Goal: Information Seeking & Learning: Learn about a topic

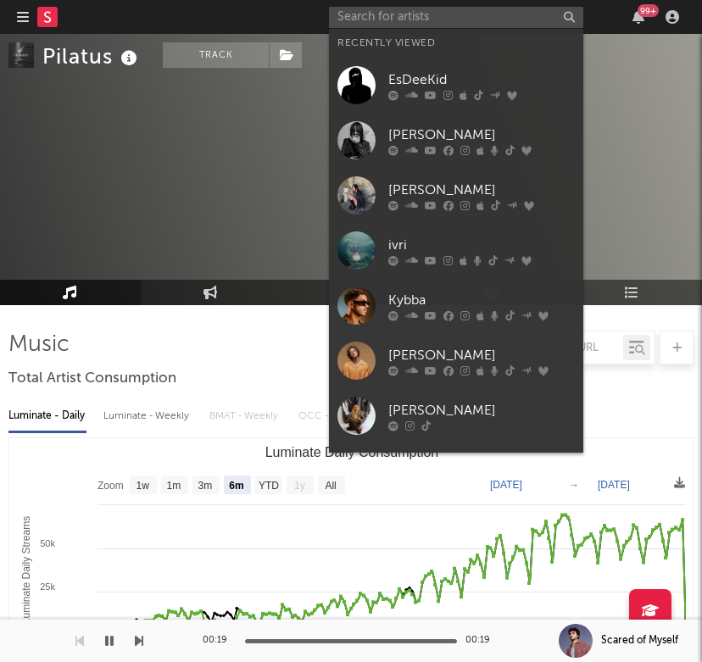
select select "6m"
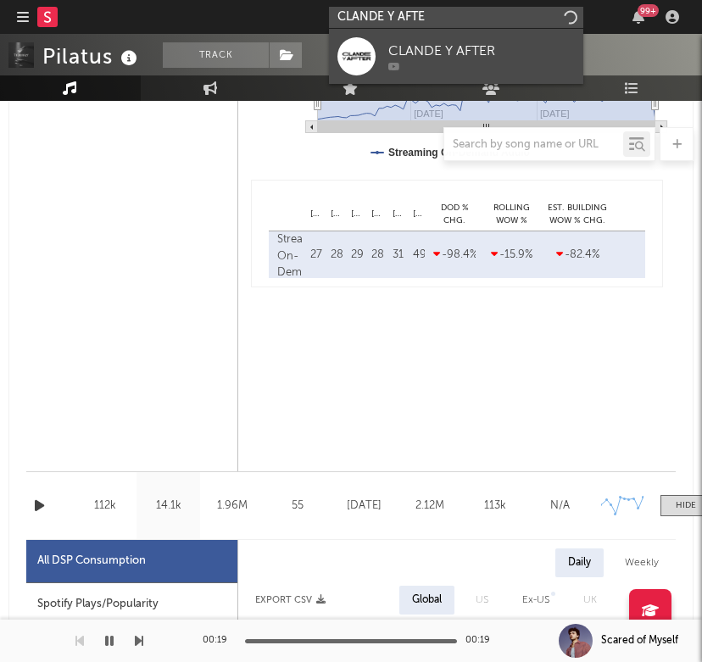
type input "CLANDE Y AFTE"
click at [487, 53] on div "CLANDE Y AFTER" at bounding box center [481, 51] width 186 height 20
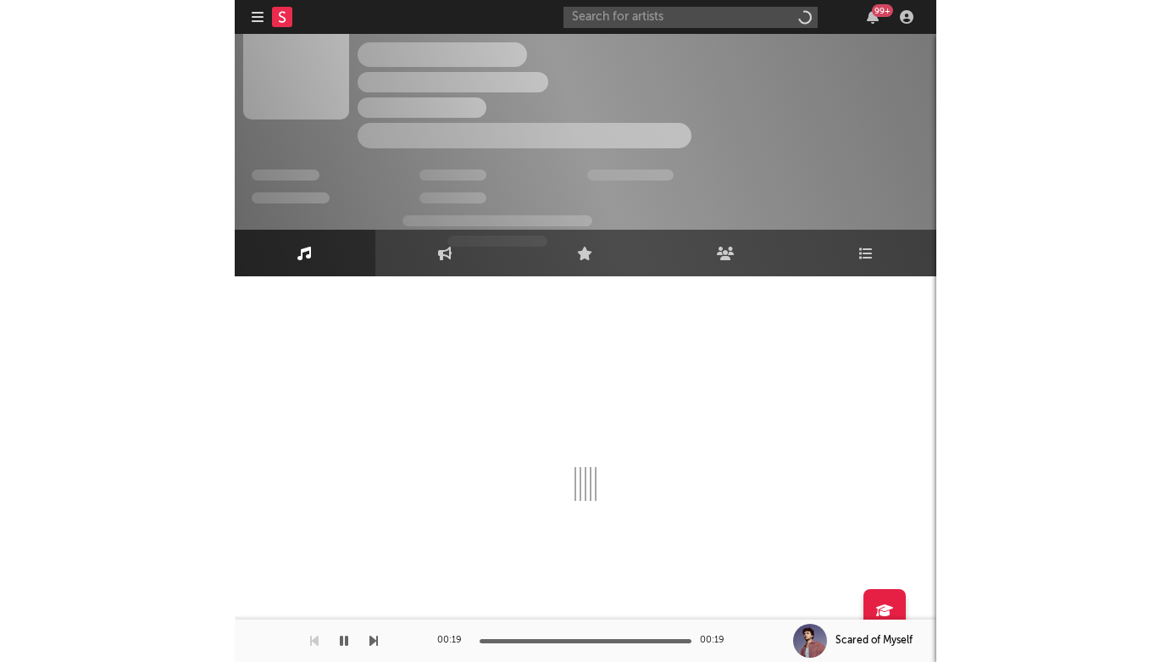
scroll to position [29, 0]
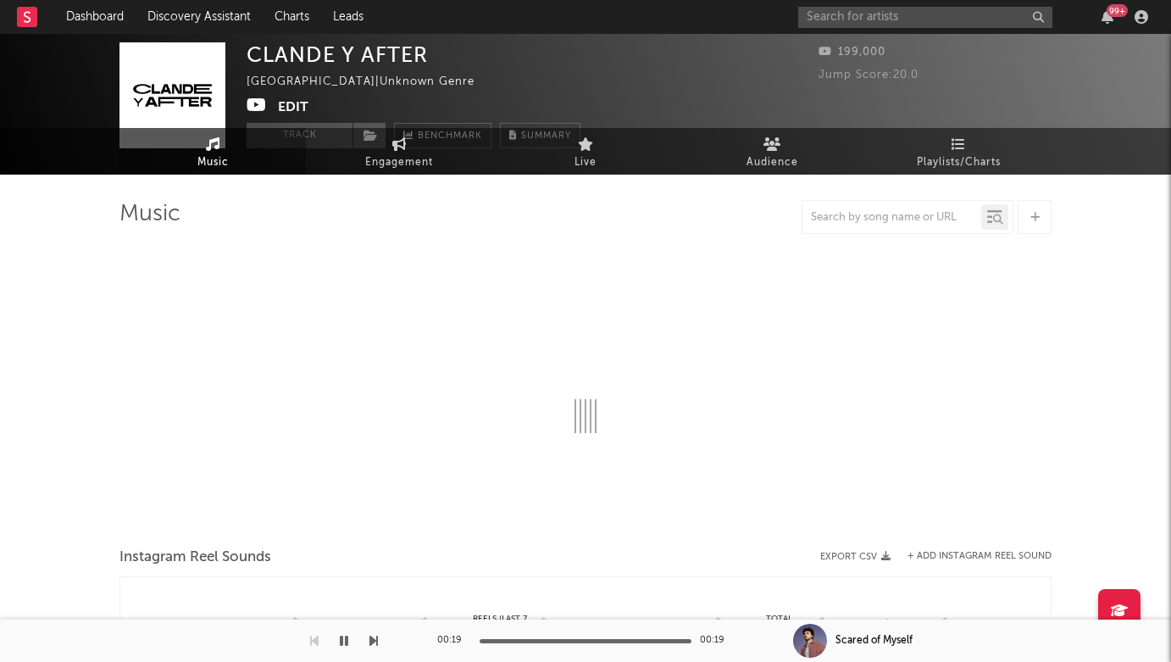
select select "1w"
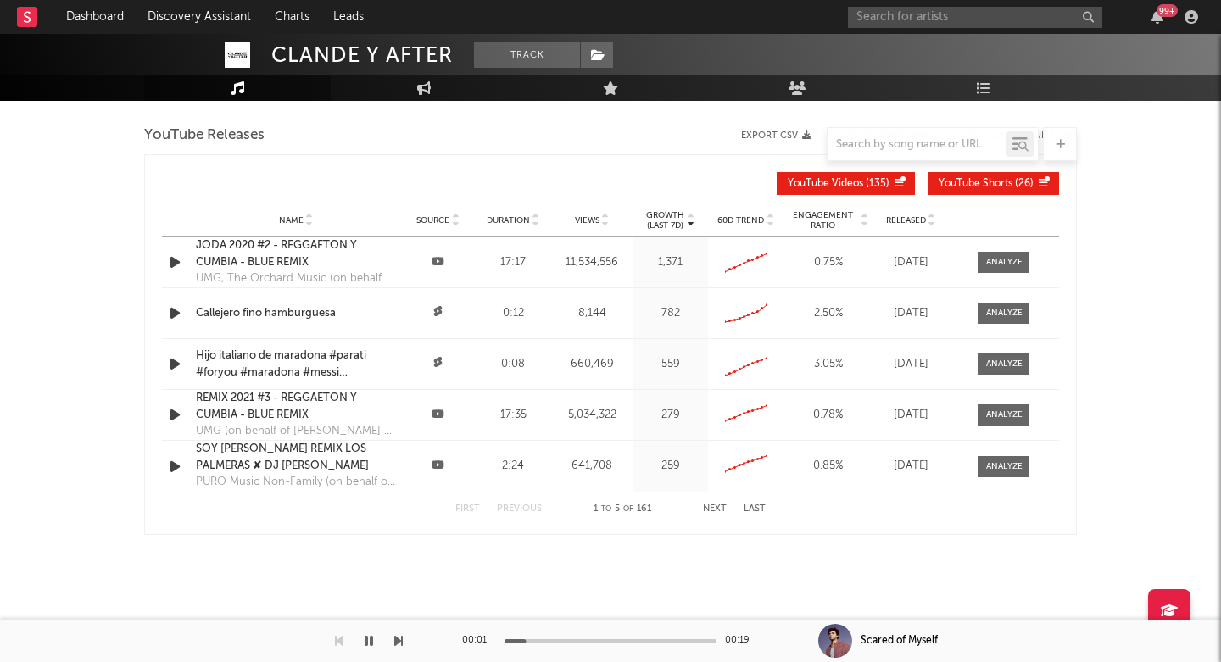
scroll to position [565, 0]
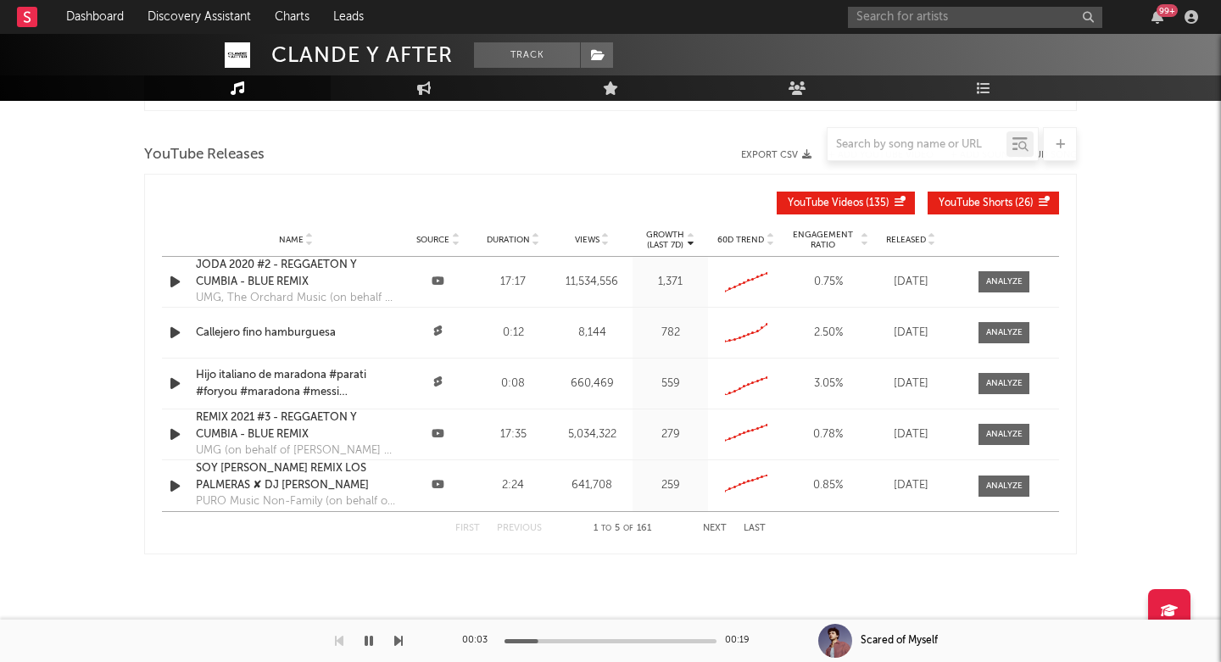
click at [174, 281] on icon "button" at bounding box center [175, 281] width 18 height 21
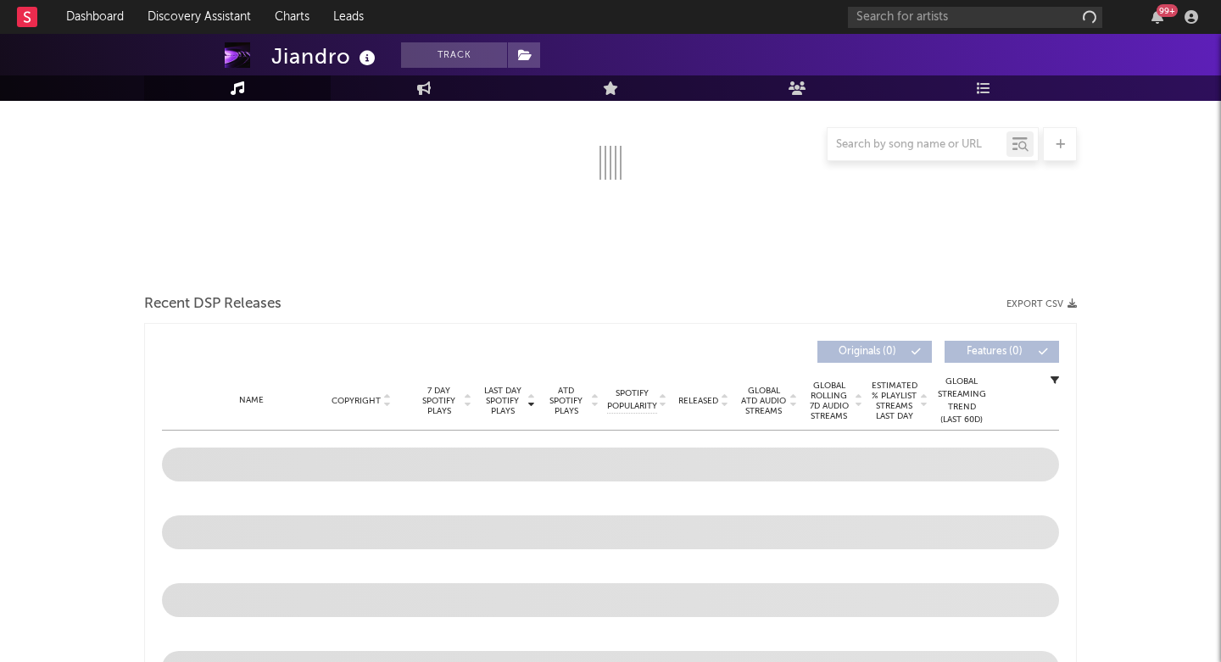
scroll to position [582, 0]
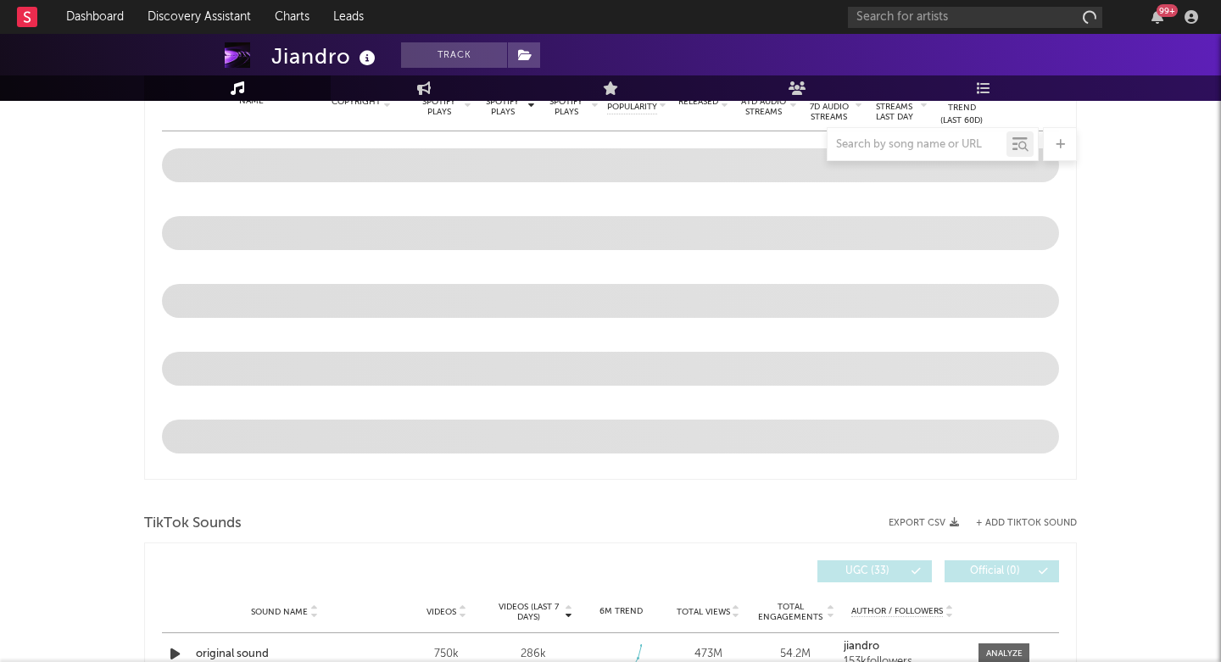
select select "1w"
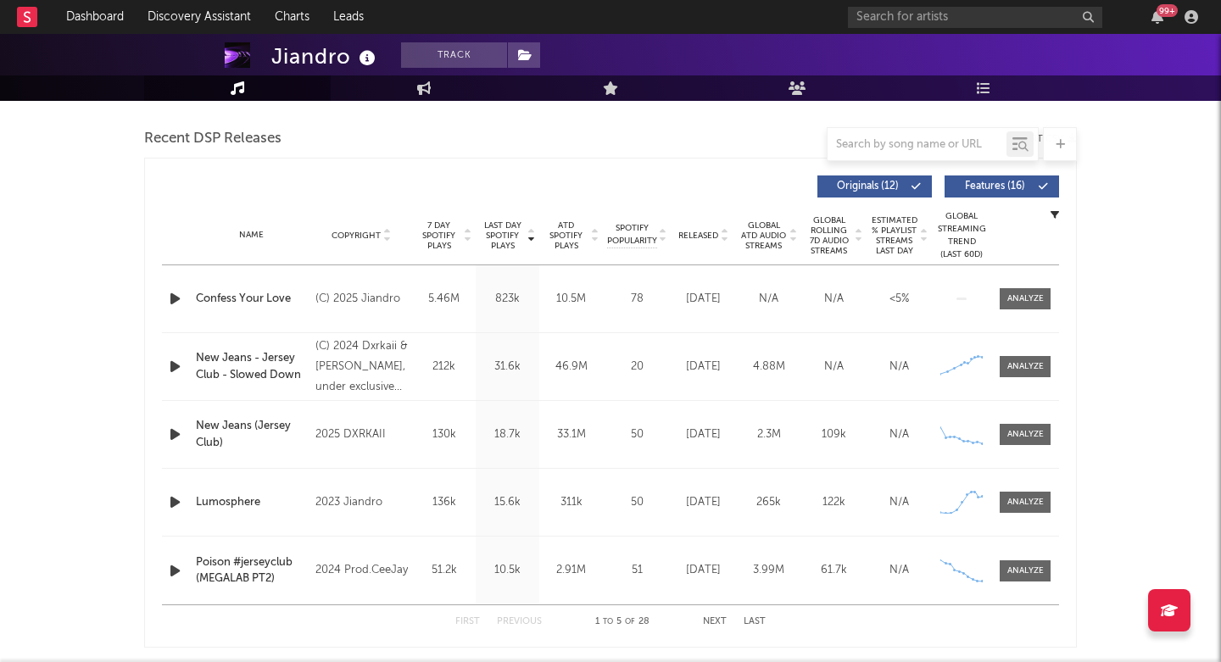
click at [366, 300] on div "(C) 2025 Jiandro" at bounding box center [361, 299] width 92 height 20
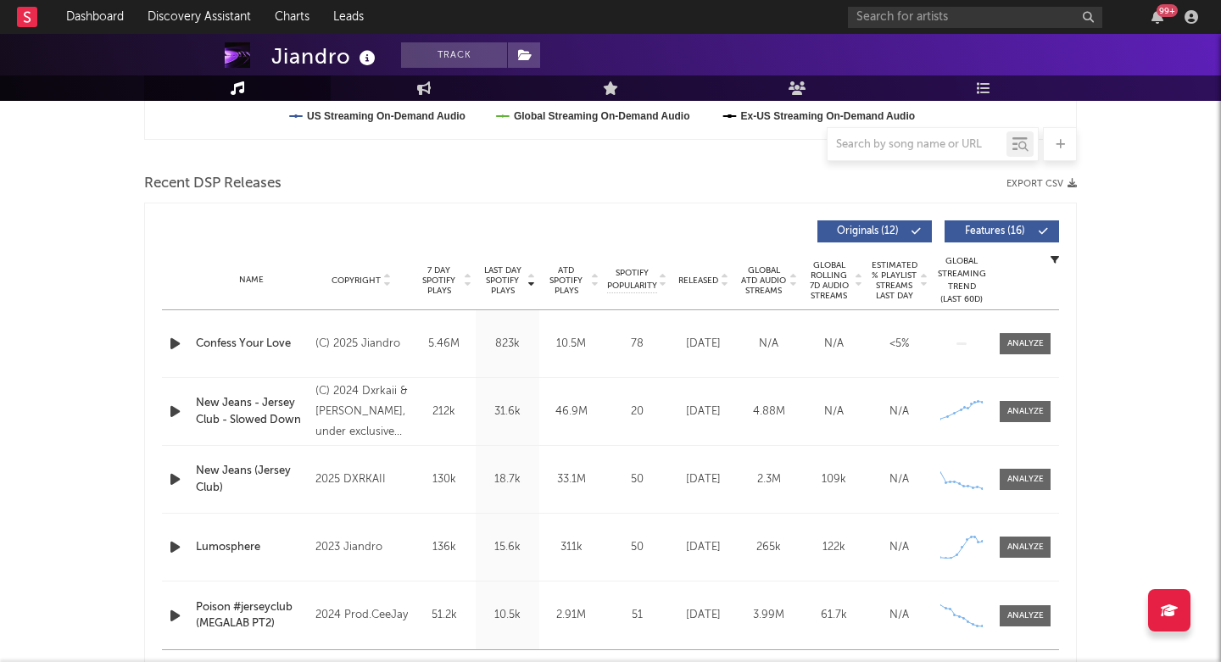
scroll to position [542, 0]
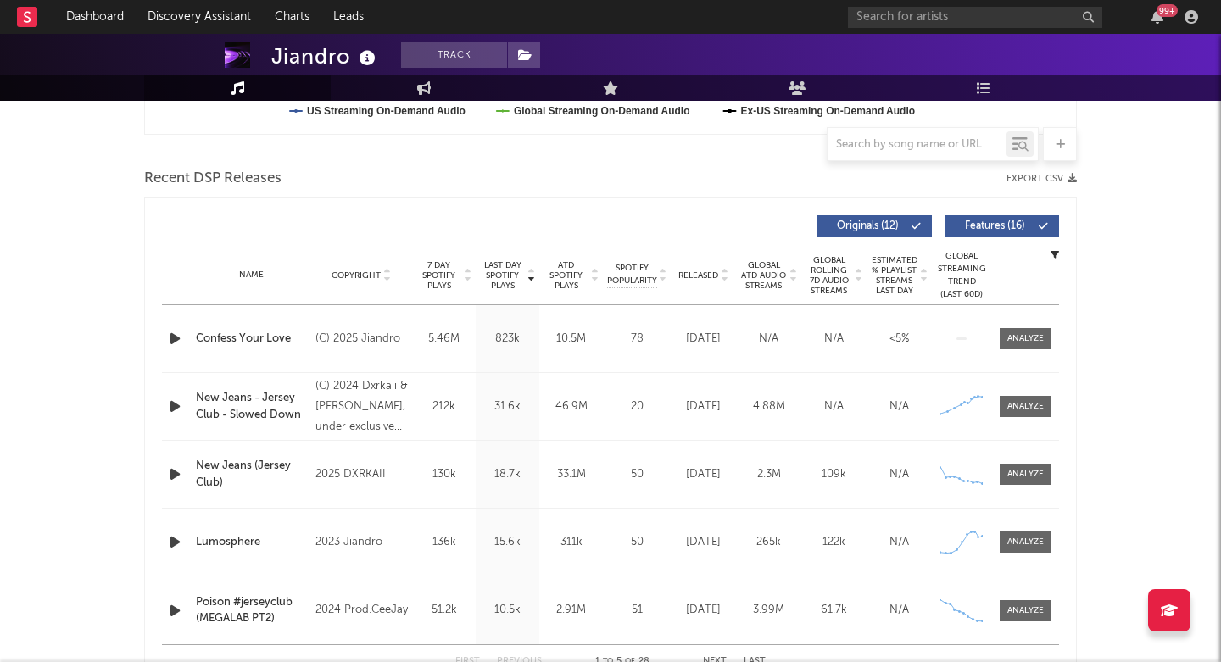
click at [305, 60] on div "Jiandro" at bounding box center [325, 56] width 109 height 28
click at [294, 62] on div "Jiandro" at bounding box center [325, 56] width 109 height 28
copy div "Jiandro"
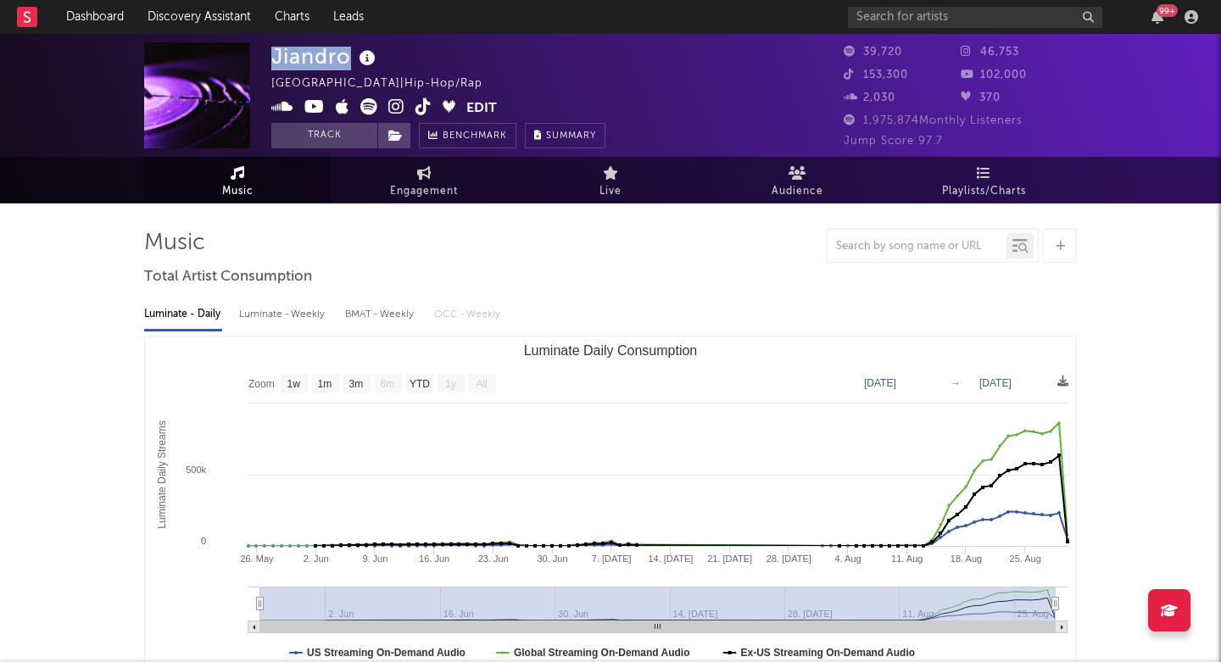
scroll to position [0, 0]
click at [391, 113] on icon at bounding box center [396, 106] width 16 height 17
copy div "Jiandro"
click at [367, 105] on icon at bounding box center [368, 106] width 17 height 17
click at [419, 107] on icon at bounding box center [423, 106] width 16 height 17
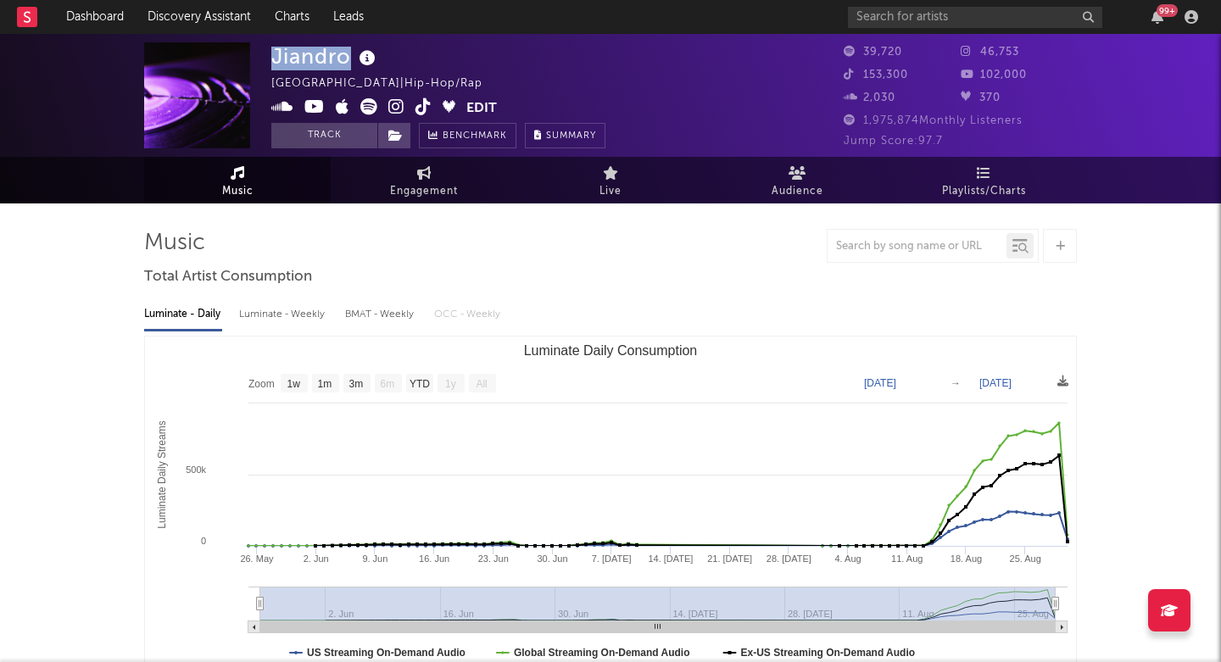
click at [314, 107] on icon at bounding box center [314, 106] width 20 height 17
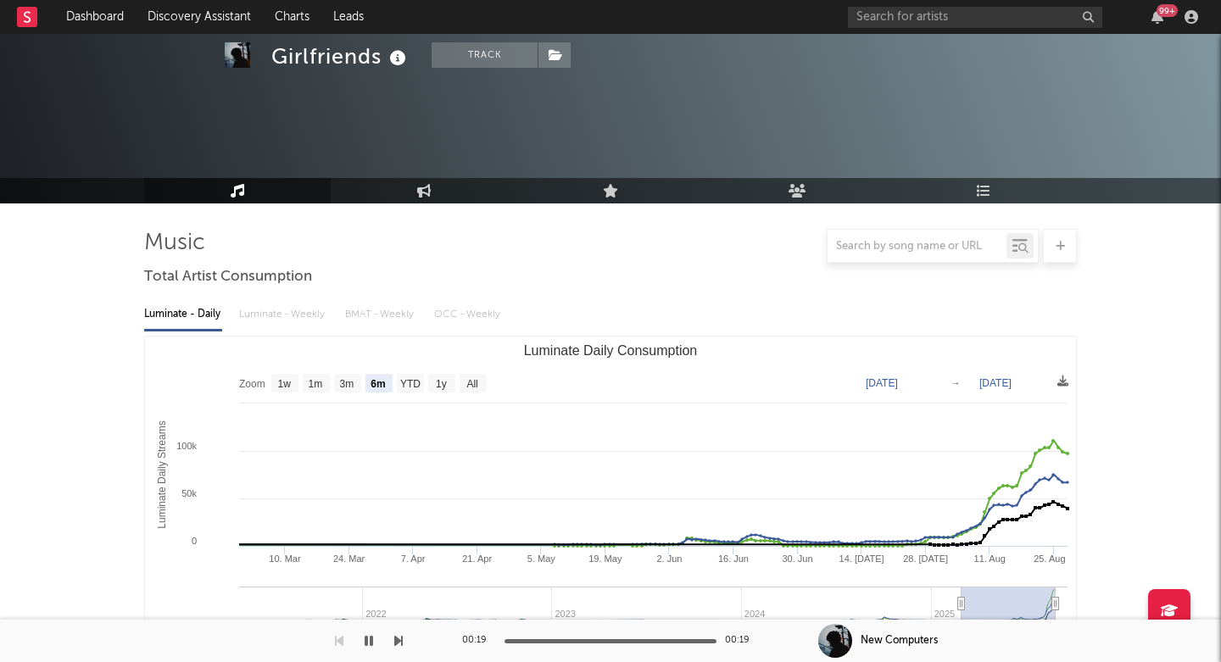
select select "6m"
select select "1w"
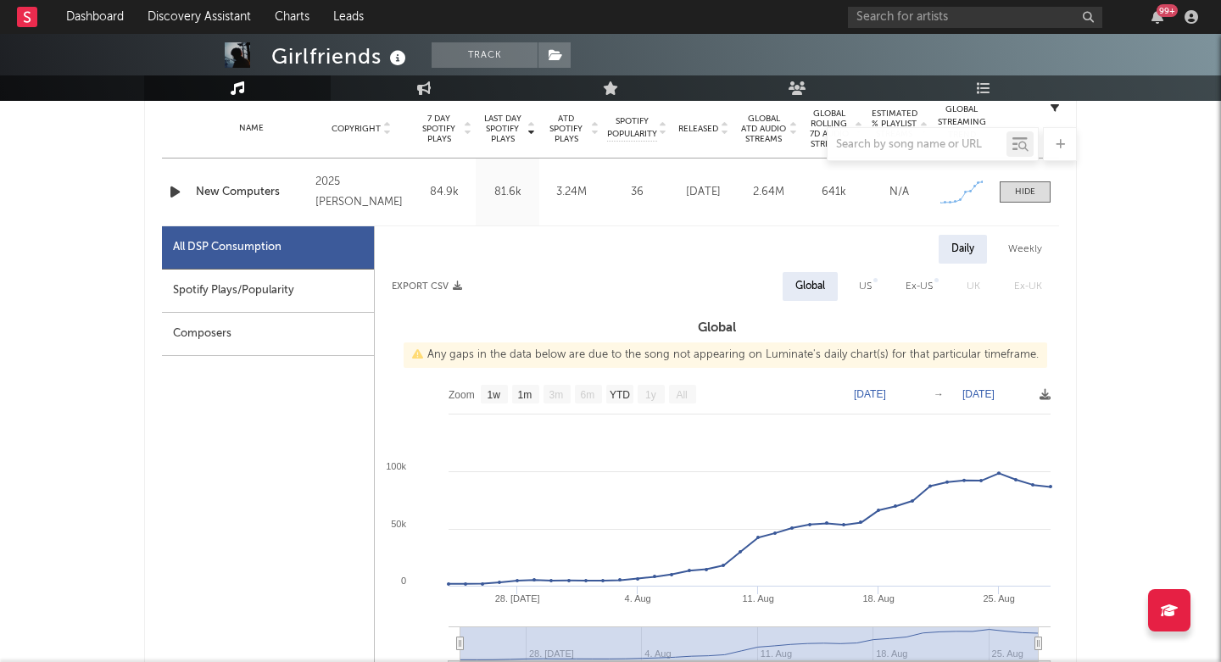
scroll to position [532, 0]
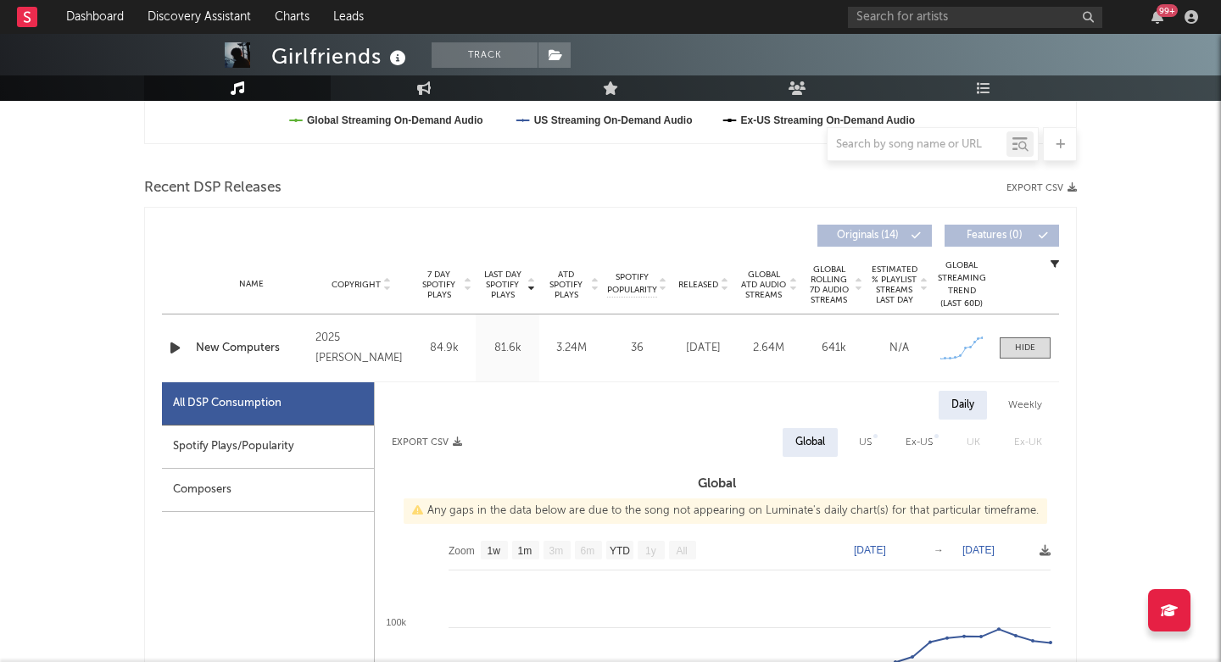
click at [174, 344] on icon "button" at bounding box center [175, 347] width 18 height 21
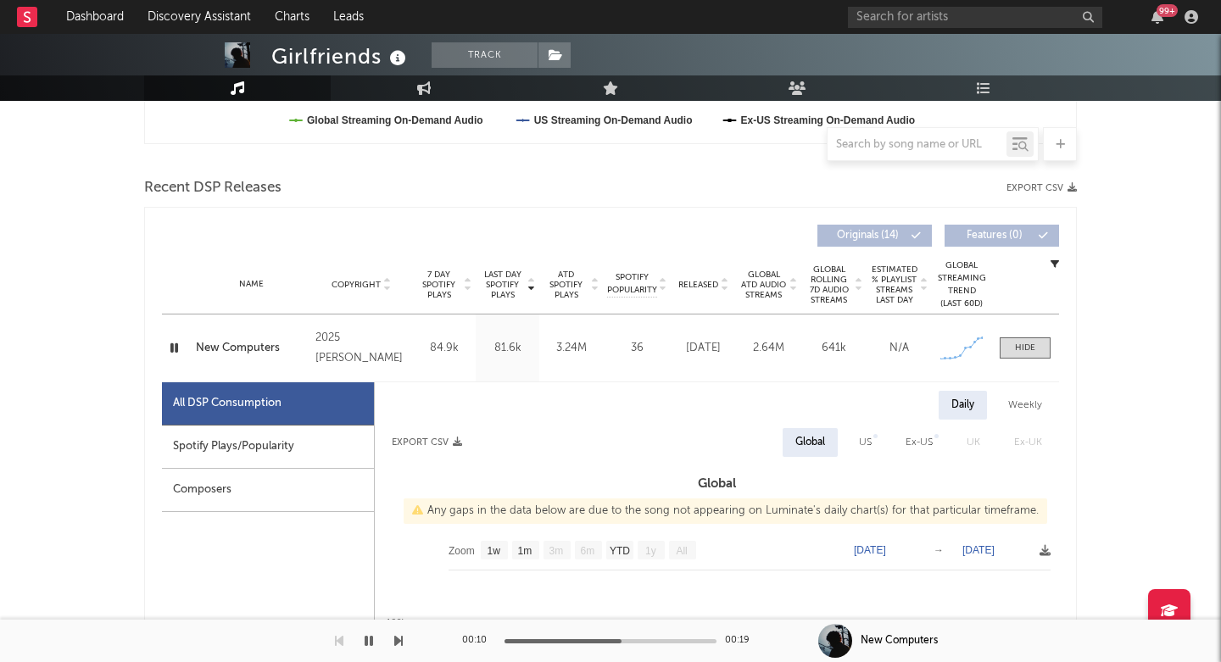
click at [321, 70] on div "Girlfriends" at bounding box center [340, 56] width 139 height 28
copy div "Girlfriends"
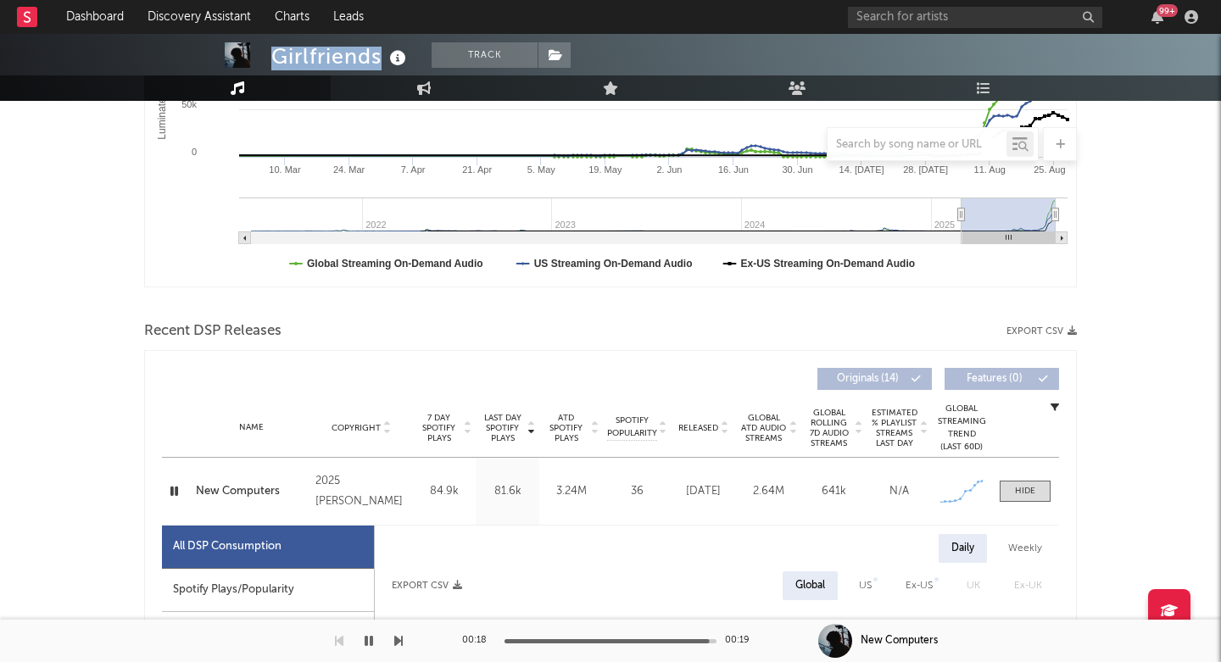
scroll to position [389, 0]
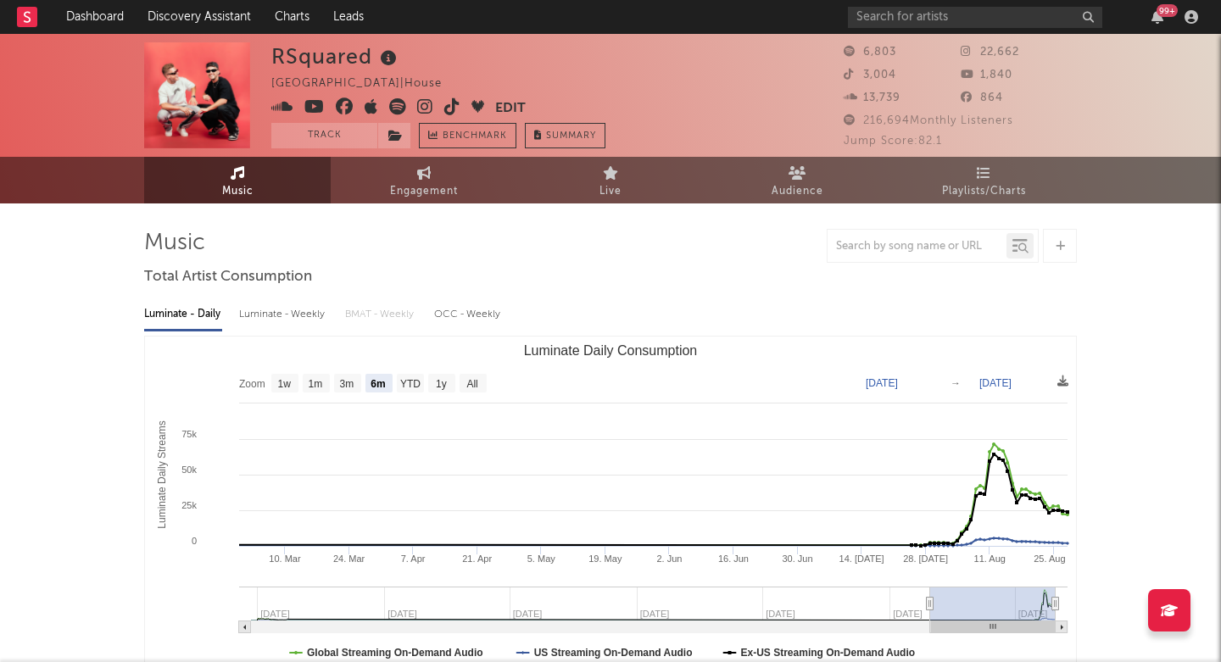
select select "6m"
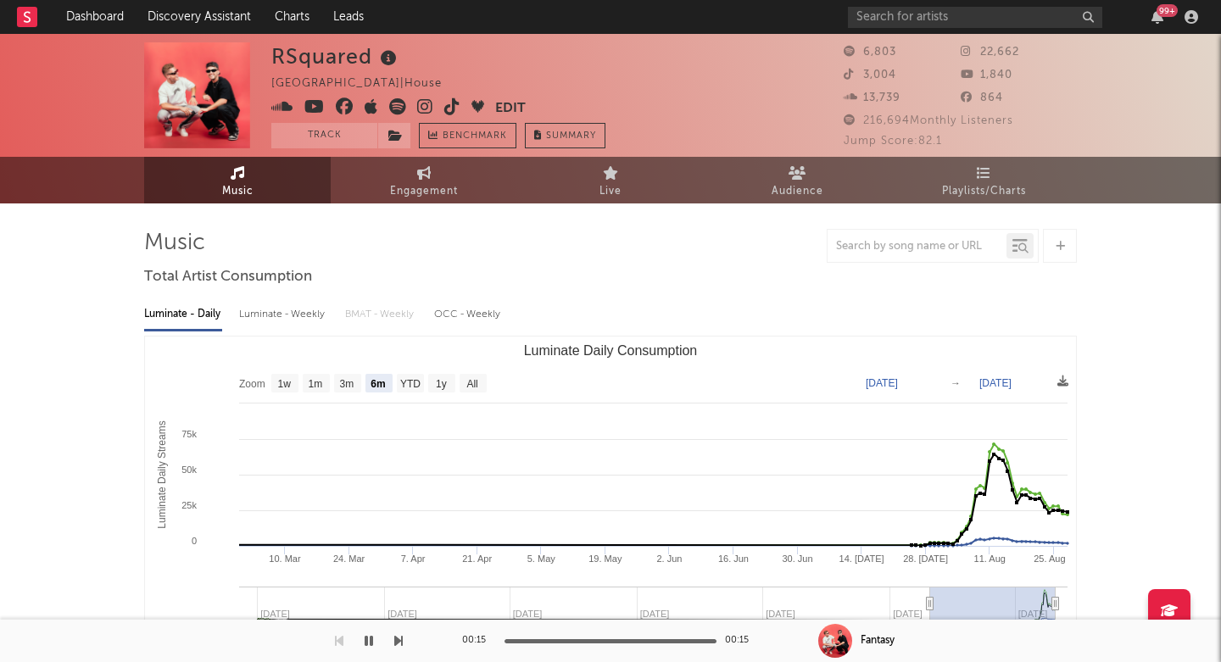
click at [418, 109] on icon at bounding box center [425, 106] width 16 height 17
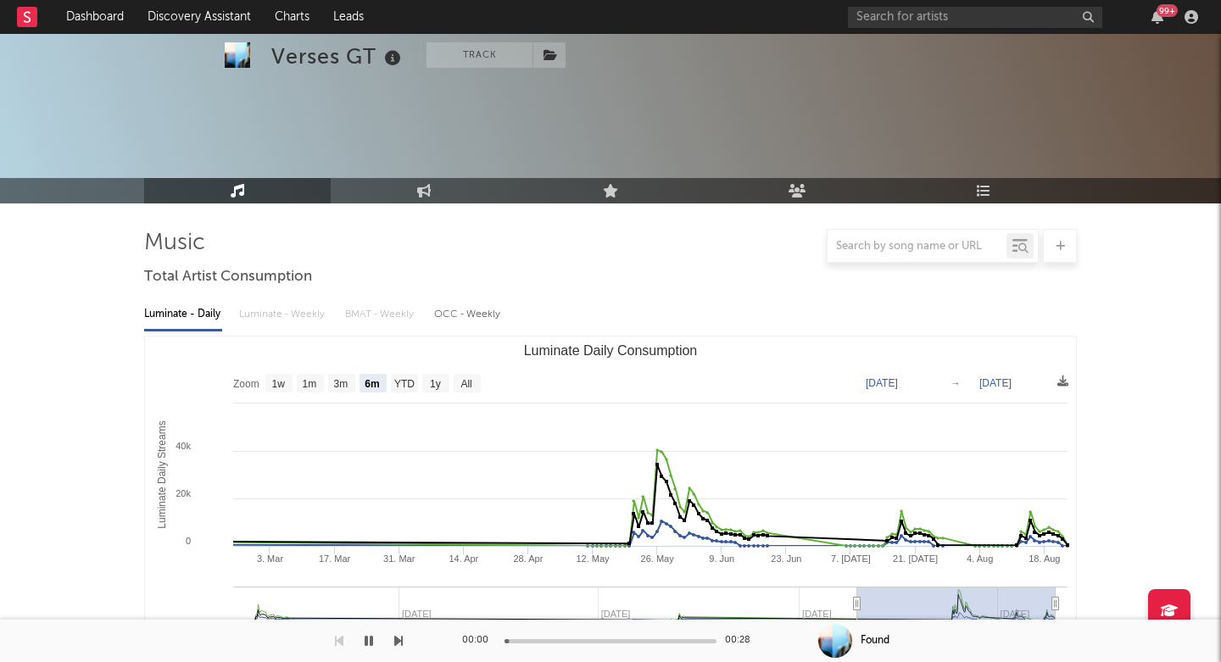
select select "6m"
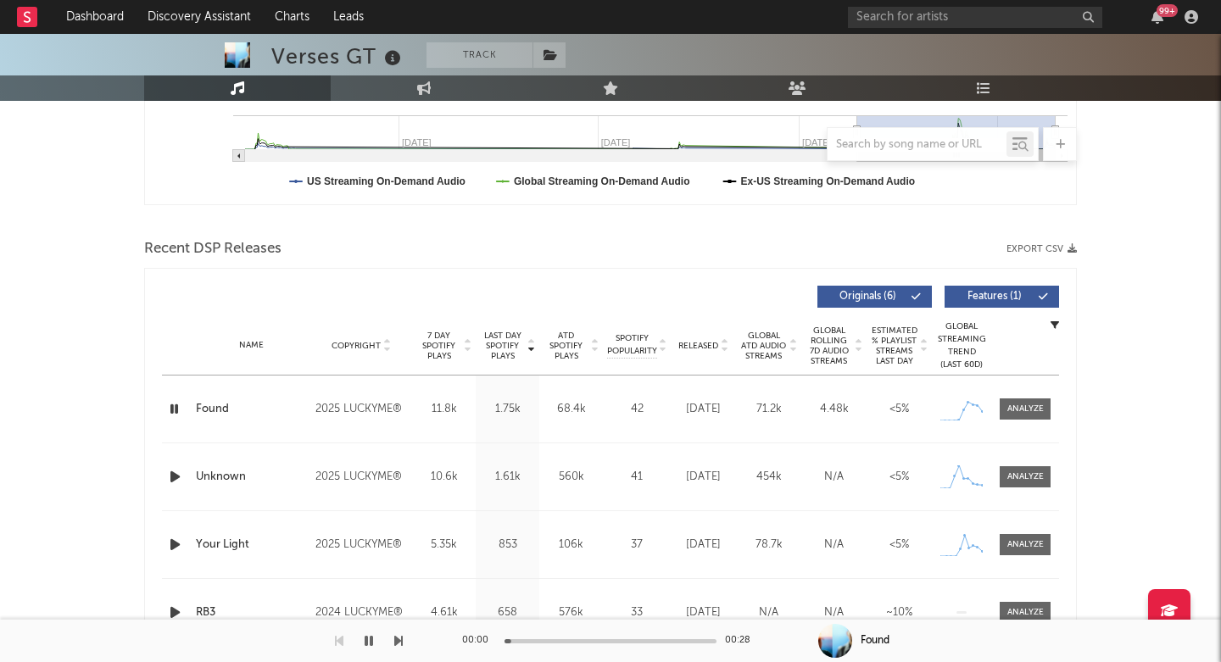
scroll to position [543, 0]
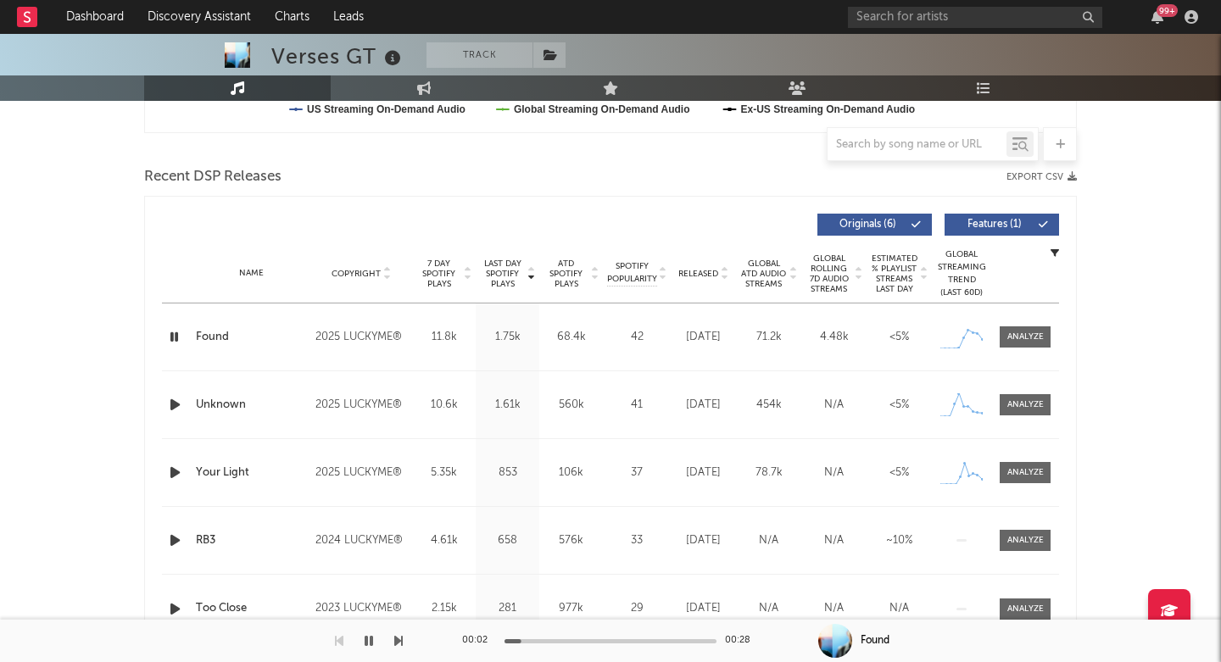
click at [509, 273] on span "Last Day Spotify Plays" at bounding box center [502, 274] width 45 height 31
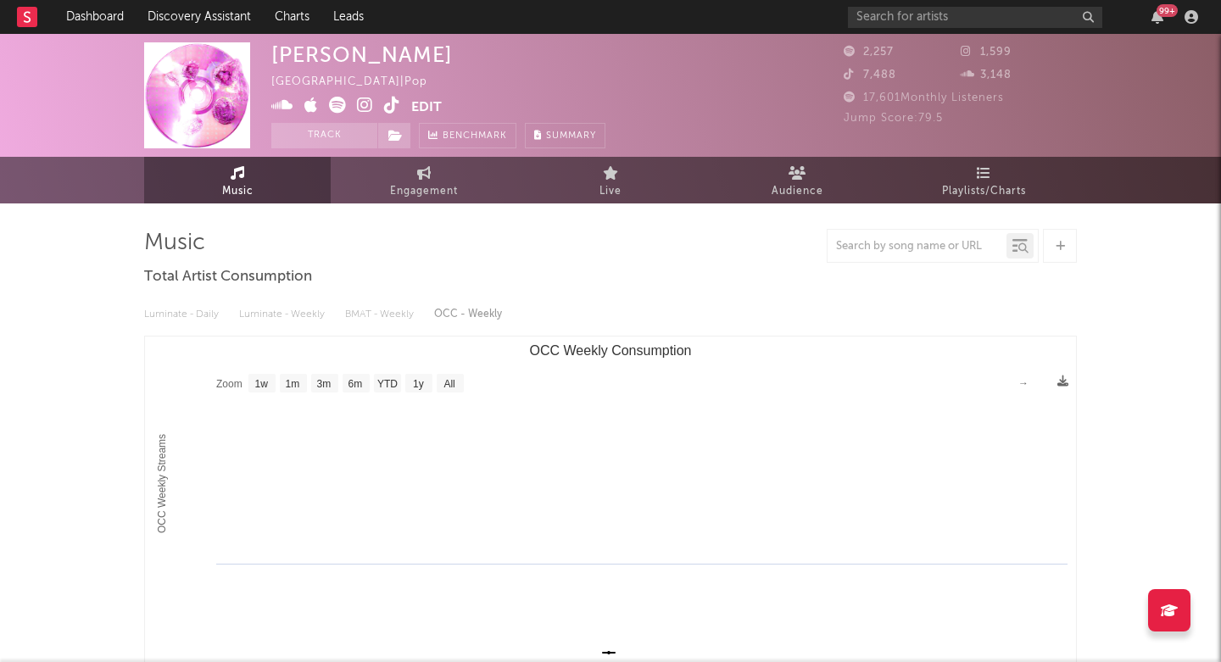
select select "1w"
click at [368, 100] on icon at bounding box center [365, 105] width 16 height 17
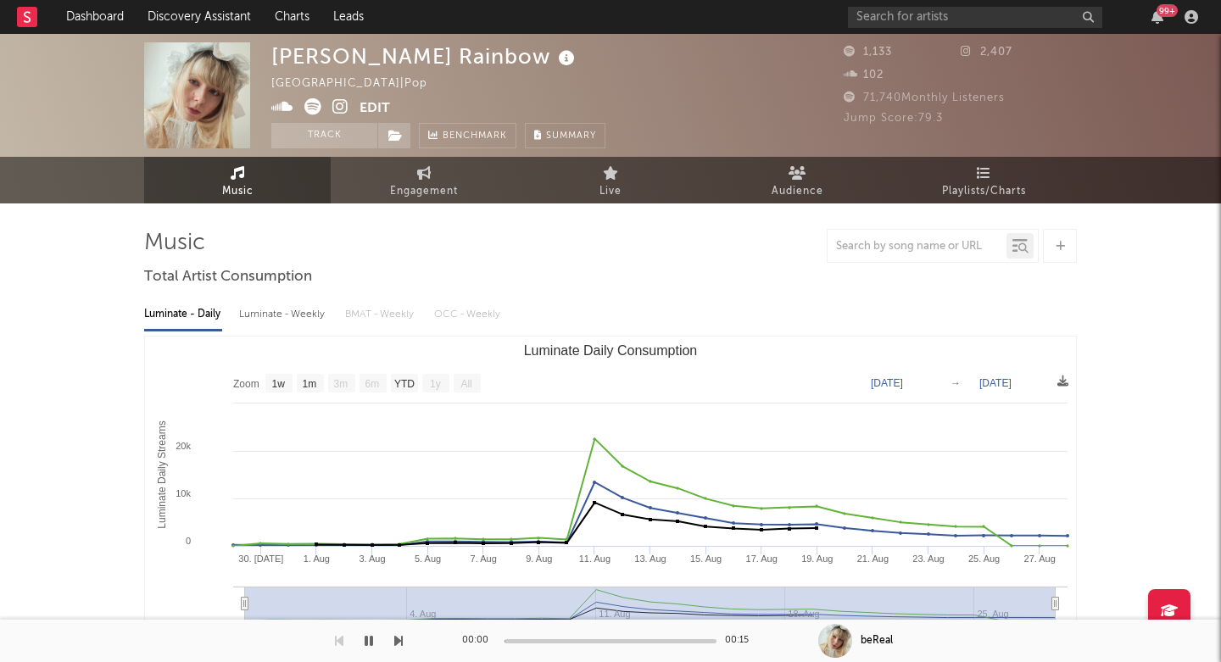
select select "1w"
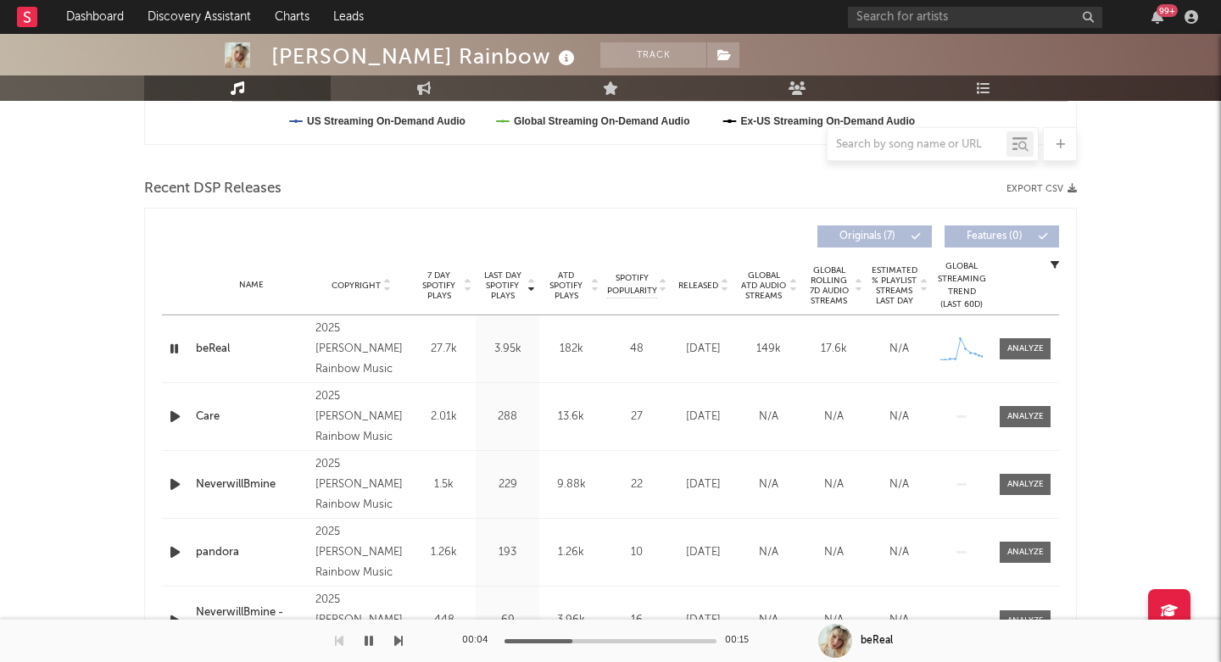
scroll to position [486, 0]
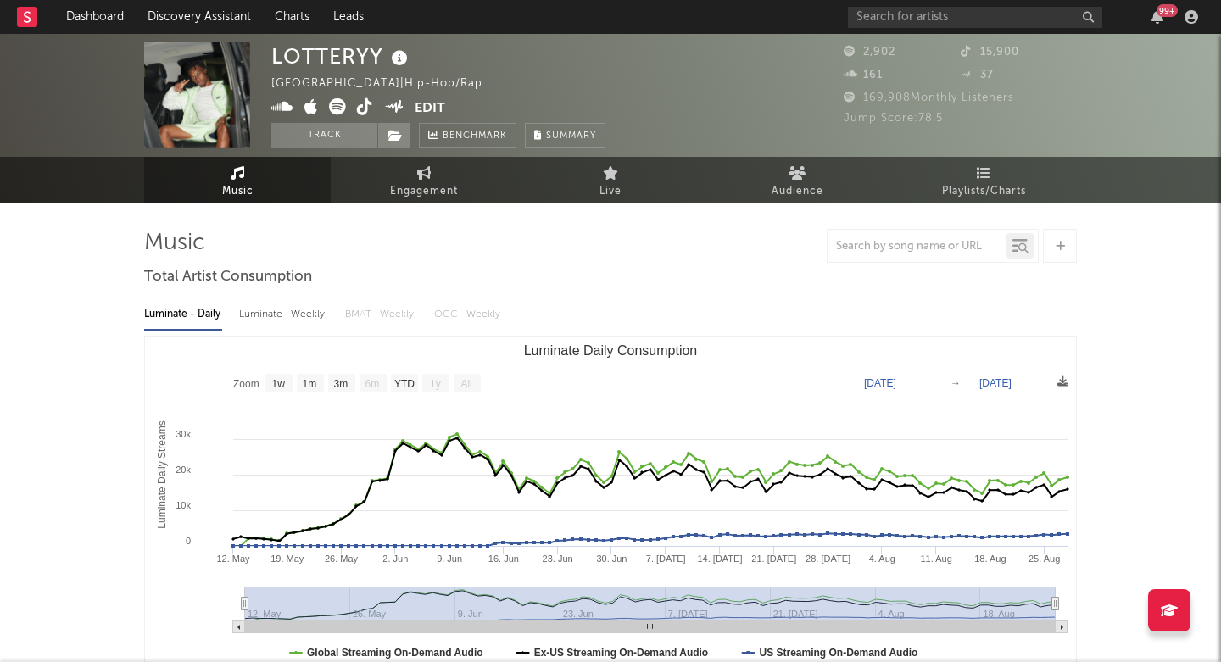
select select "1w"
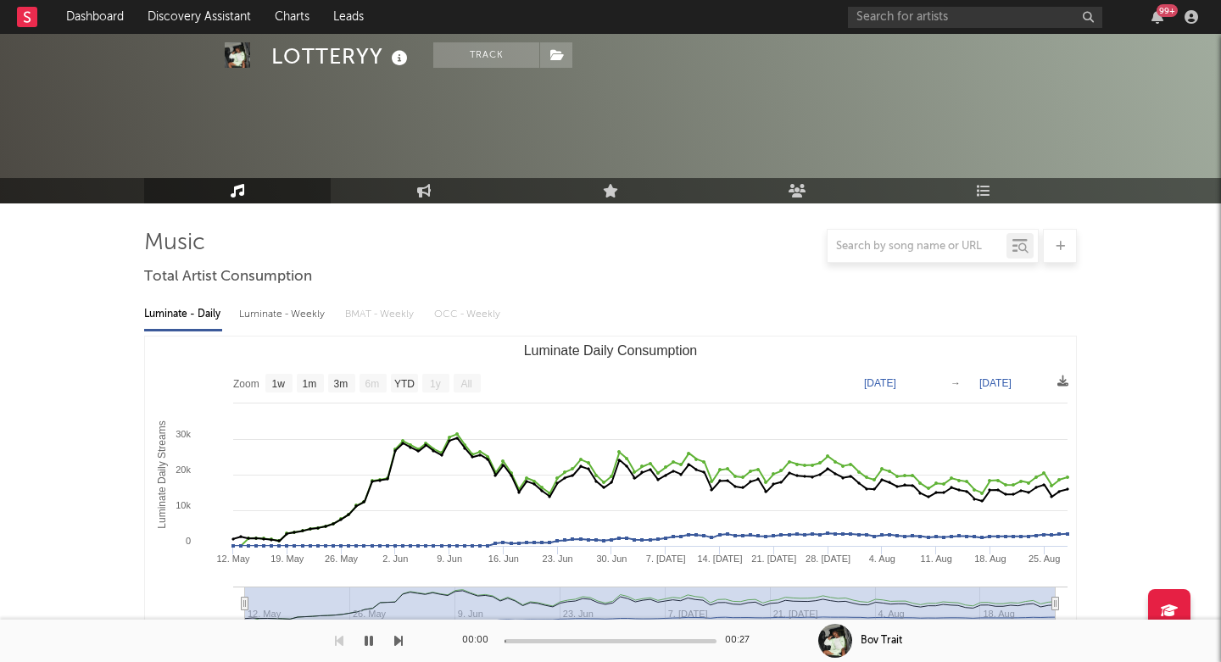
scroll to position [596, 0]
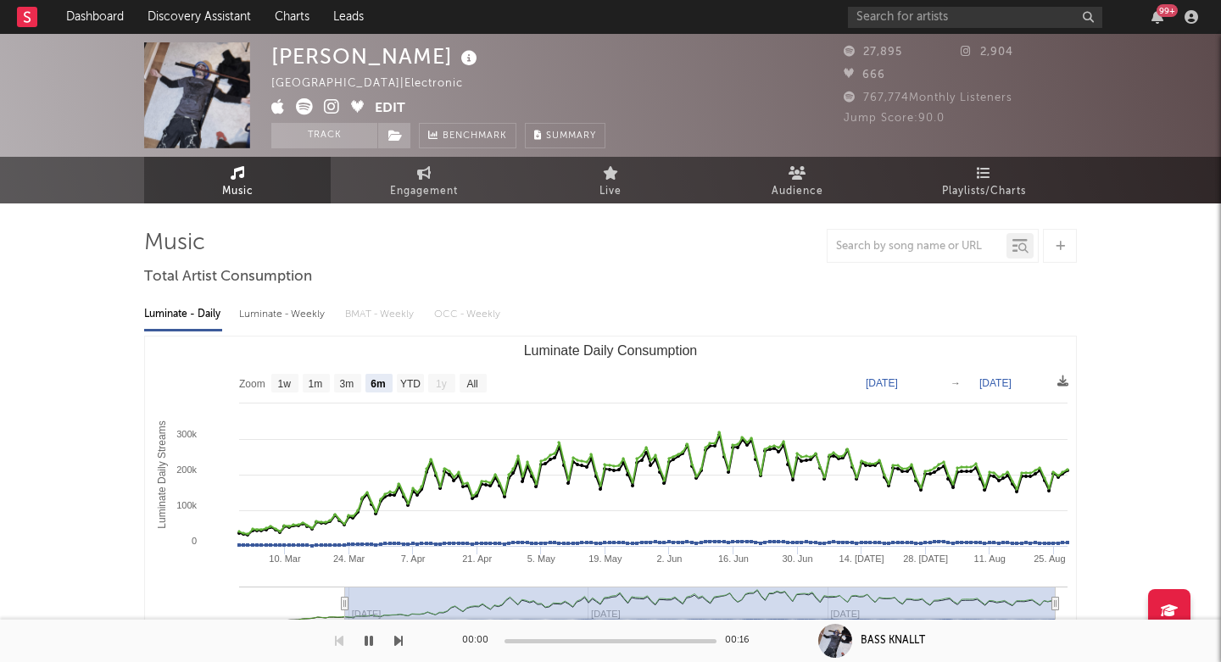
select select "6m"
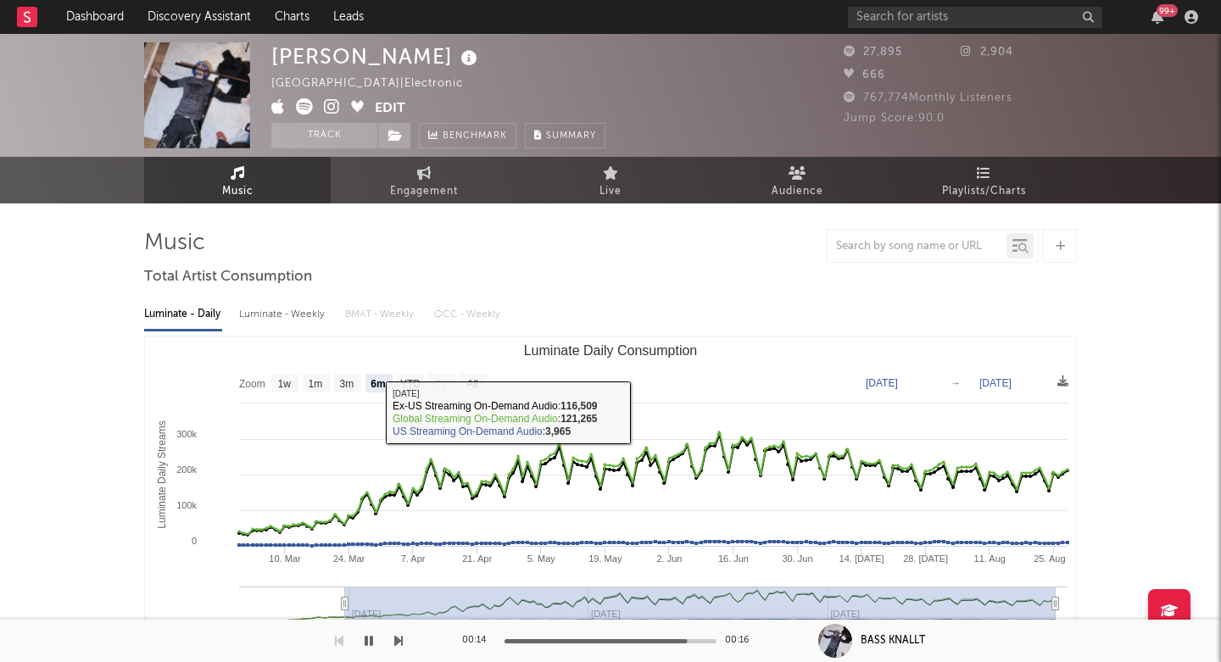
click at [332, 103] on icon at bounding box center [332, 106] width 16 height 17
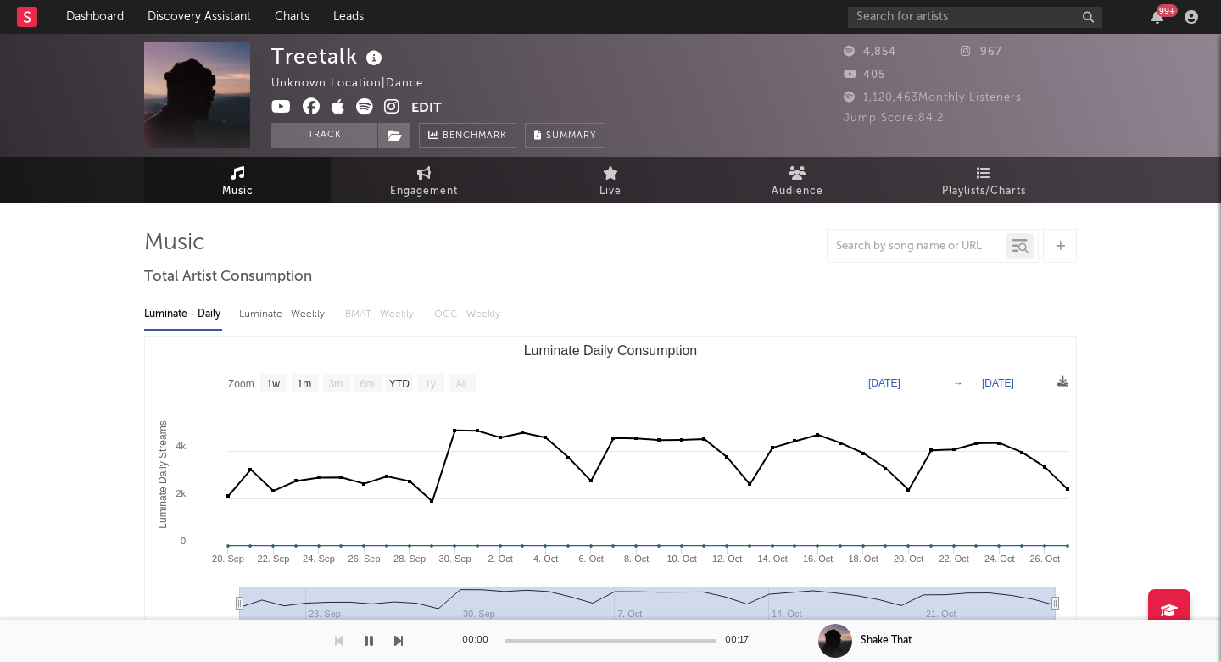
select select "1w"
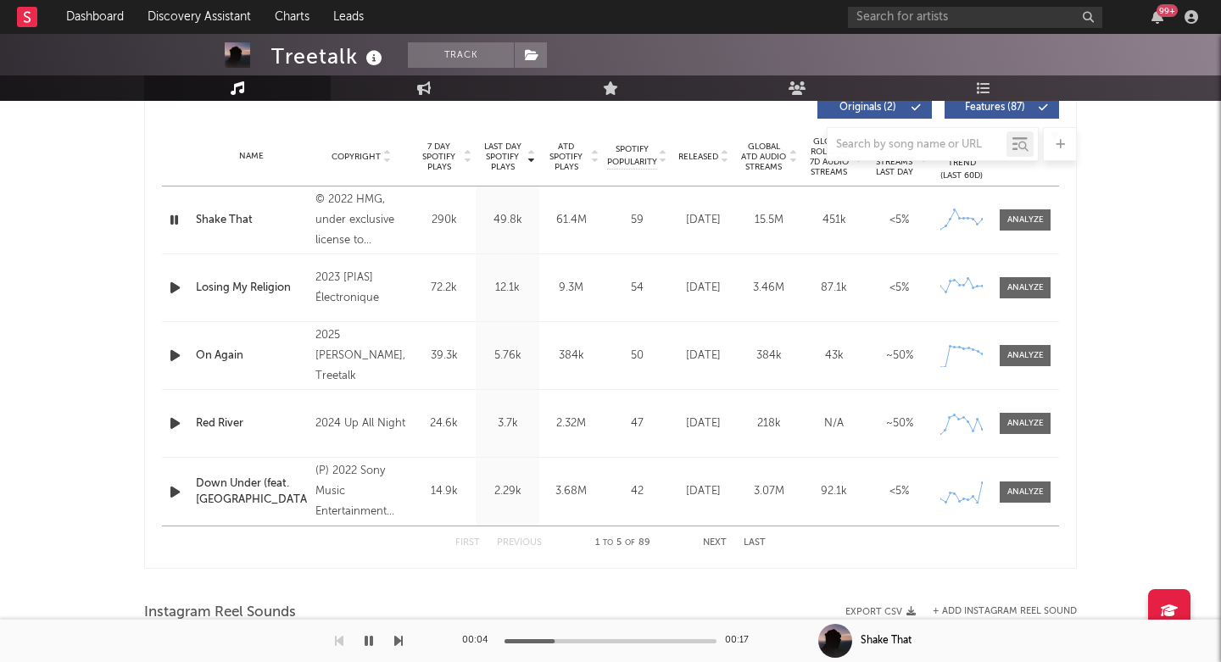
scroll to position [667, 0]
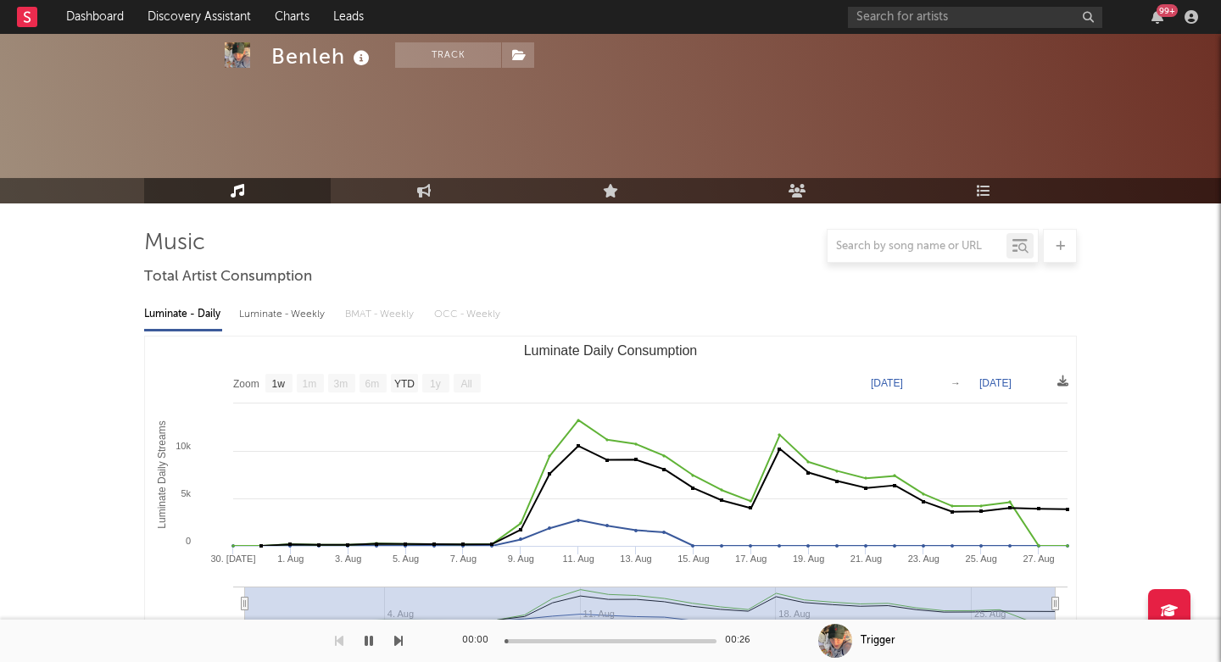
select select "1w"
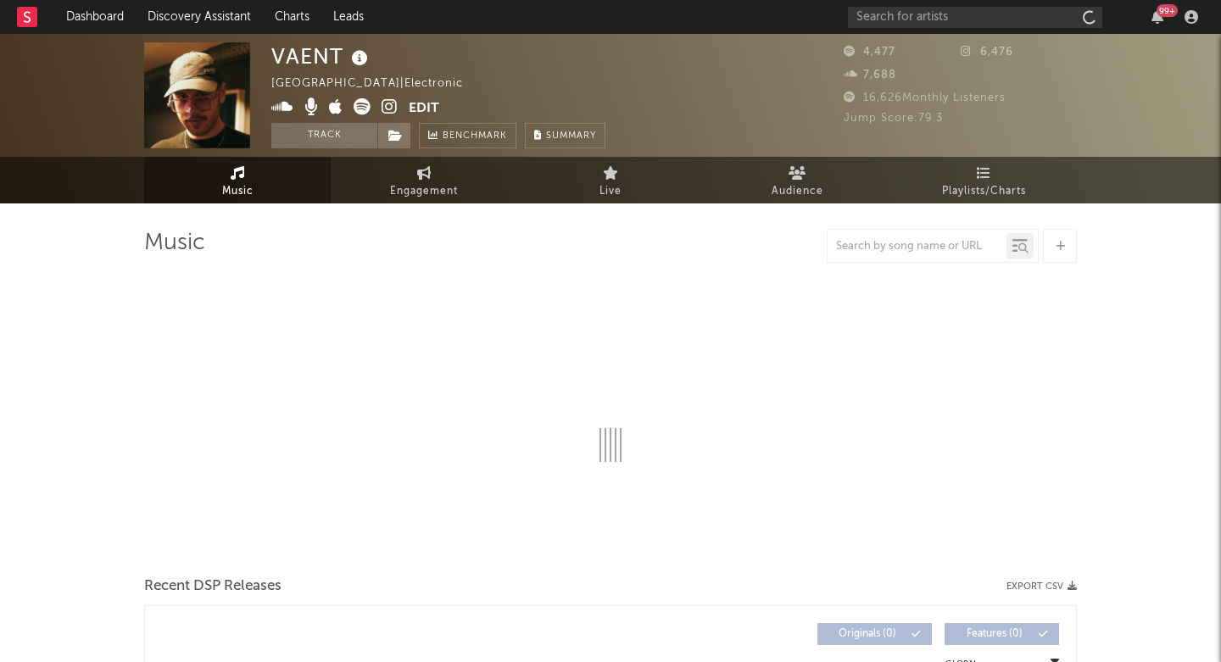
select select "1w"
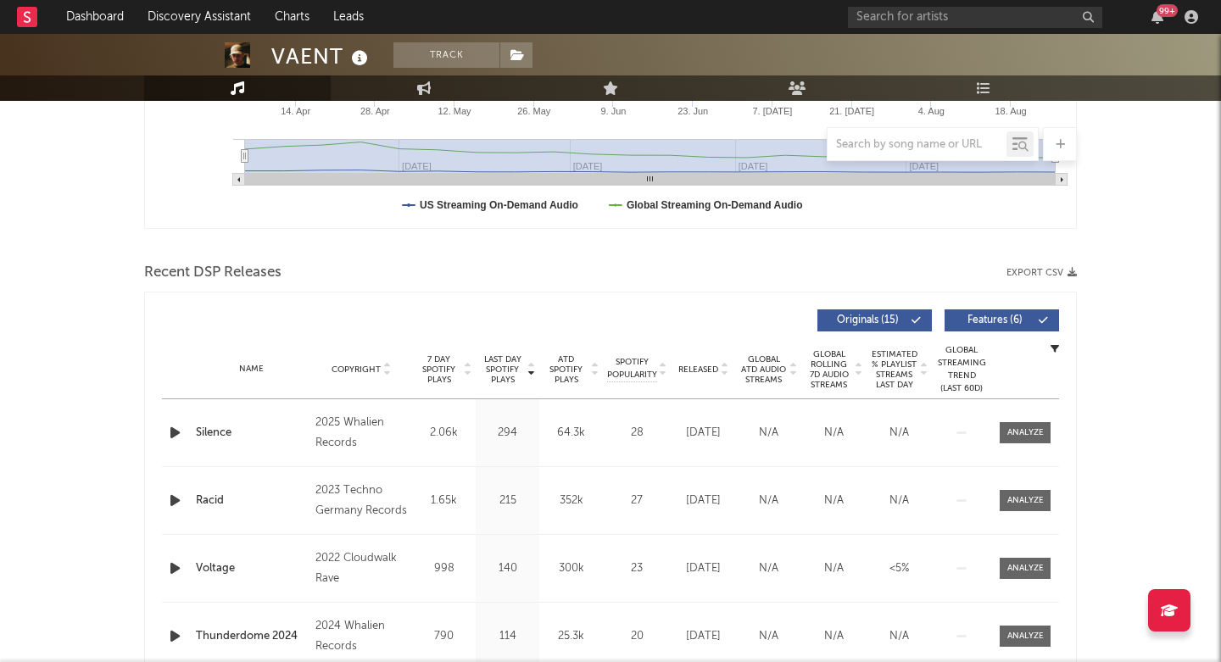
scroll to position [453, 0]
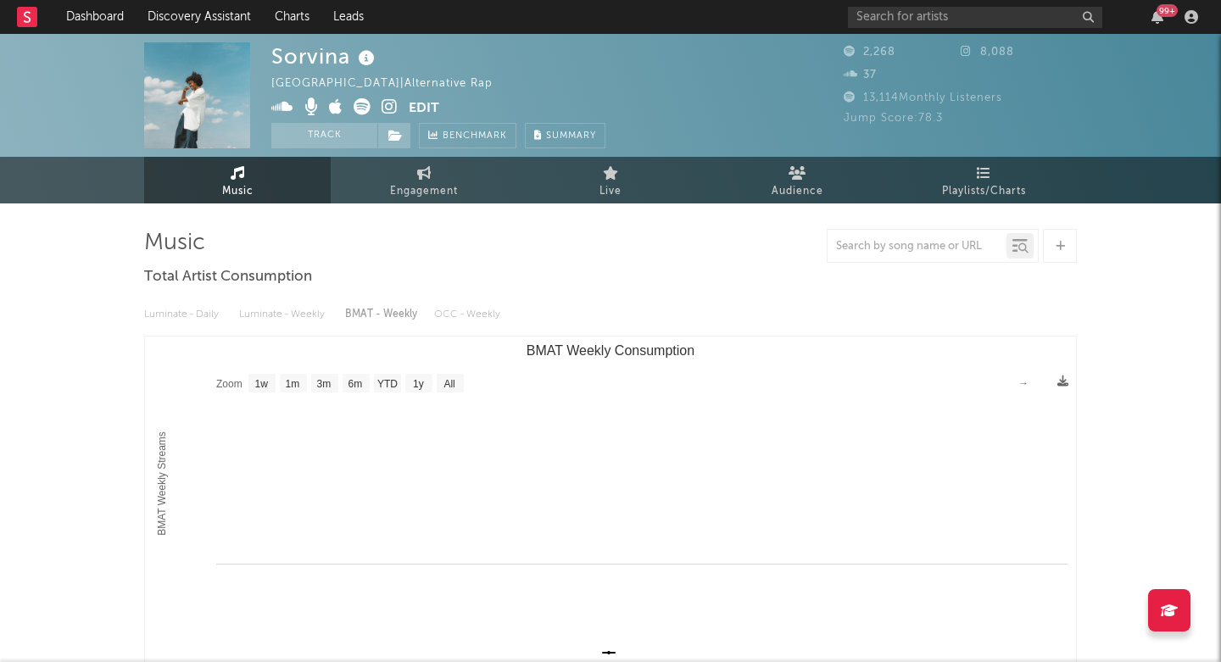
select select "1w"
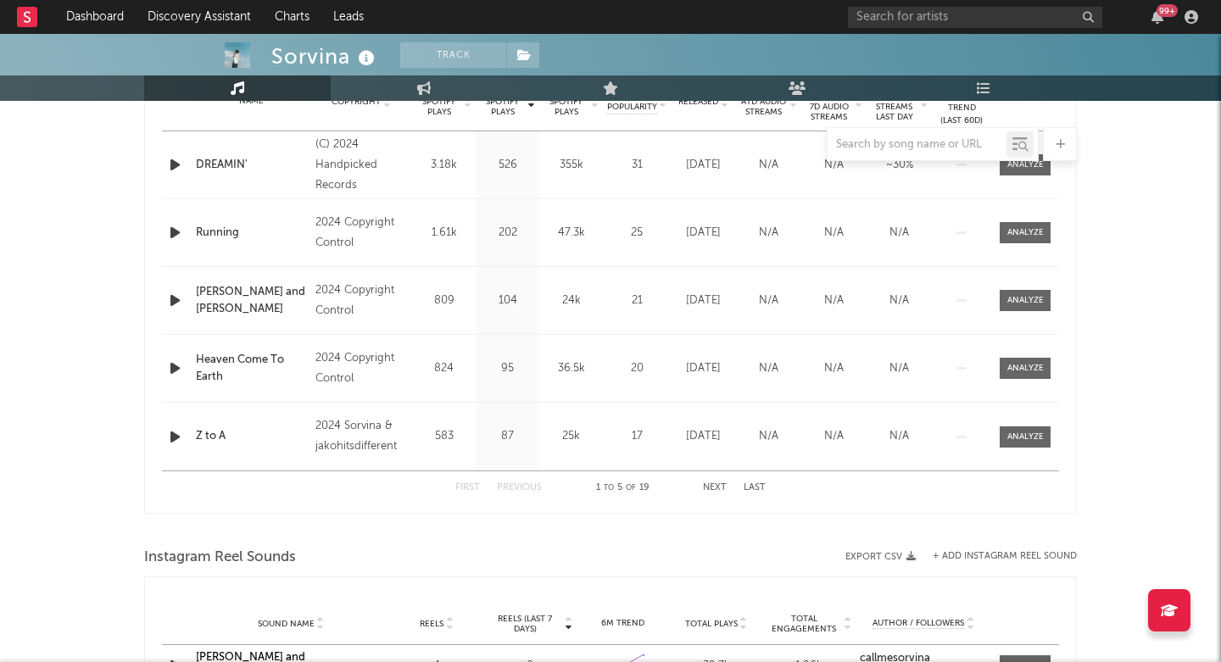
scroll to position [726, 0]
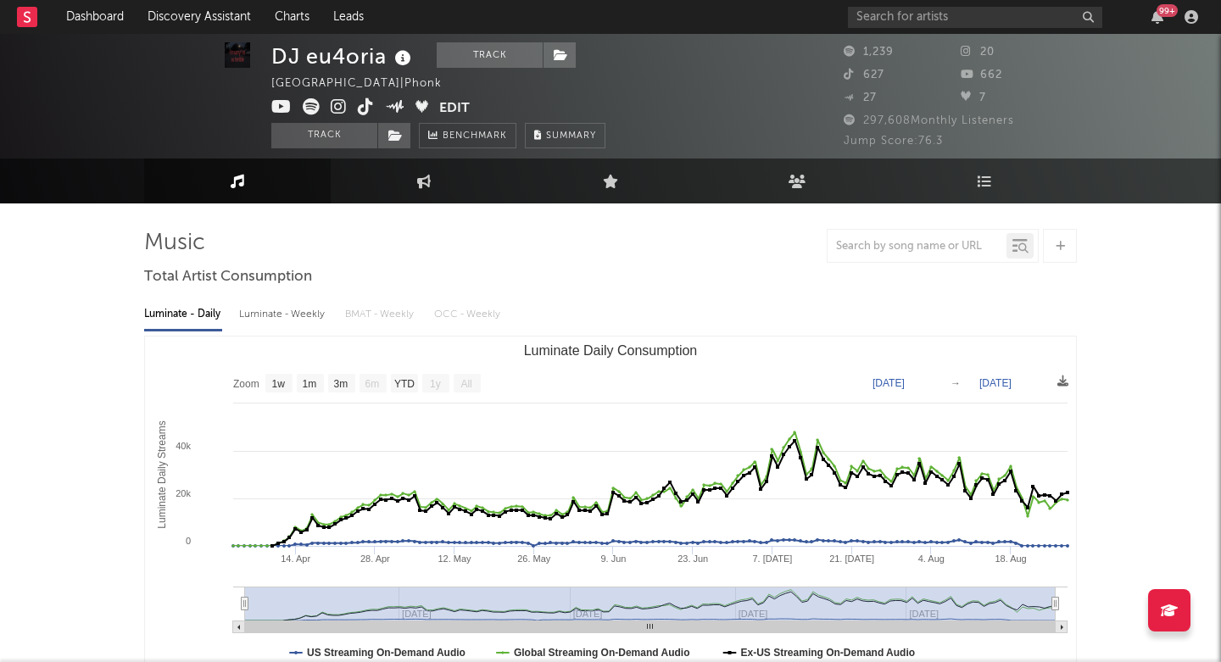
select select "1w"
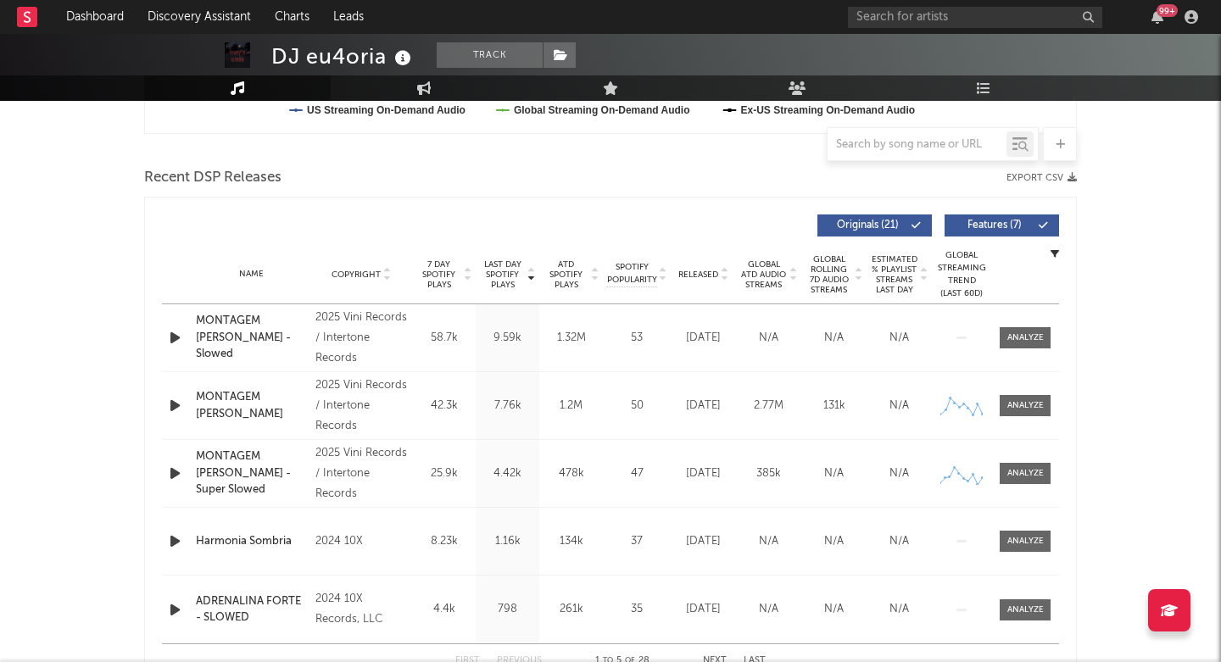
scroll to position [555, 0]
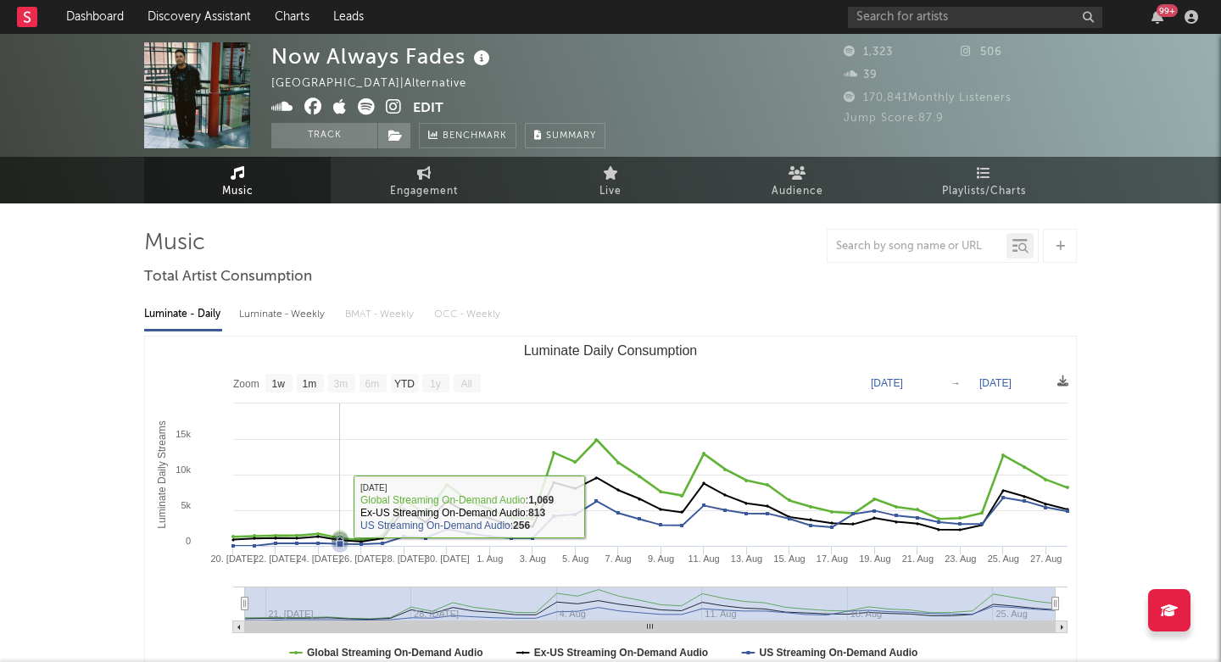
select select "1w"
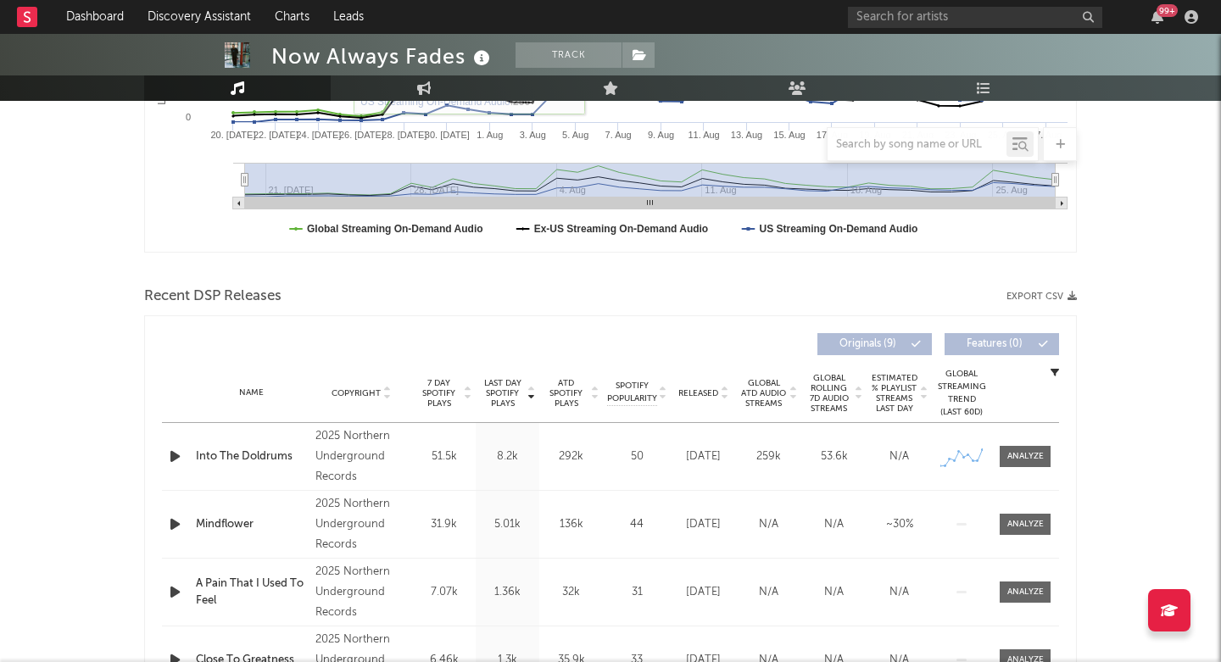
scroll to position [449, 0]
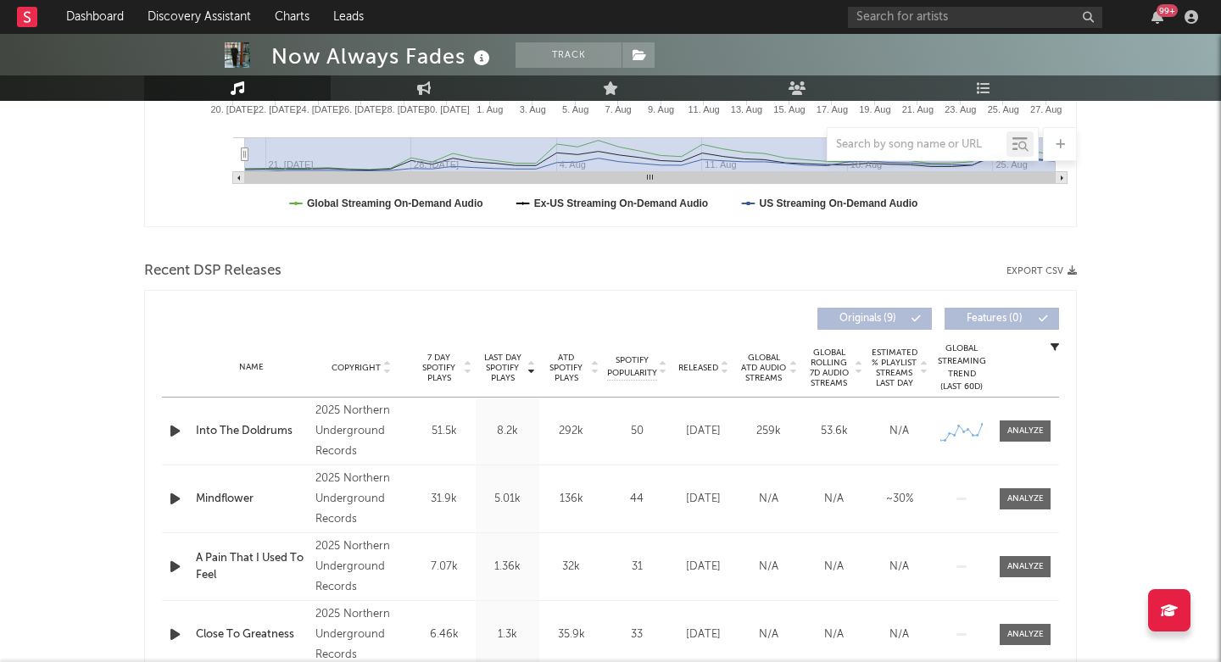
click at [173, 434] on icon "button" at bounding box center [175, 430] width 18 height 21
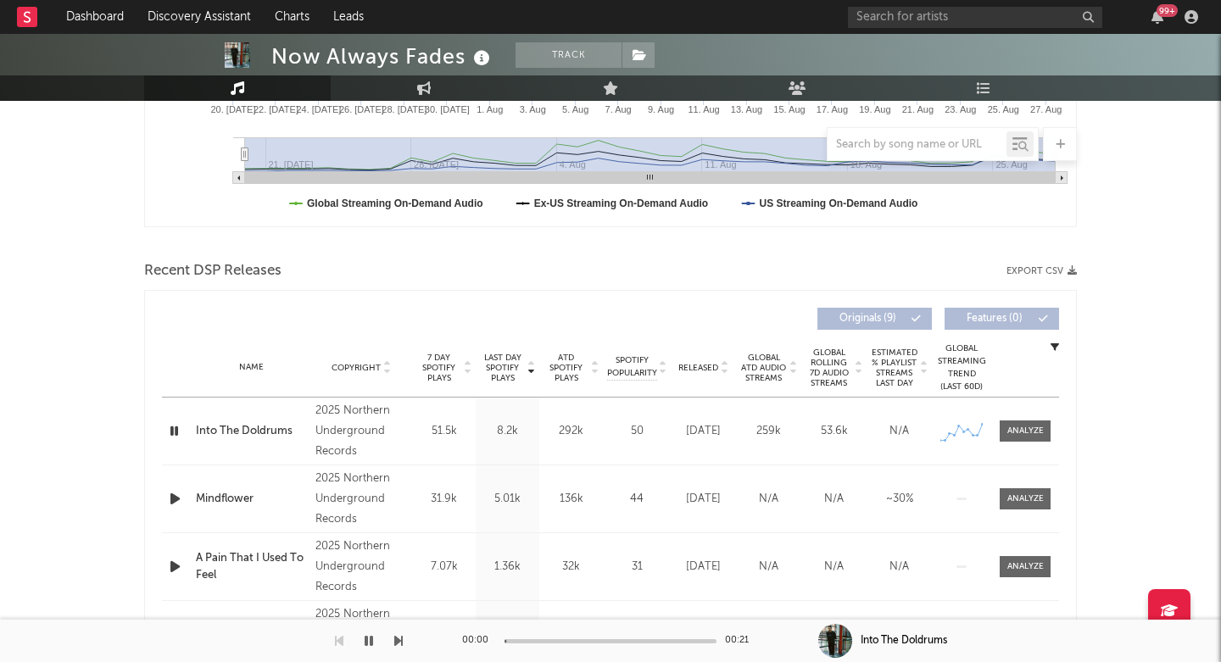
click at [173, 434] on icon "button" at bounding box center [174, 430] width 16 height 21
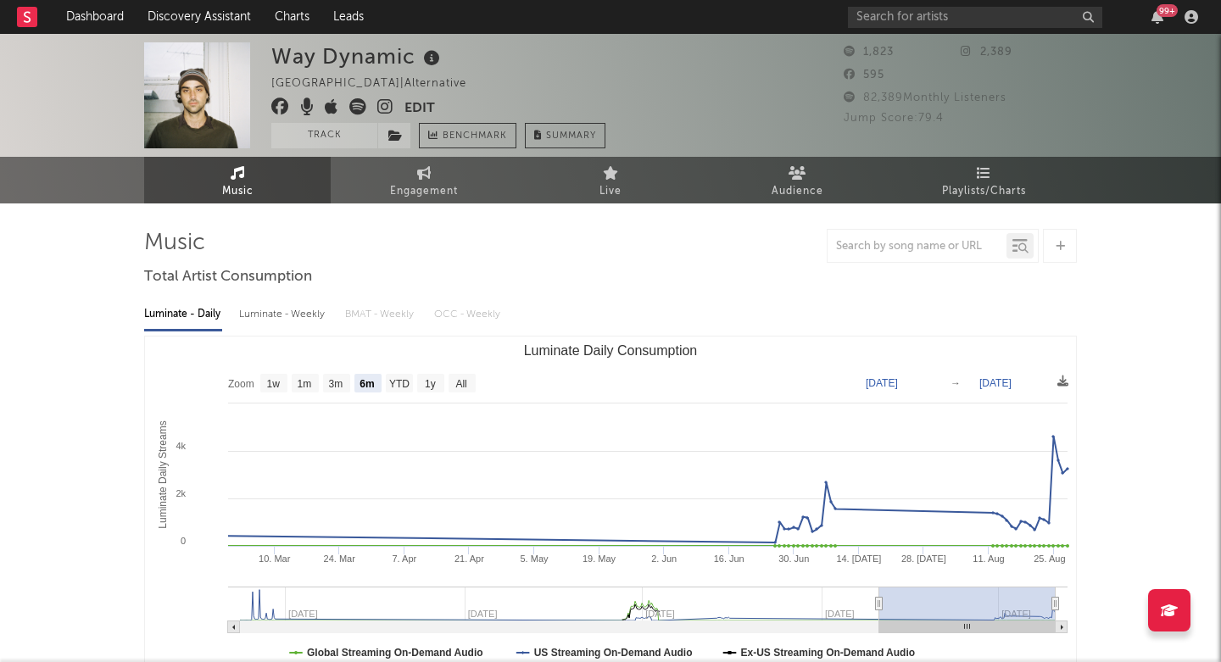
select select "6m"
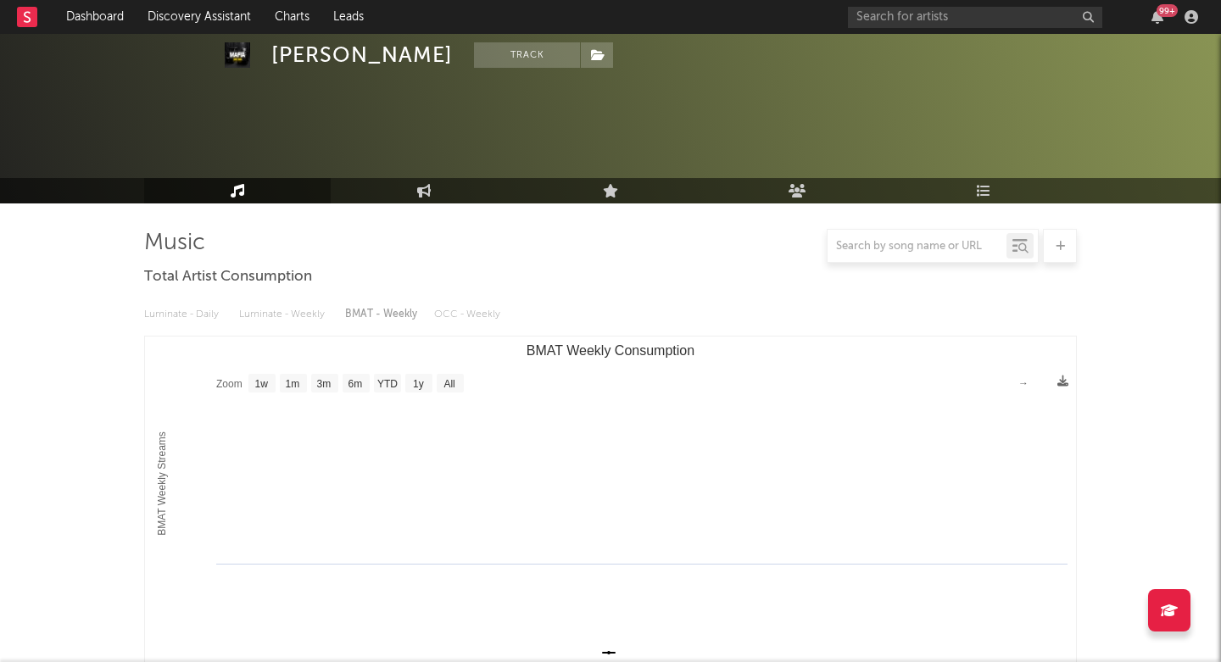
select select "1w"
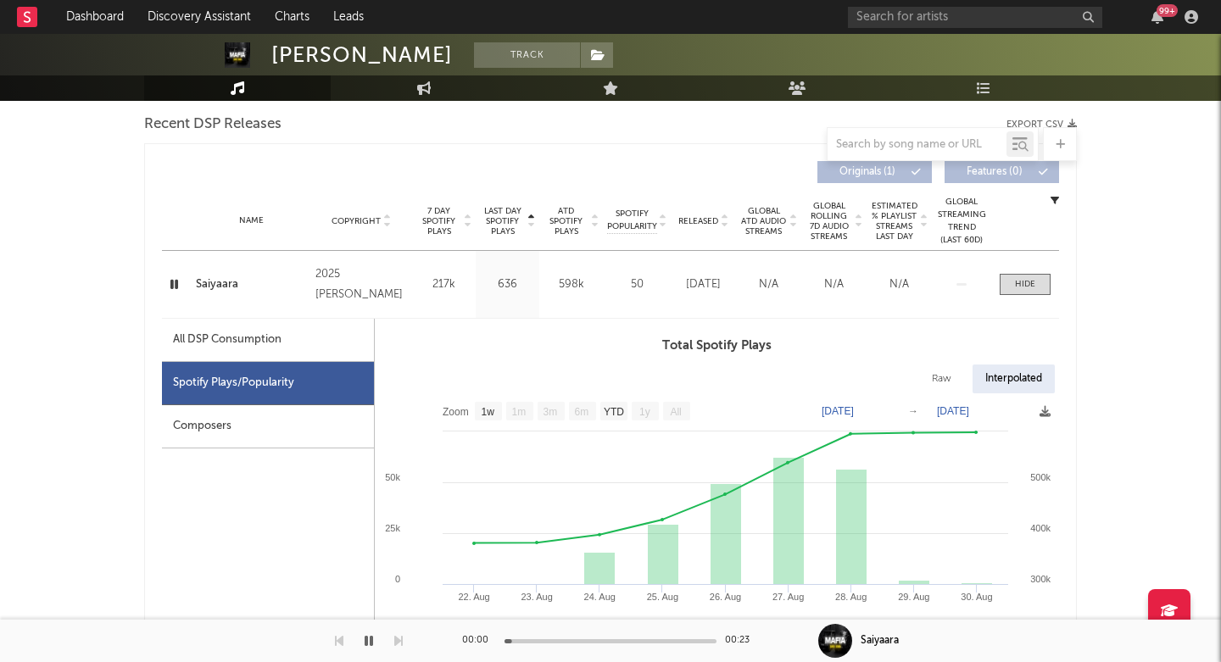
scroll to position [596, 0]
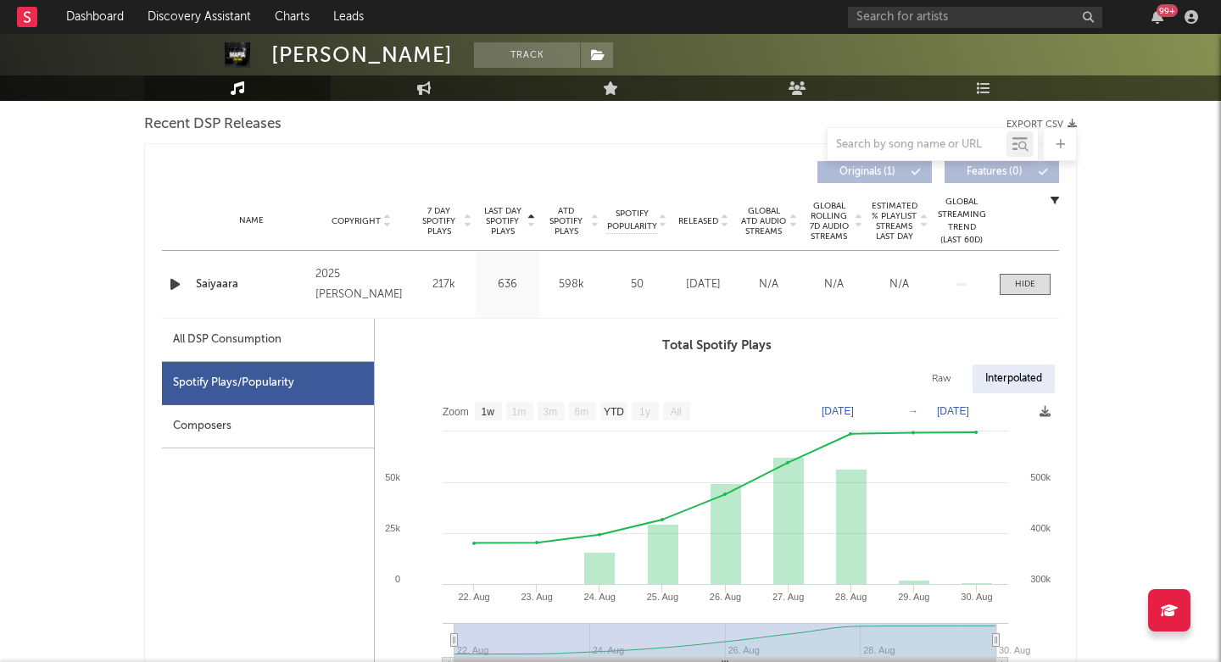
click at [189, 263] on div "Name Saiyaara Copyright 2025 Bhav Yadav Label Bhav Yadav Album Names Saiyaara C…" at bounding box center [610, 284] width 897 height 67
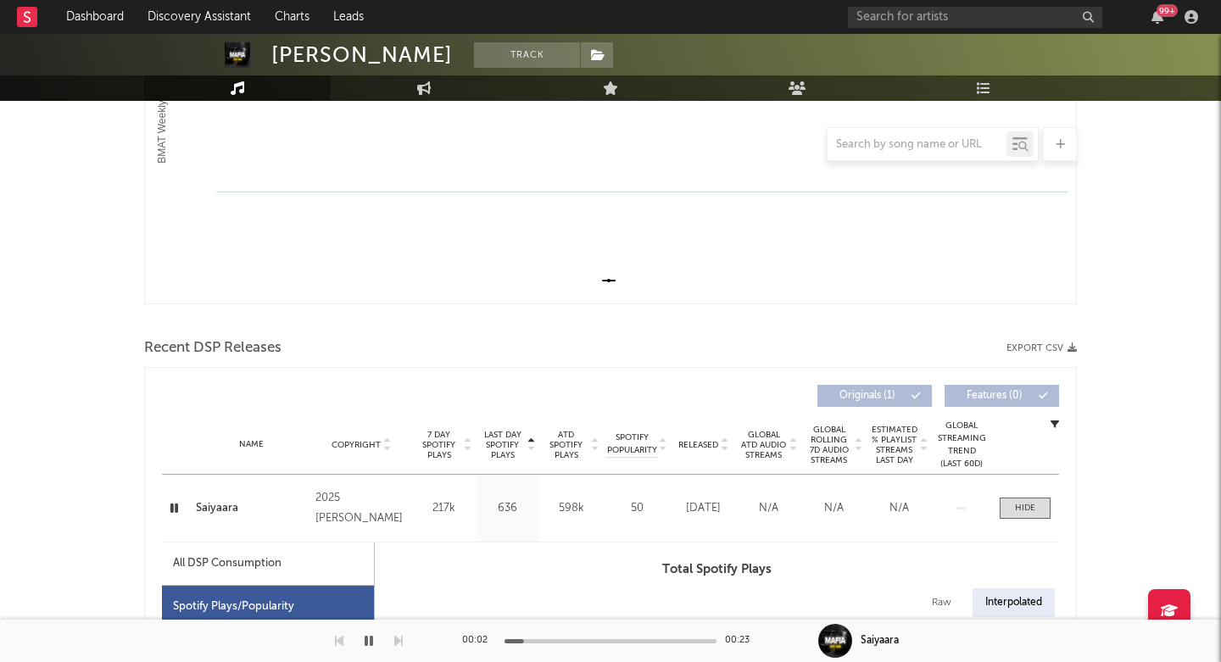
scroll to position [372, 0]
click at [221, 501] on div "Saiyaara" at bounding box center [251, 508] width 111 height 17
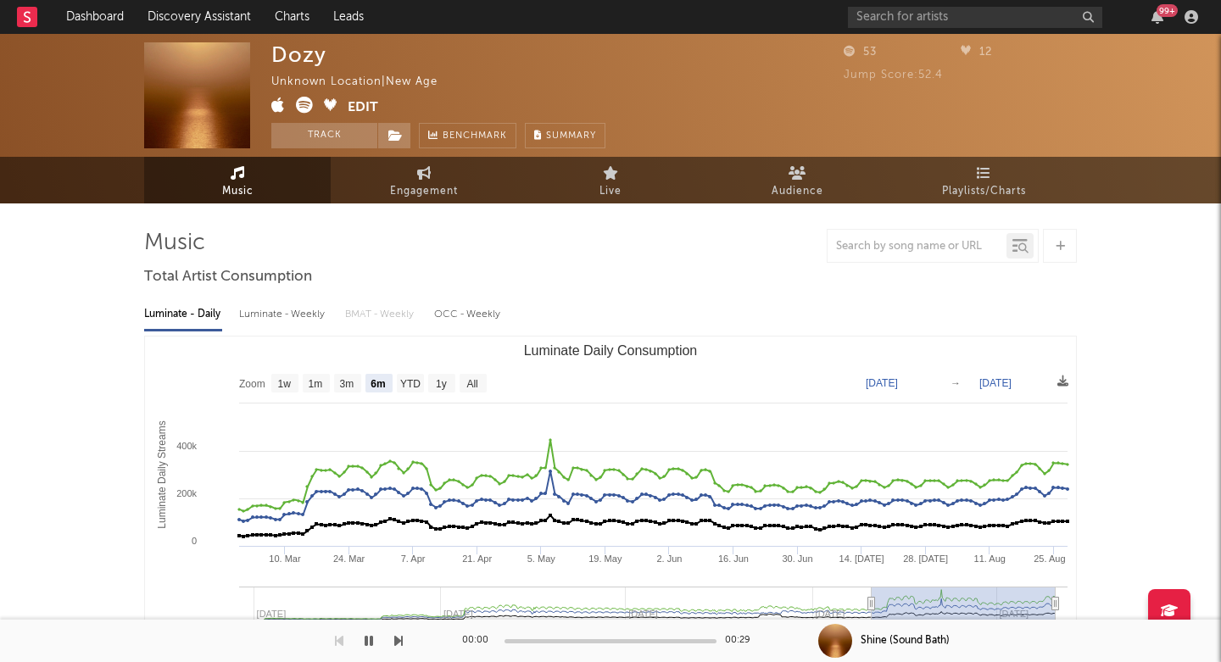
select select "6m"
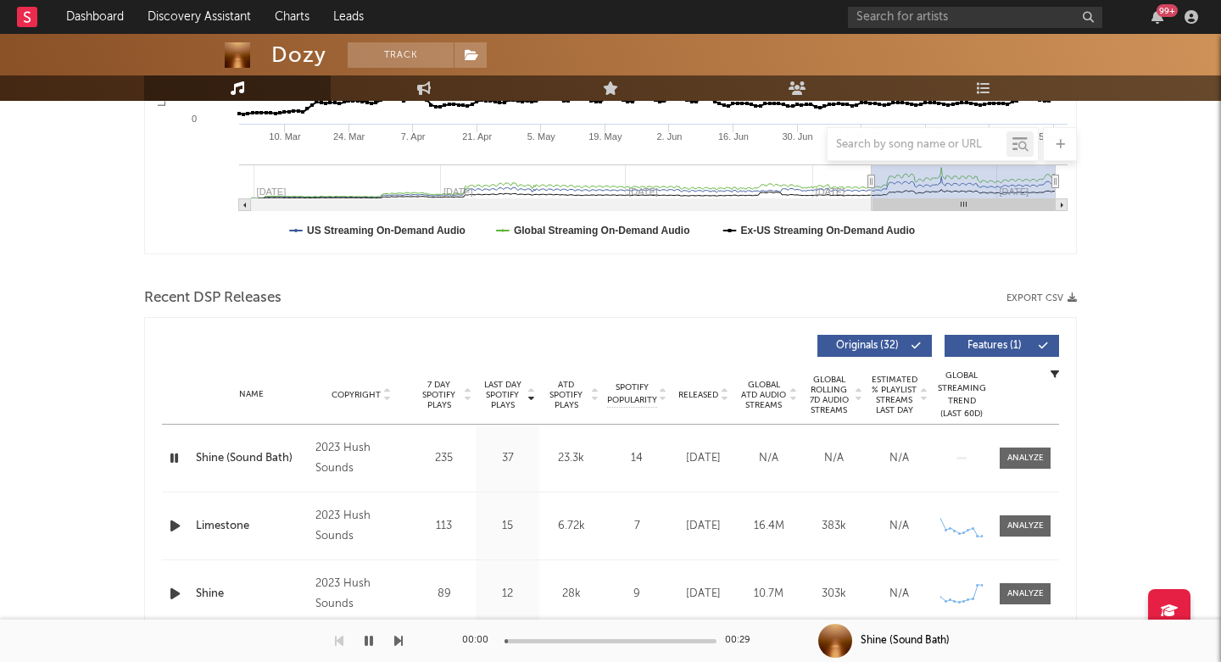
scroll to position [471, 0]
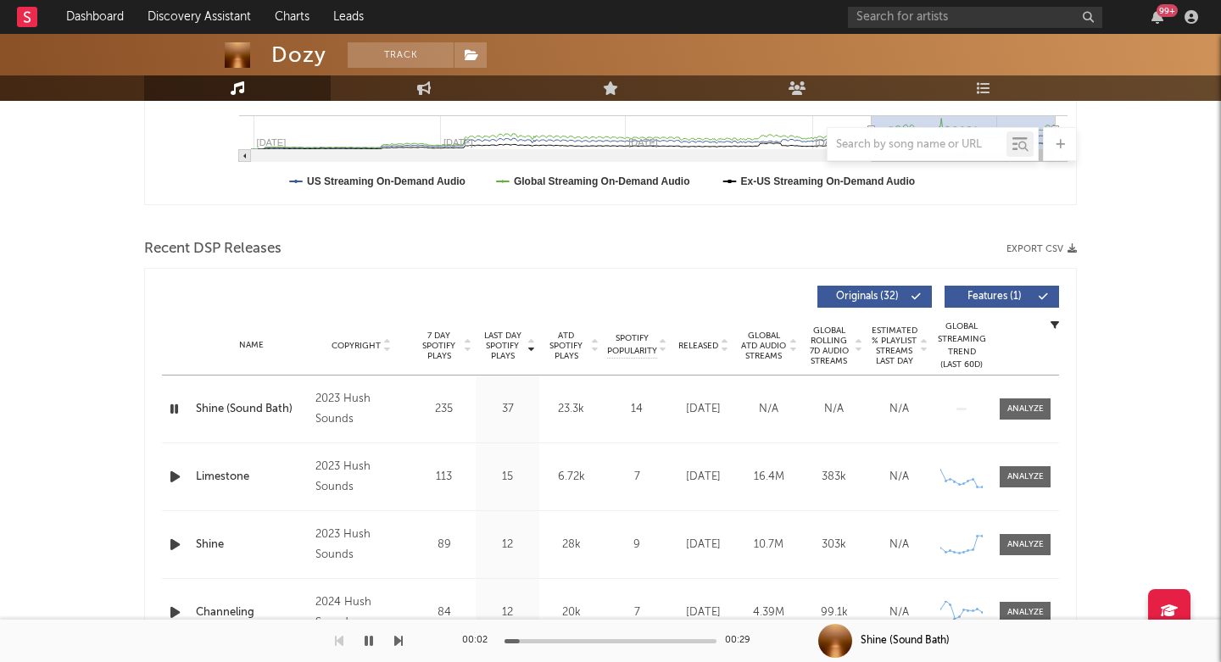
click at [521, 337] on span "Last Day Spotify Plays" at bounding box center [502, 346] width 45 height 31
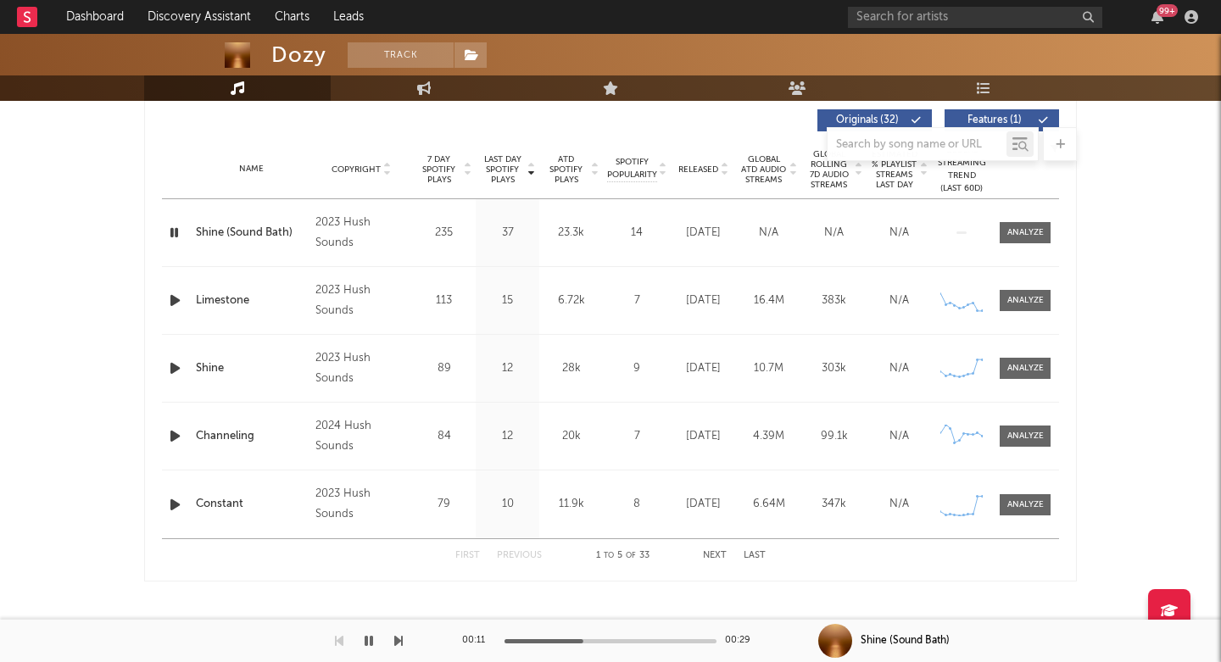
scroll to position [648, 0]
click at [1037, 237] on div at bounding box center [1025, 232] width 36 height 13
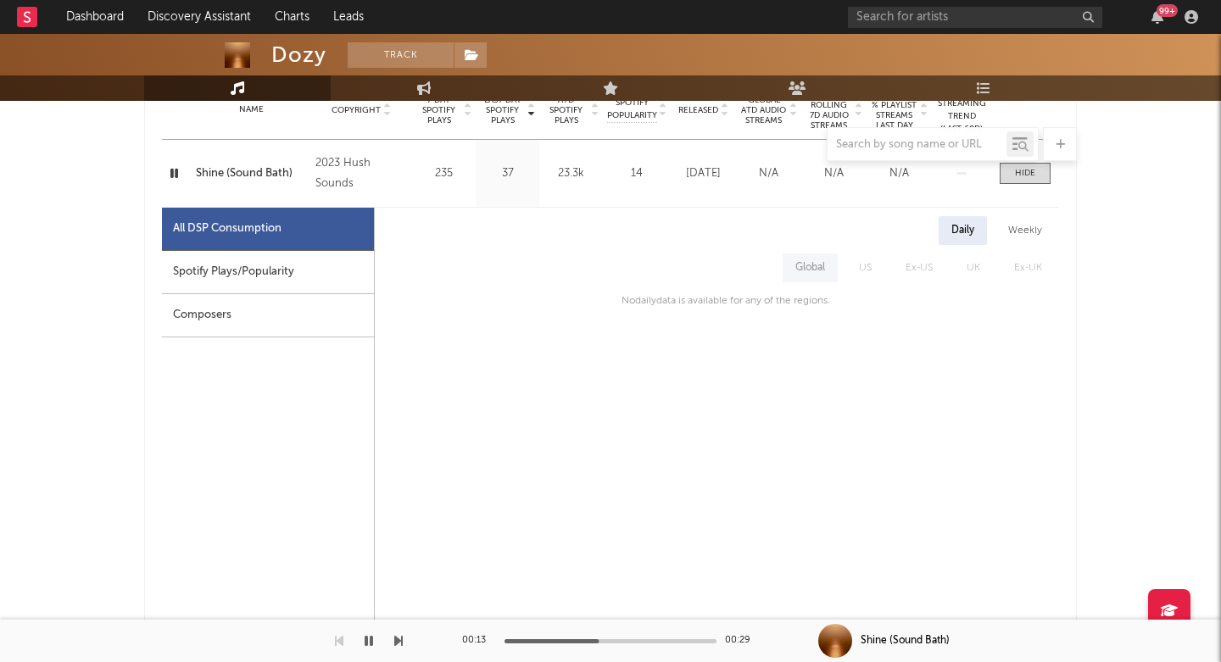
scroll to position [845, 0]
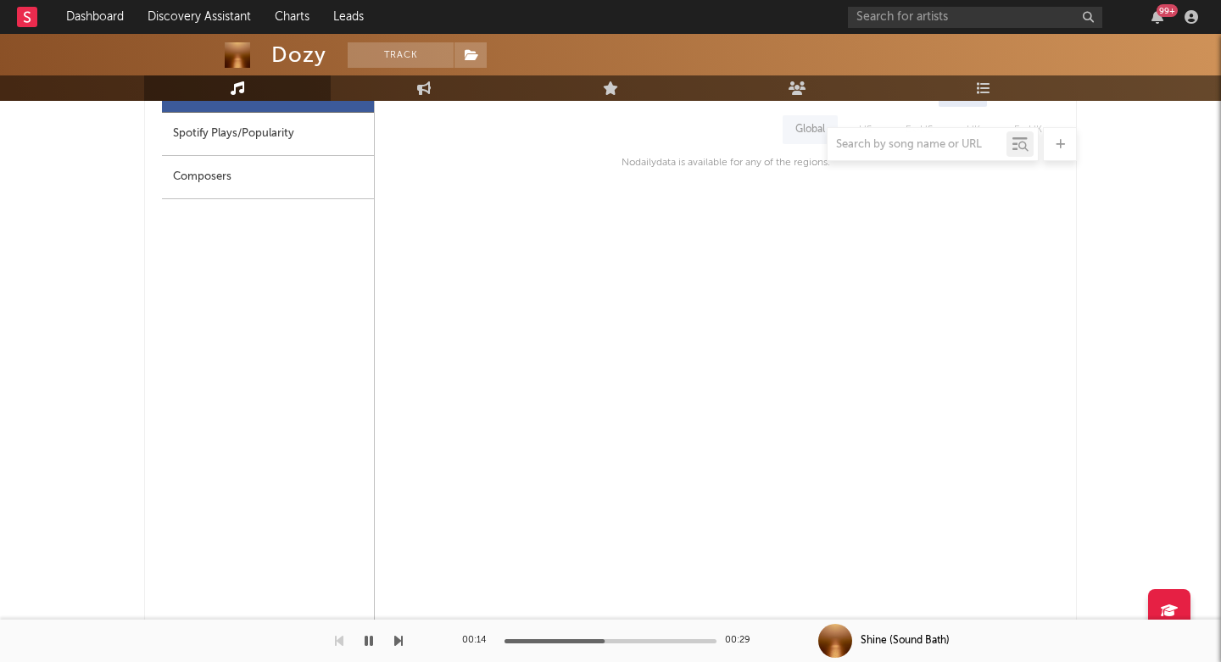
click at [248, 144] on div at bounding box center [610, 144] width 932 height 34
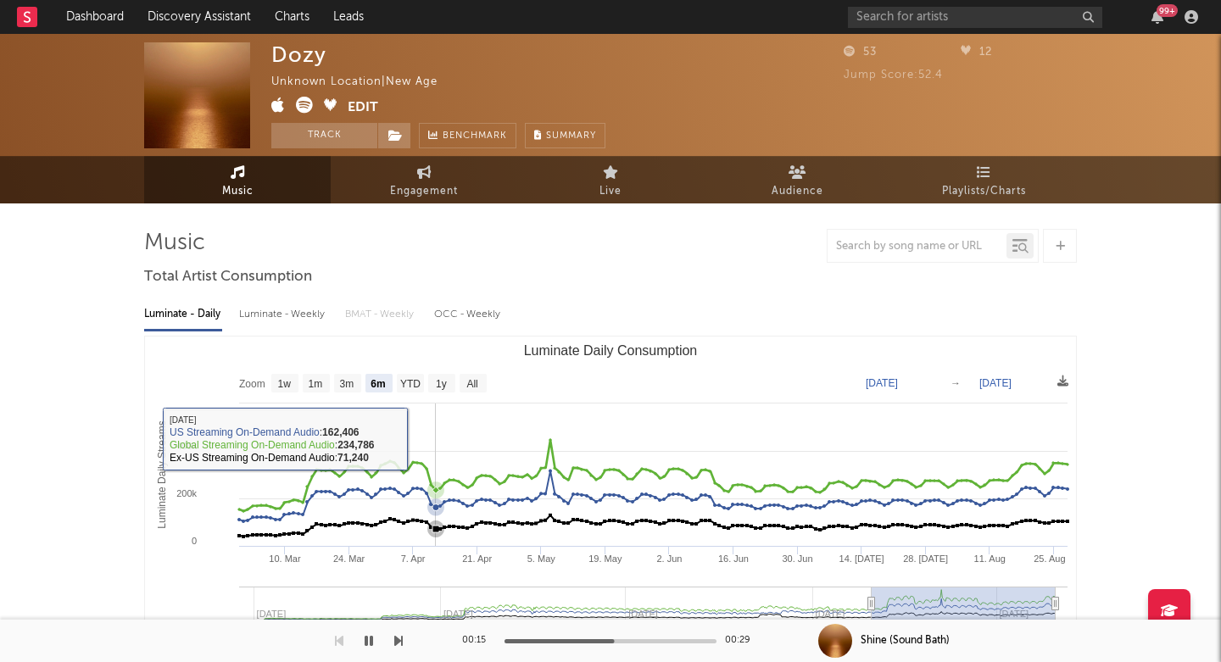
scroll to position [0, 0]
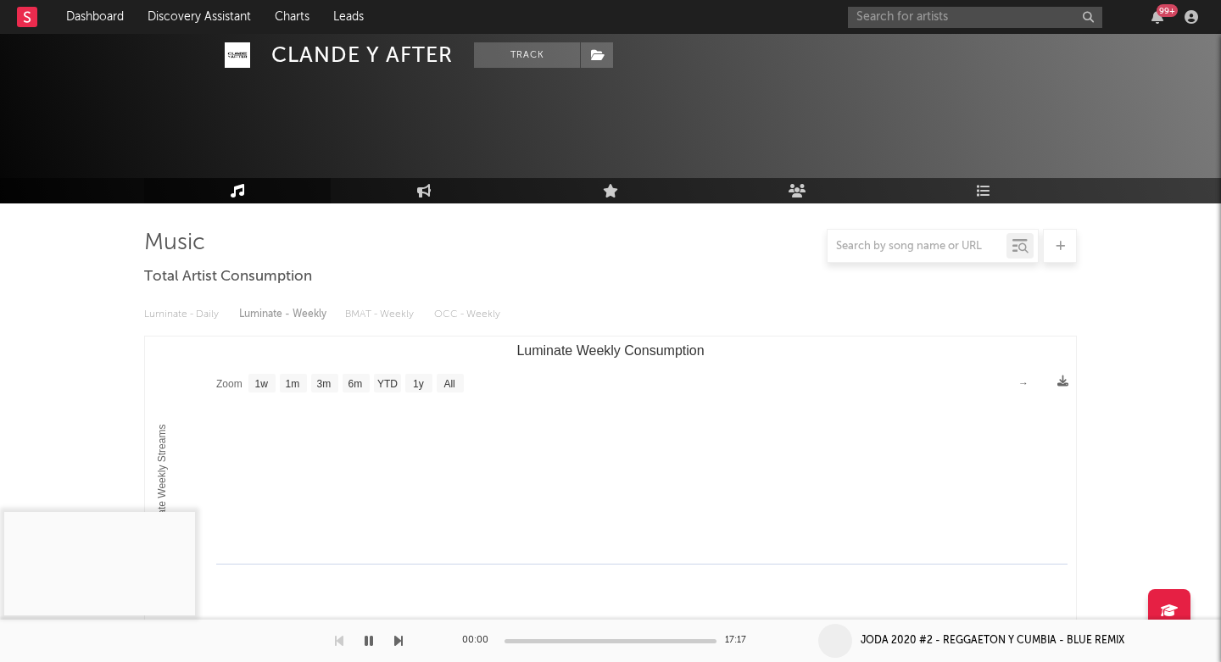
select select "1w"
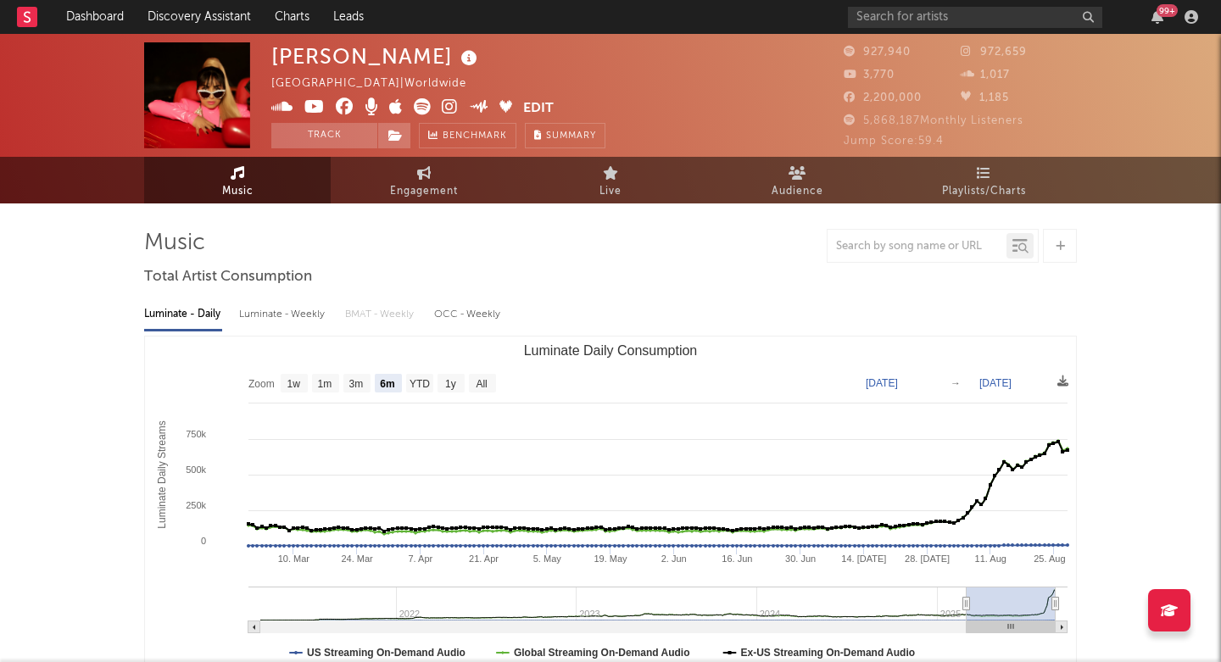
select select "6m"
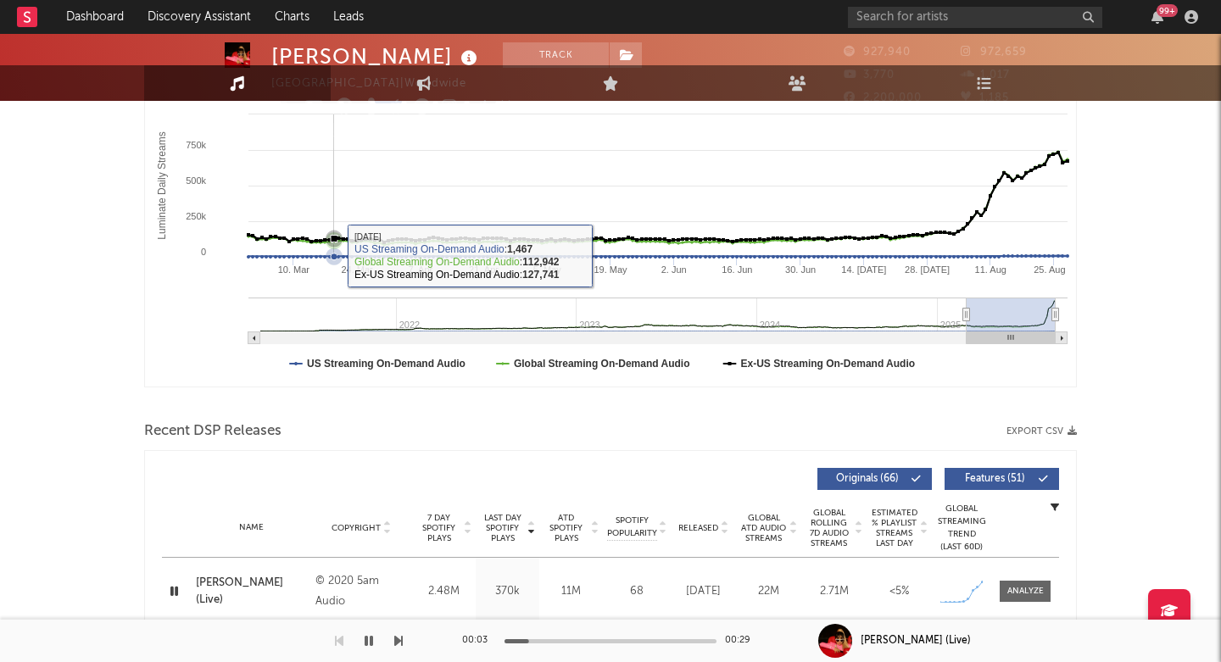
scroll to position [377, 0]
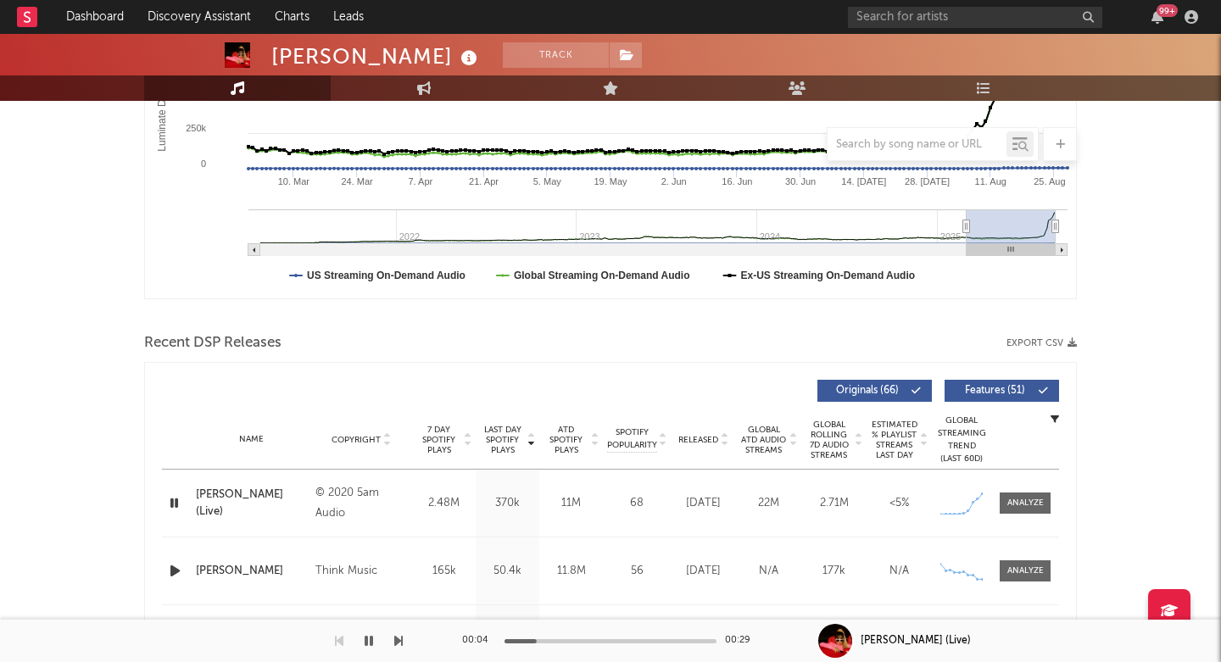
click at [253, 506] on div "Jutti Meri (Live)" at bounding box center [251, 503] width 111 height 33
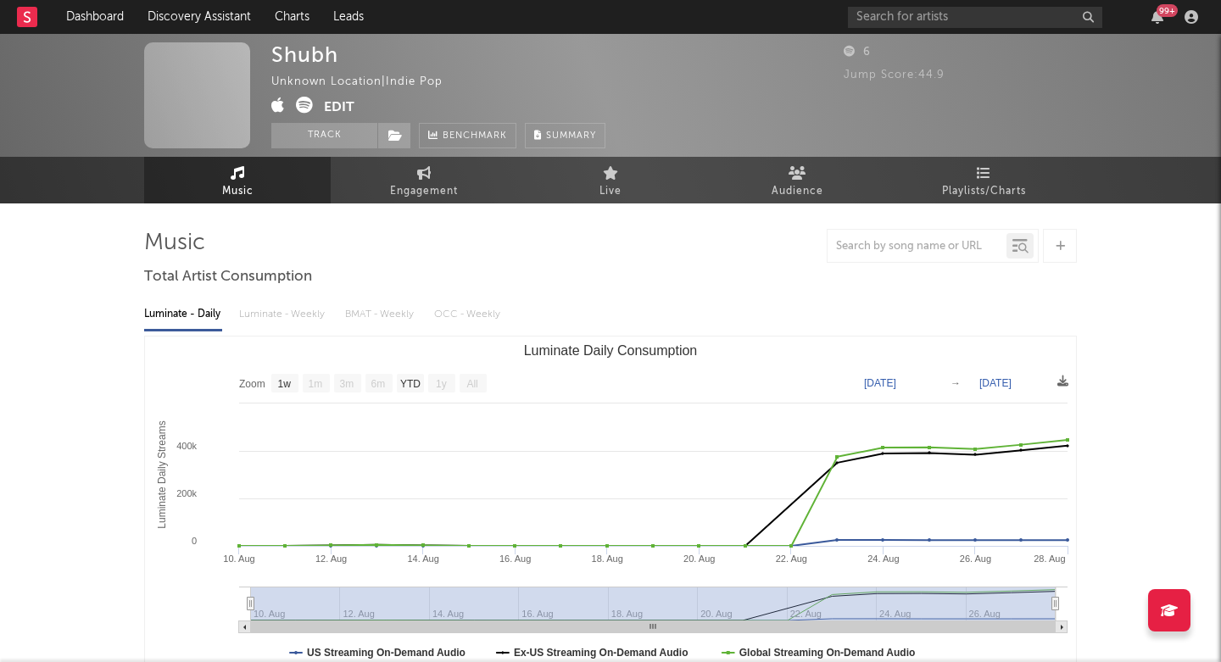
select select "1w"
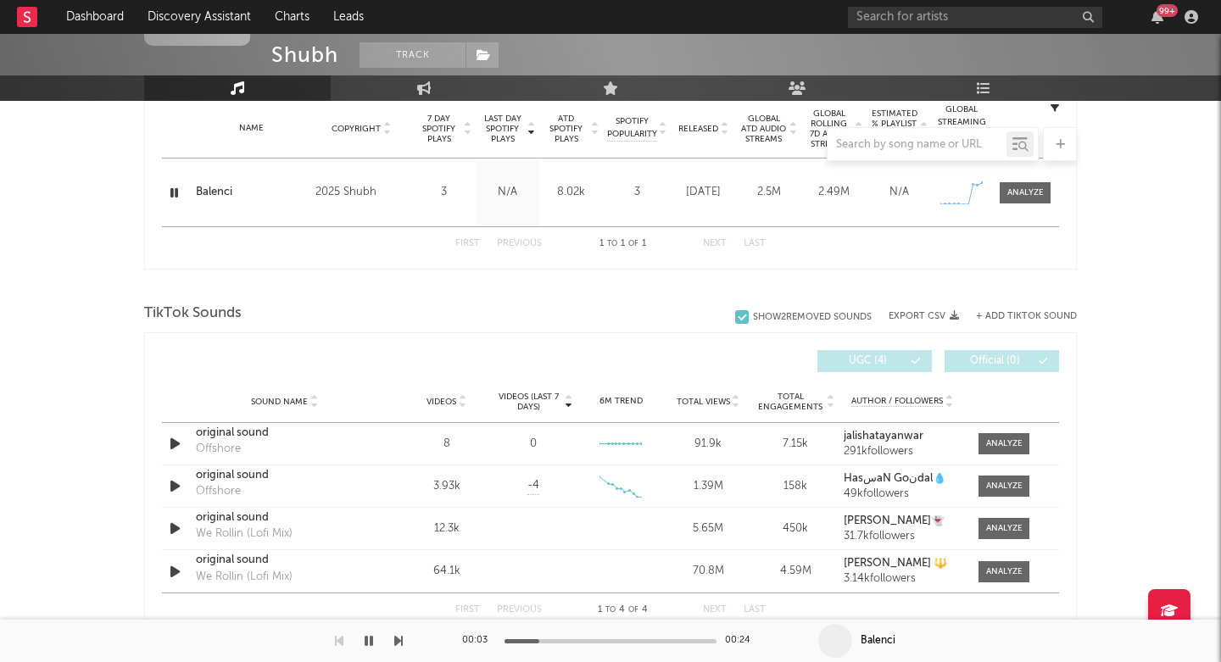
scroll to position [693, 0]
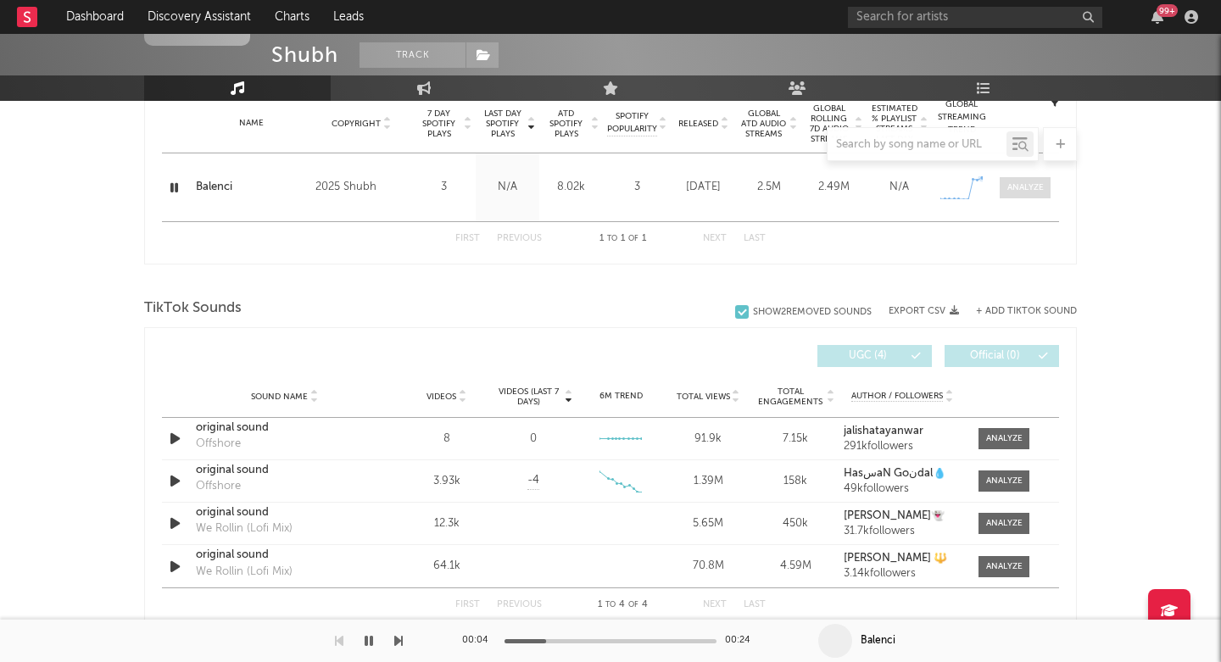
click at [1027, 185] on div at bounding box center [1025, 187] width 36 height 13
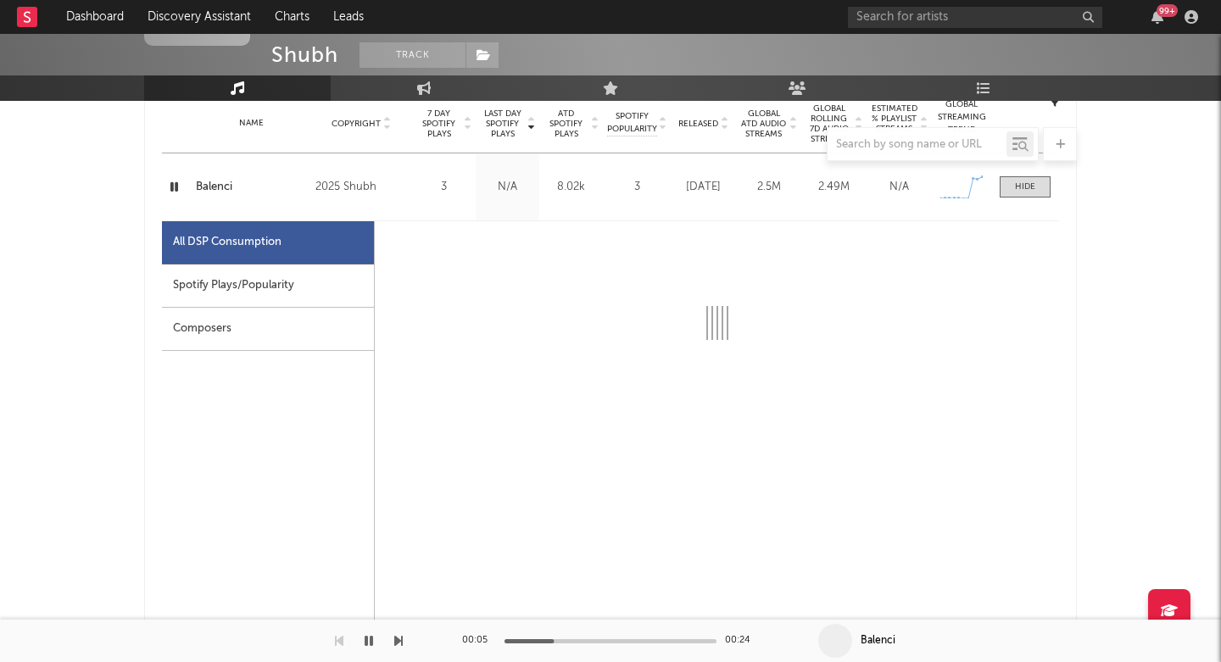
select select "1w"
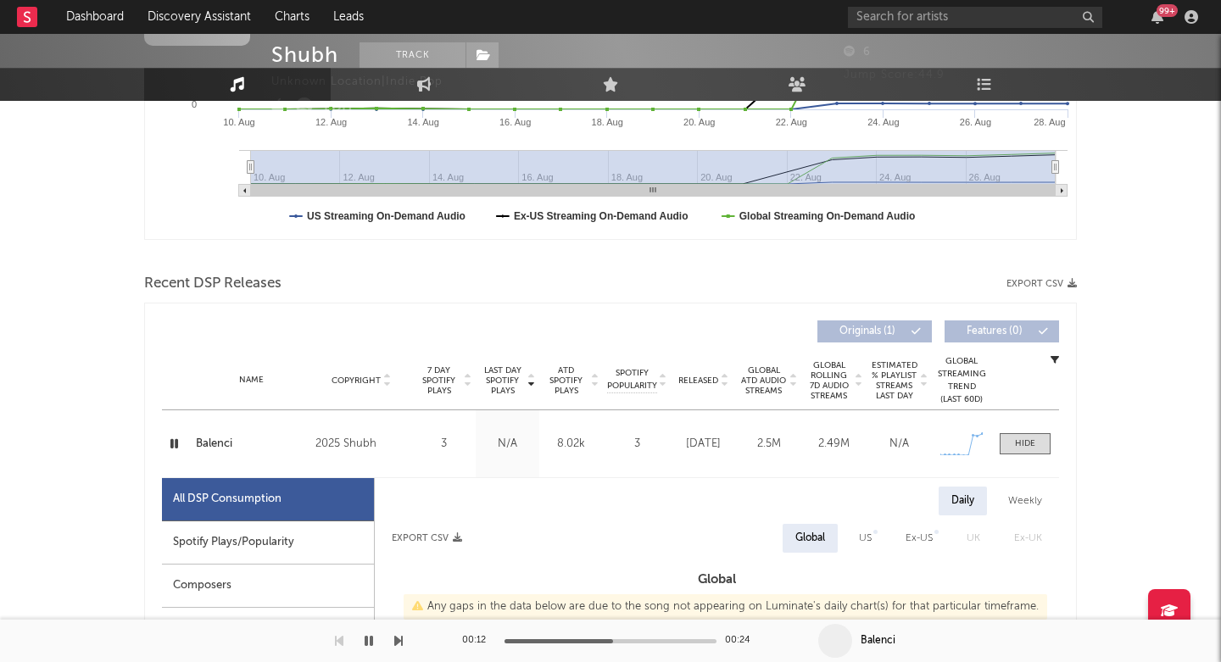
scroll to position [713, 0]
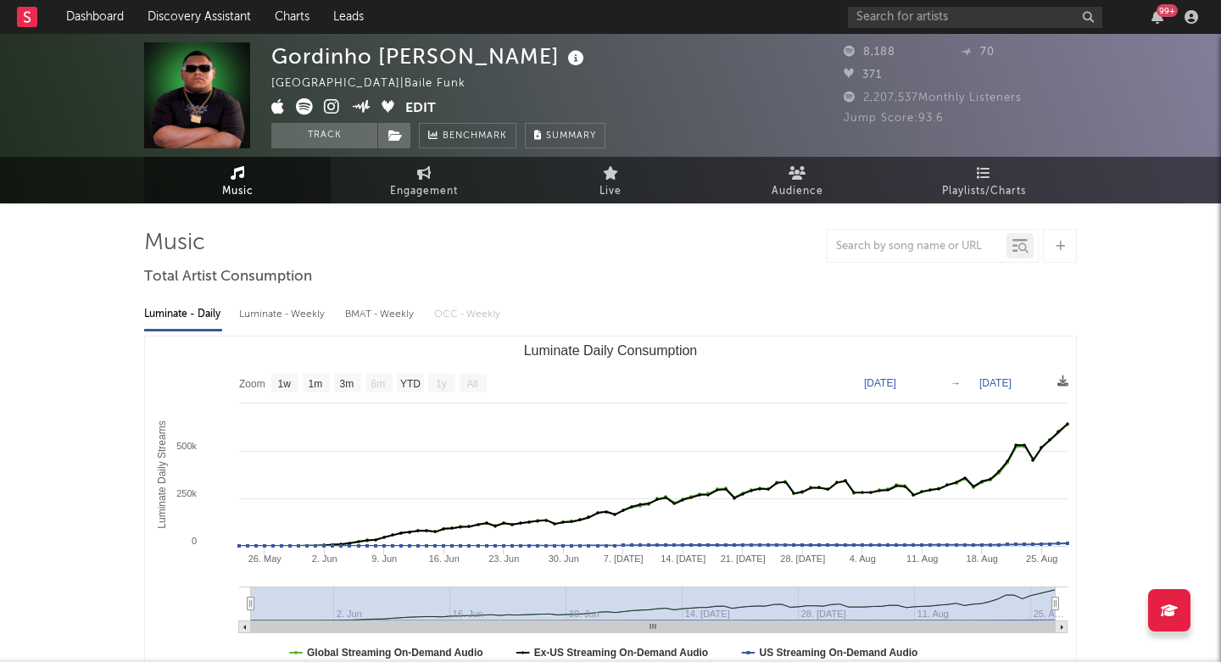
select select "1w"
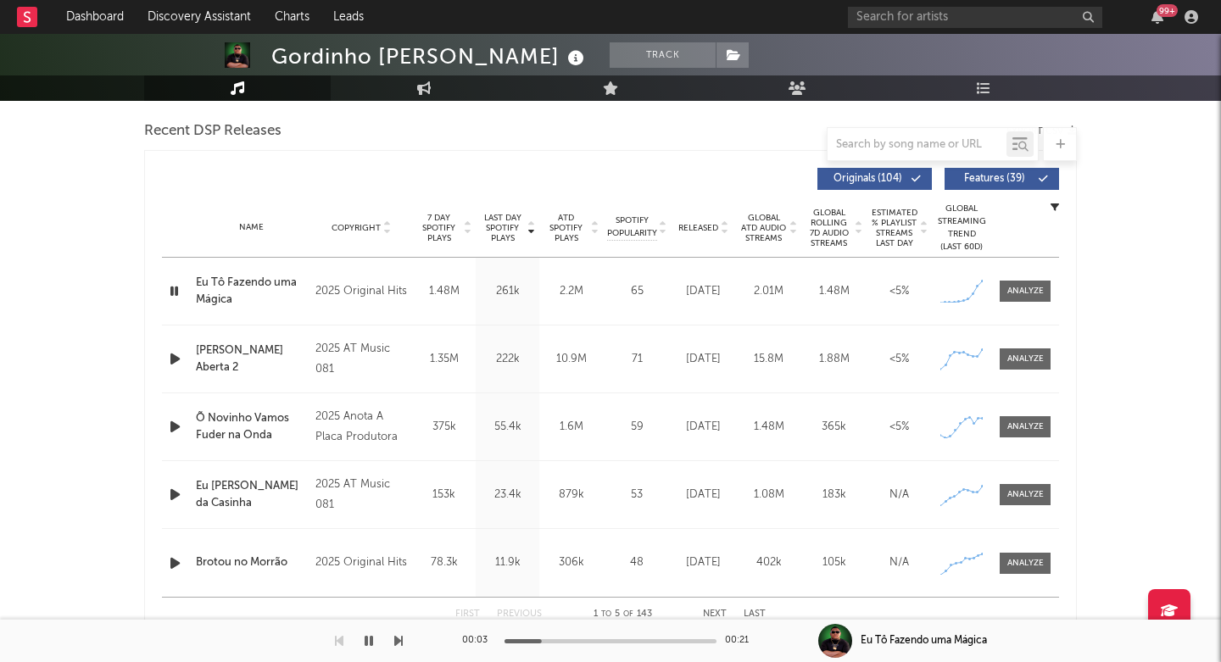
scroll to position [591, 0]
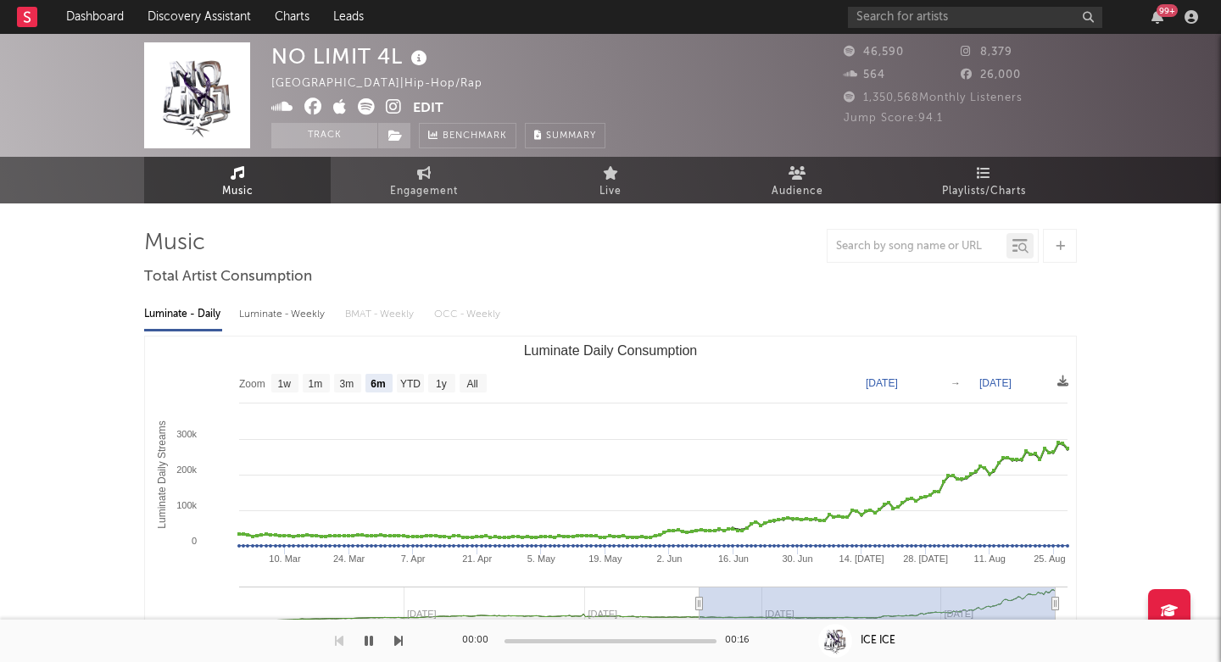
select select "6m"
click at [310, 51] on div "NO LIMIT 4L" at bounding box center [351, 56] width 160 height 28
copy div "NO LIMIT 4L"
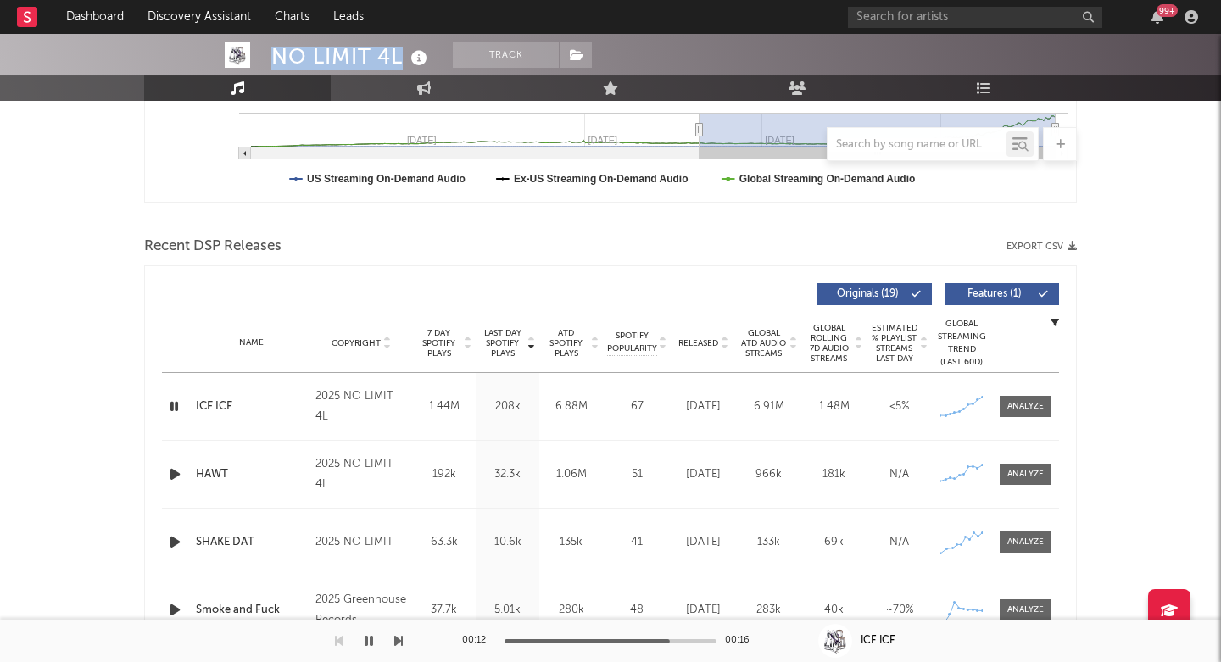
scroll to position [540, 0]
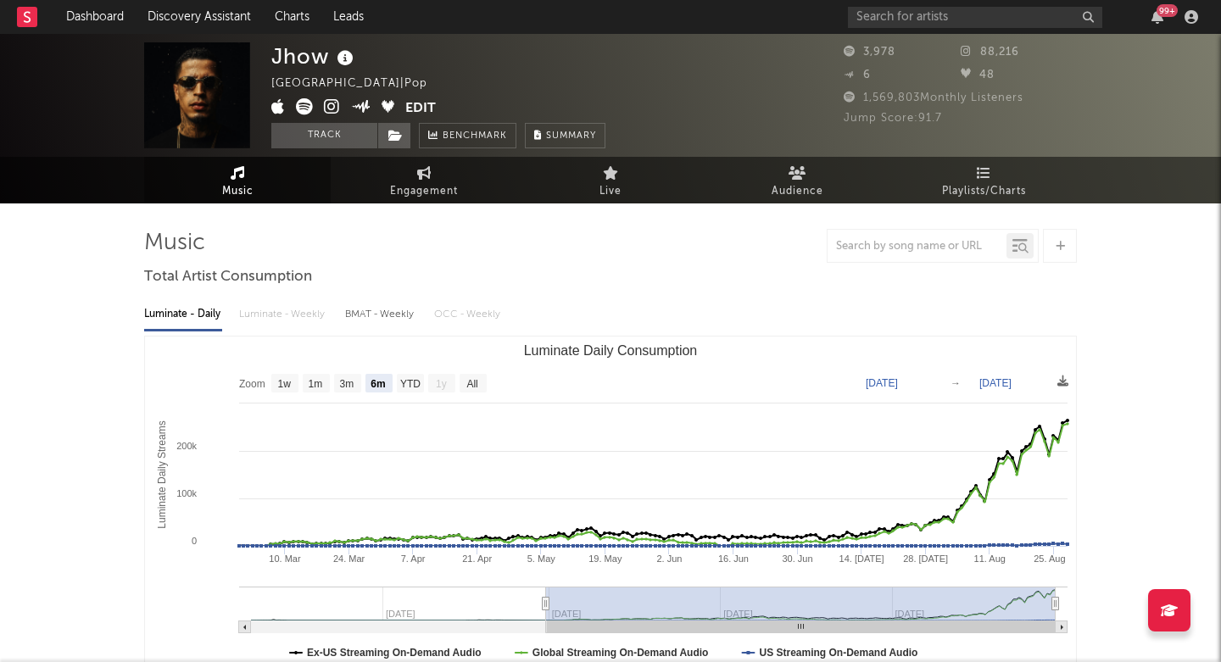
select select "6m"
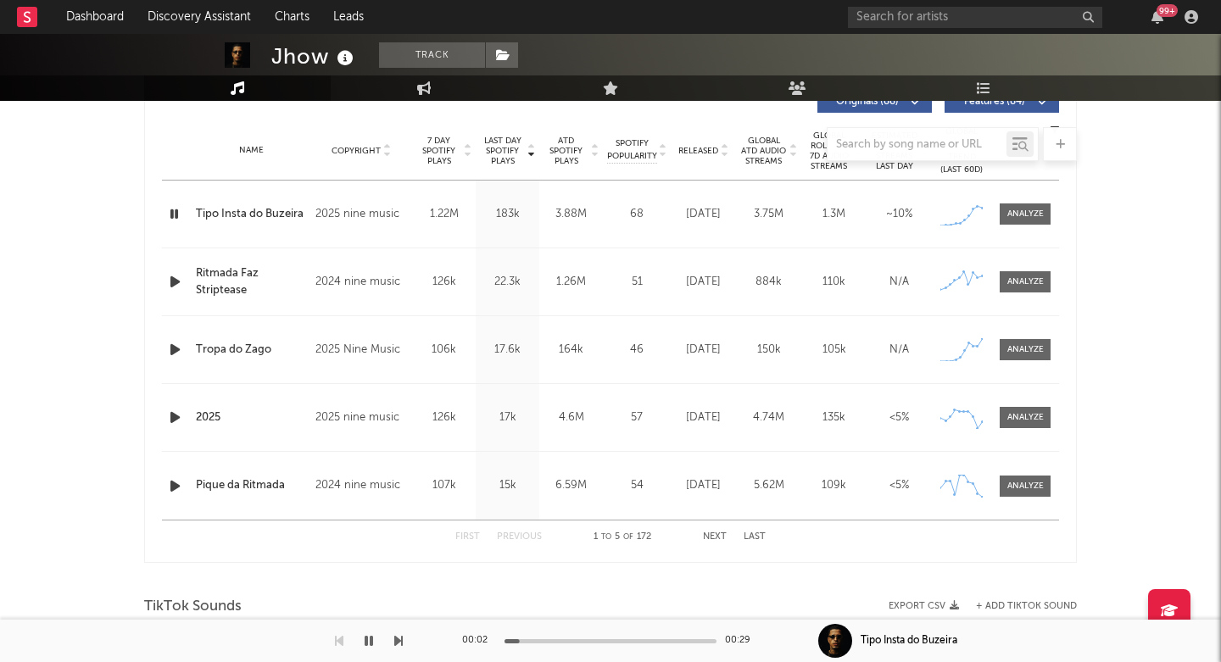
scroll to position [665, 0]
click at [717, 533] on div "First Previous 1 to 5 of 172 Next Last" at bounding box center [610, 538] width 310 height 33
click at [715, 538] on button "Next" at bounding box center [715, 538] width 24 height 9
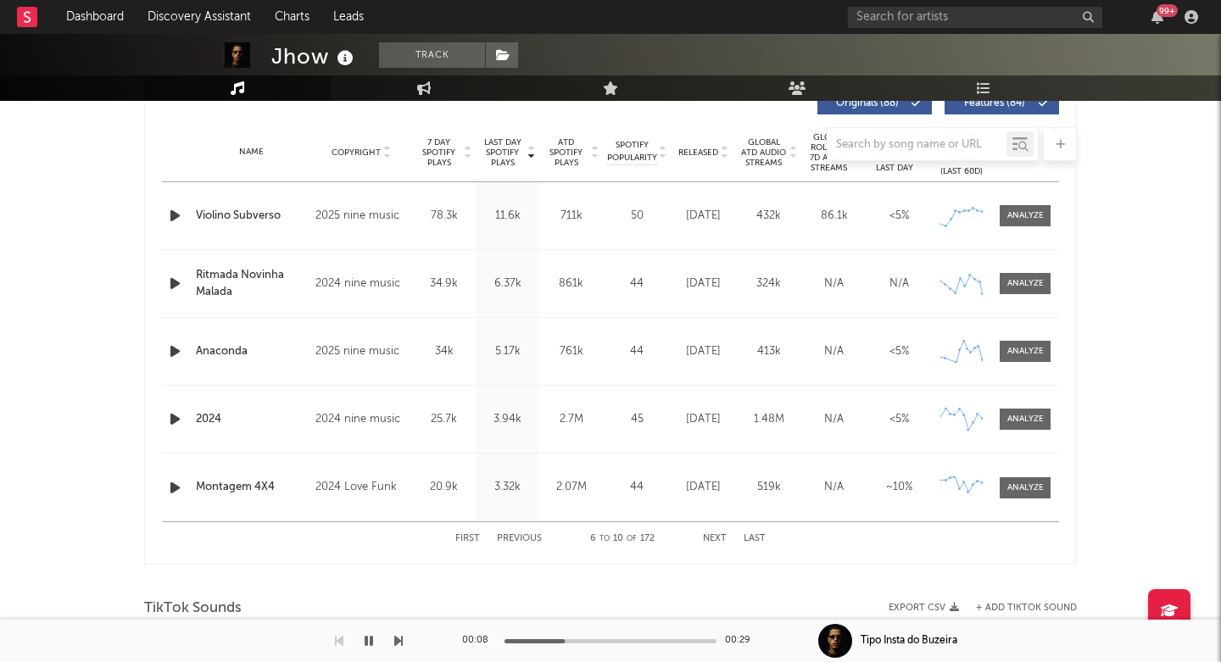
click at [715, 538] on button "Next" at bounding box center [715, 538] width 24 height 9
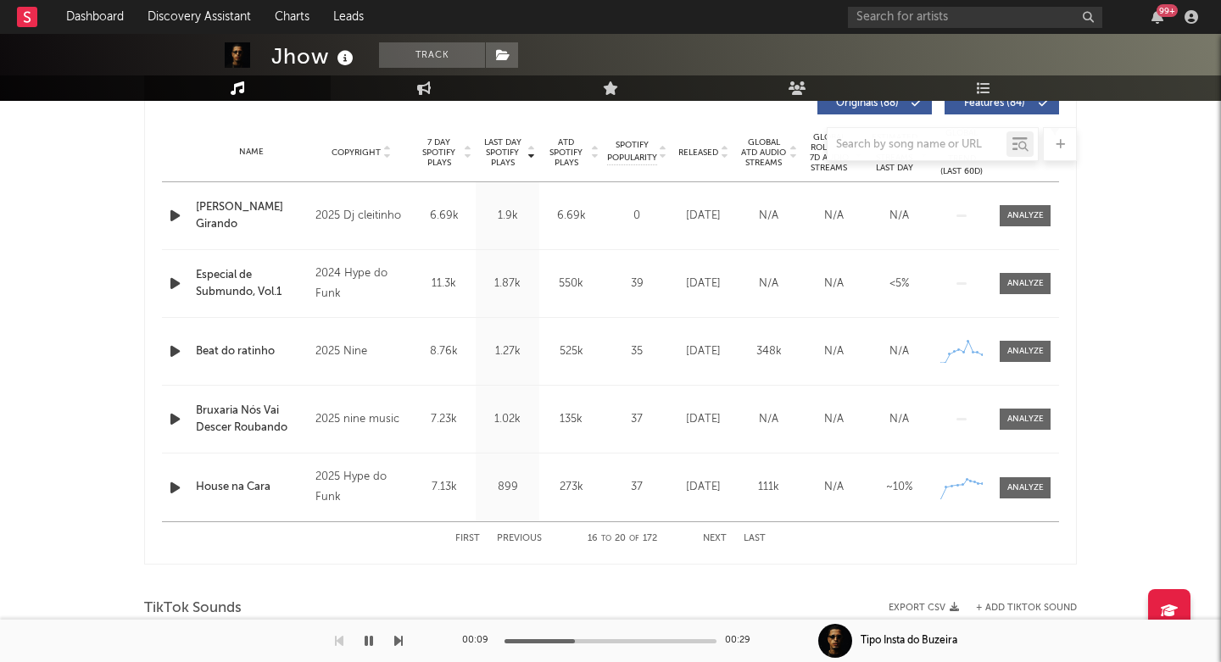
click at [715, 538] on button "Next" at bounding box center [715, 538] width 24 height 9
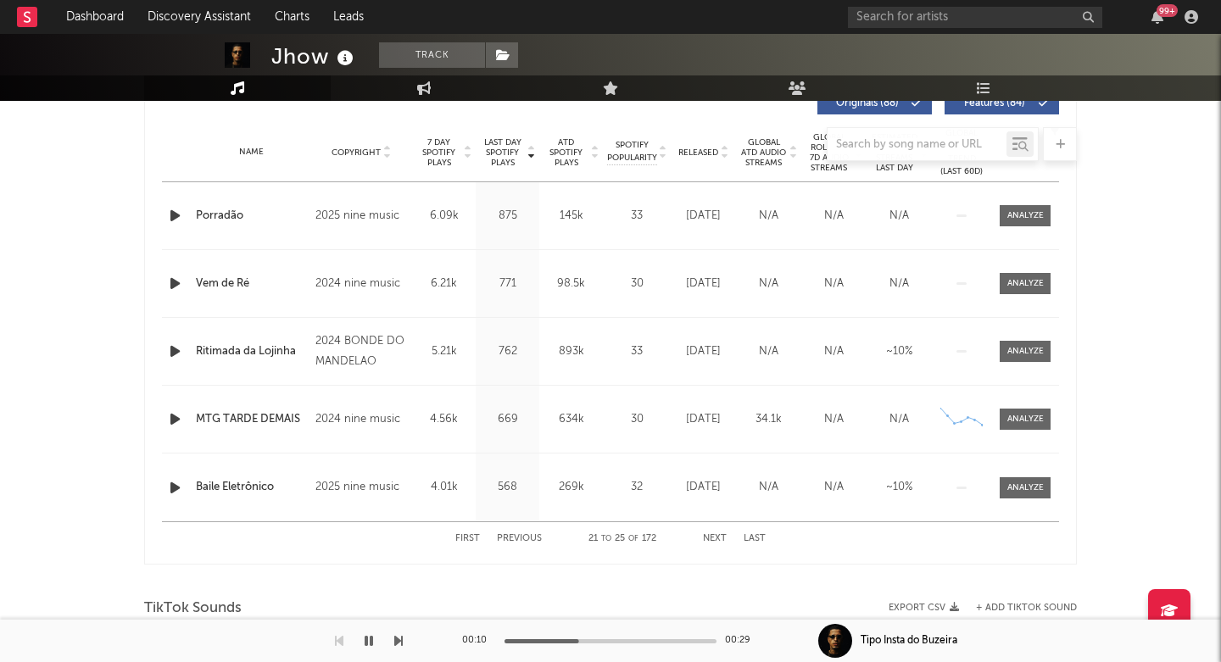
click at [715, 538] on button "Next" at bounding box center [715, 538] width 24 height 9
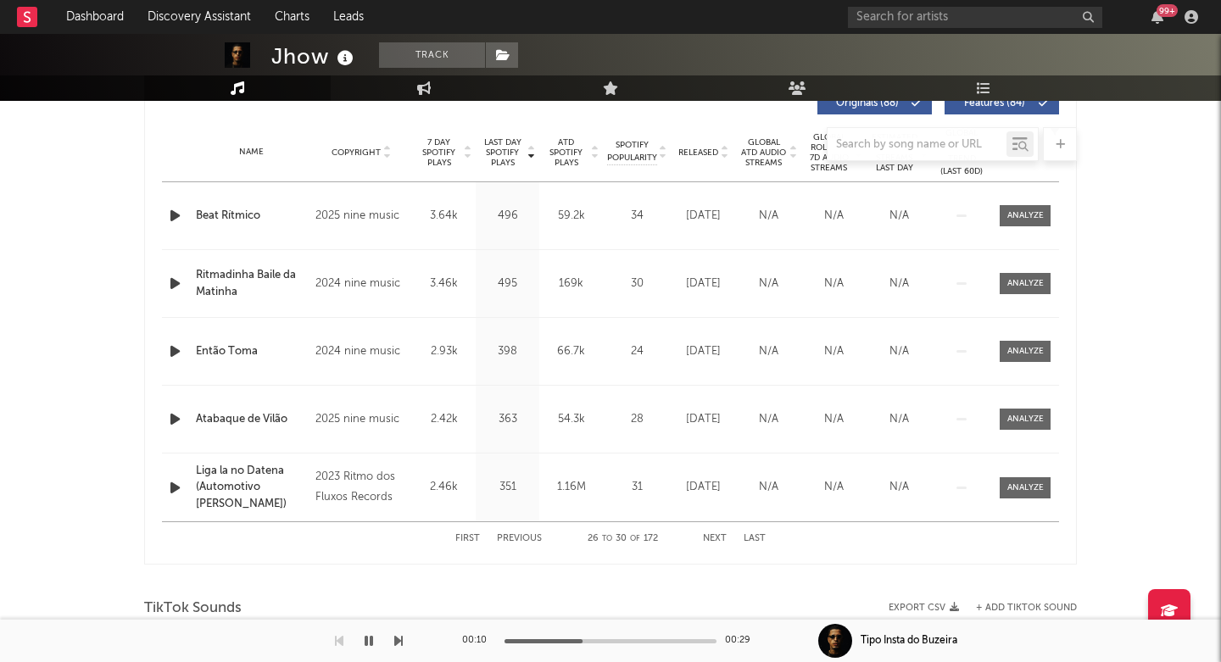
click at [715, 538] on button "Next" at bounding box center [715, 538] width 24 height 9
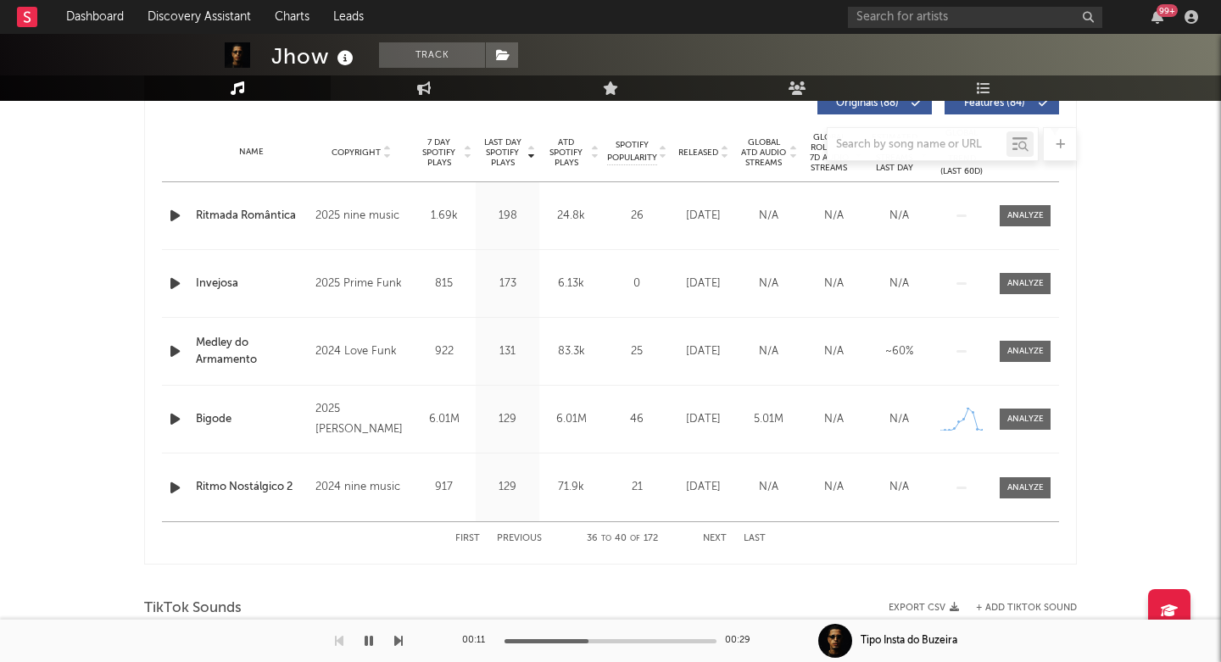
click at [715, 538] on button "Next" at bounding box center [715, 538] width 24 height 9
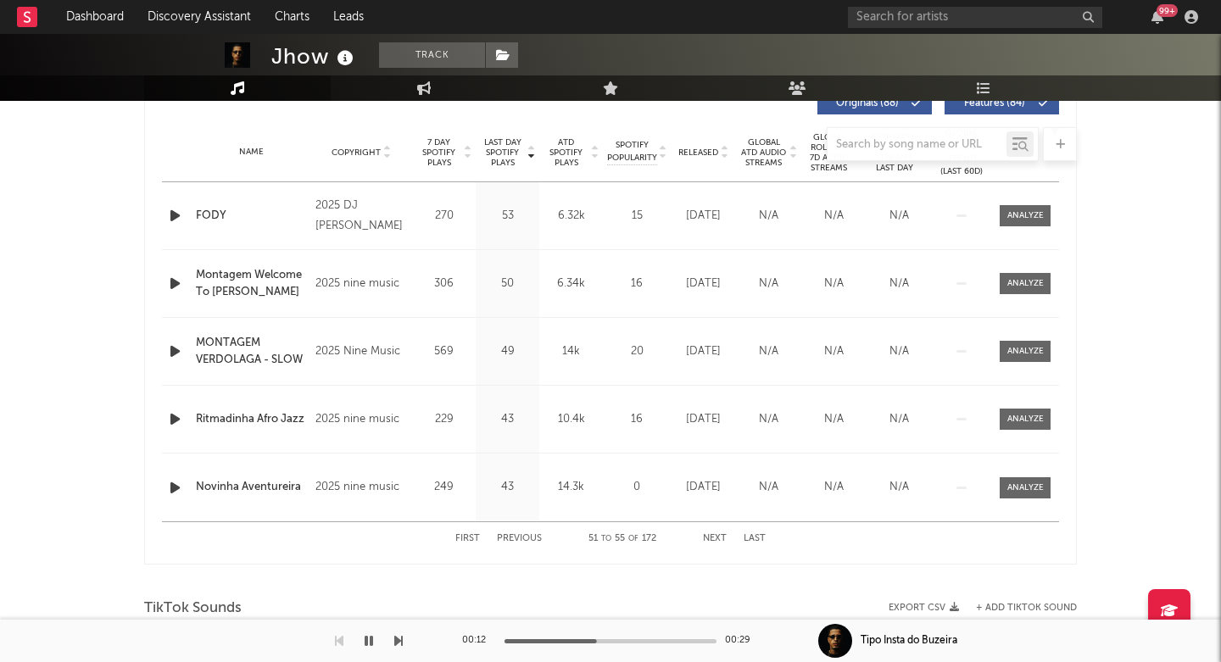
click at [715, 538] on button "Next" at bounding box center [715, 538] width 24 height 9
click at [462, 532] on div "First Previous 56 to 60 of 172 Next Last" at bounding box center [610, 538] width 310 height 33
click at [465, 537] on button "First" at bounding box center [467, 538] width 25 height 9
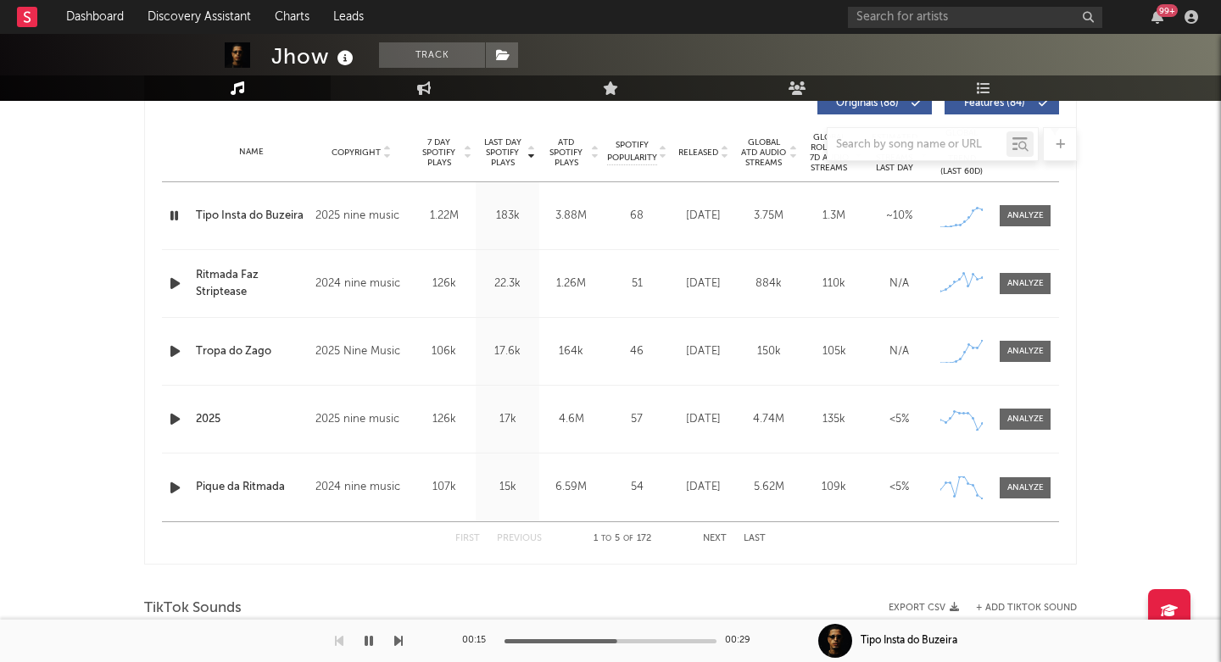
click at [704, 149] on div at bounding box center [610, 144] width 932 height 34
click at [730, 148] on div at bounding box center [610, 144] width 932 height 34
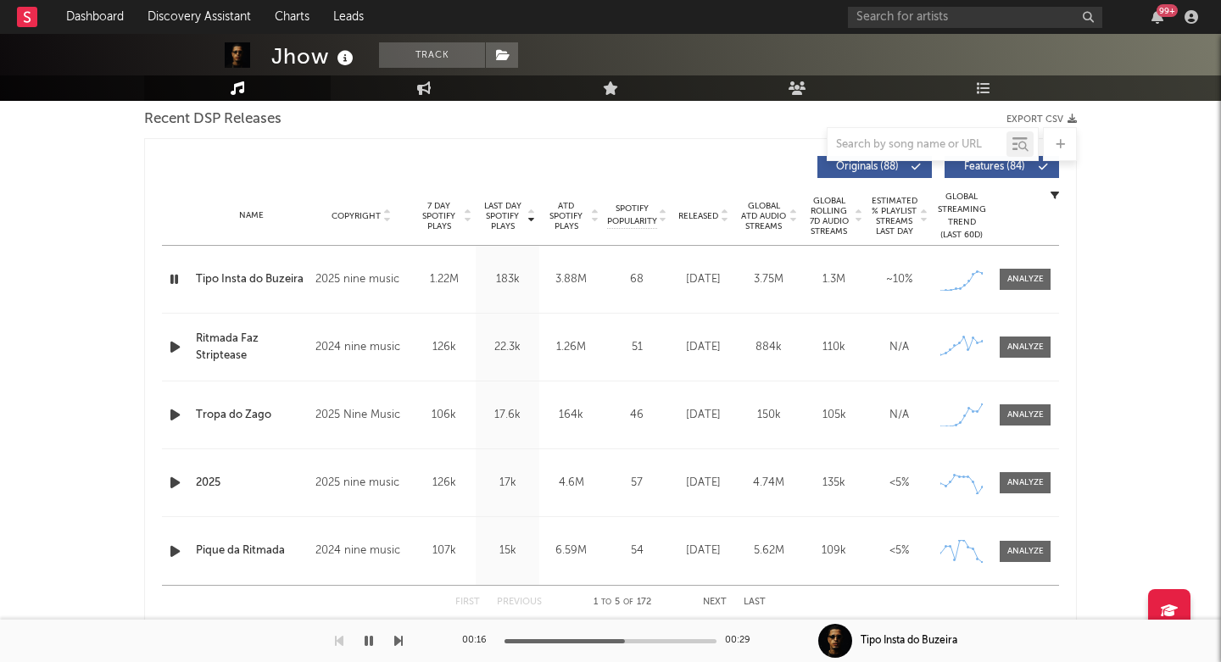
scroll to position [599, 0]
click at [705, 218] on span "Released" at bounding box center [698, 218] width 40 height 10
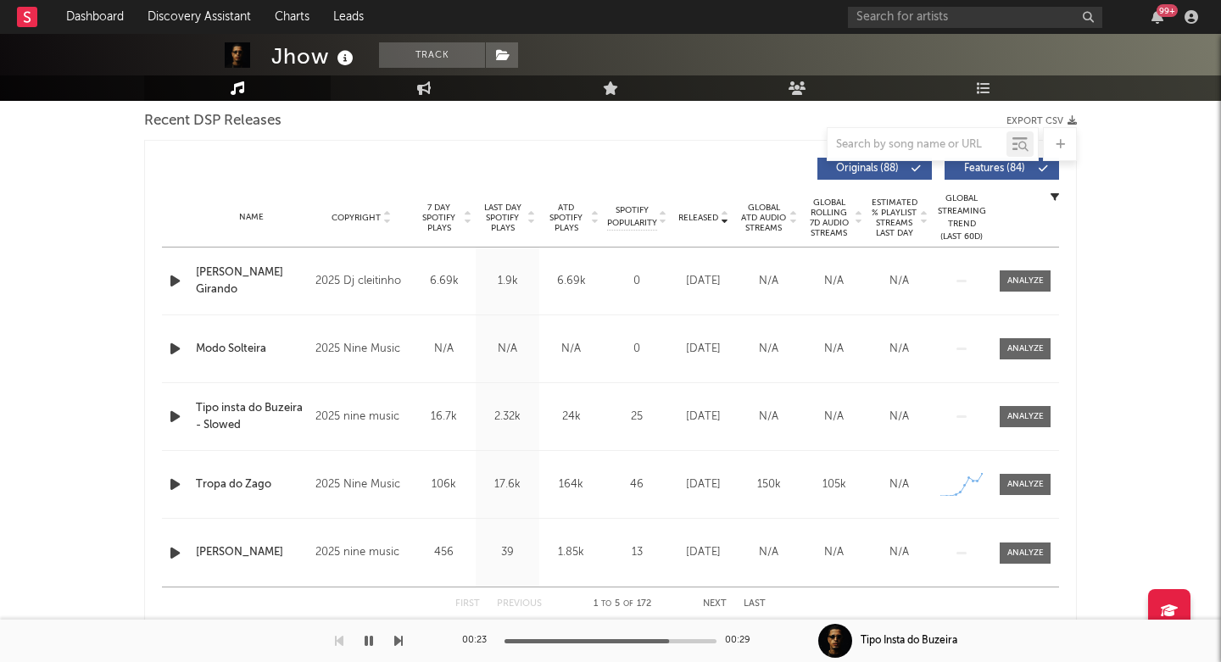
click at [494, 213] on span "Last Day Spotify Plays" at bounding box center [502, 218] width 45 height 31
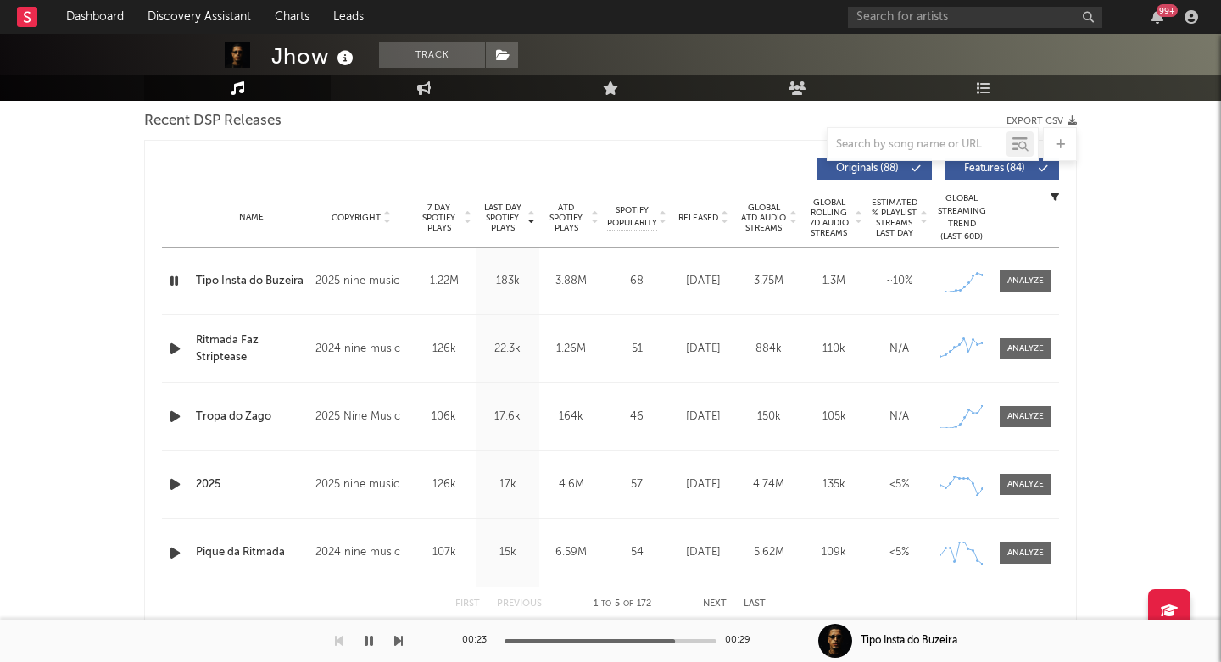
click at [498, 213] on span "Last Day Spotify Plays" at bounding box center [502, 218] width 45 height 31
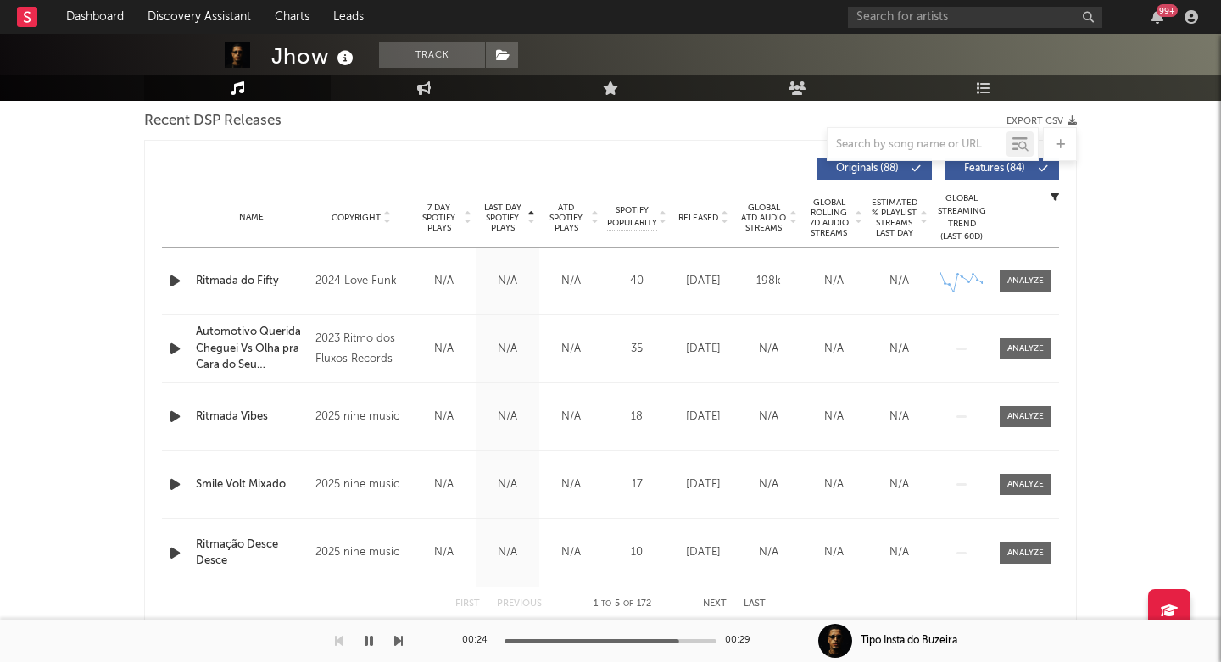
click at [498, 213] on span "Last Day Spotify Plays" at bounding box center [502, 218] width 45 height 31
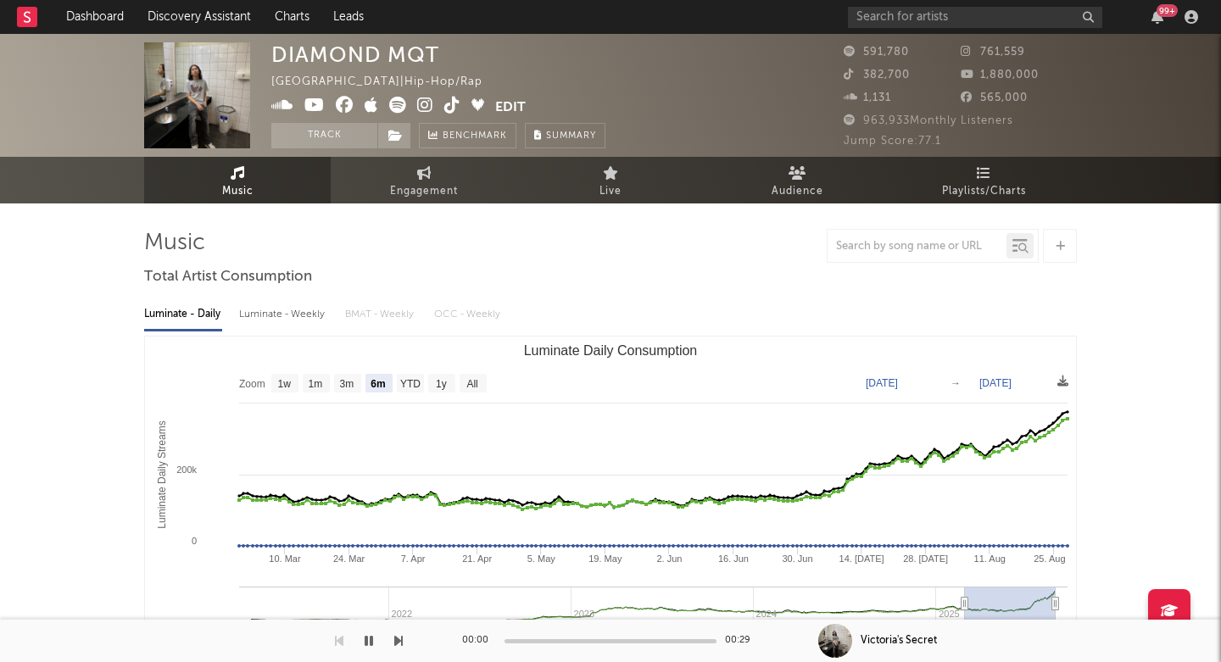
select select "6m"
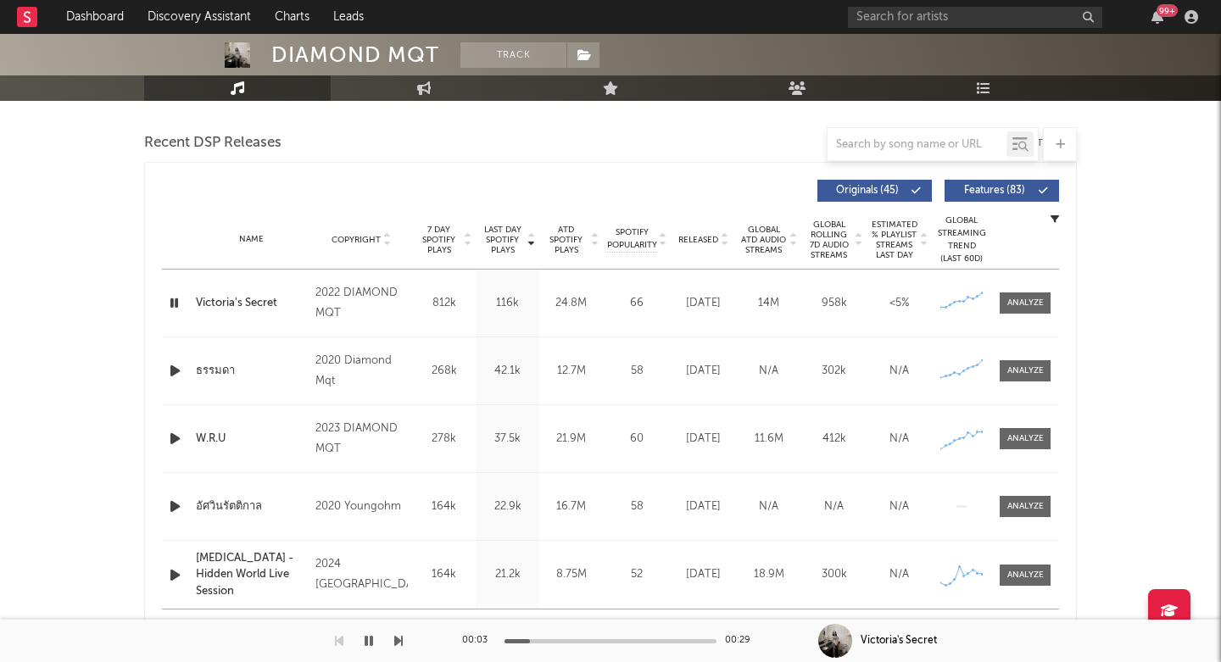
scroll to position [648, 0]
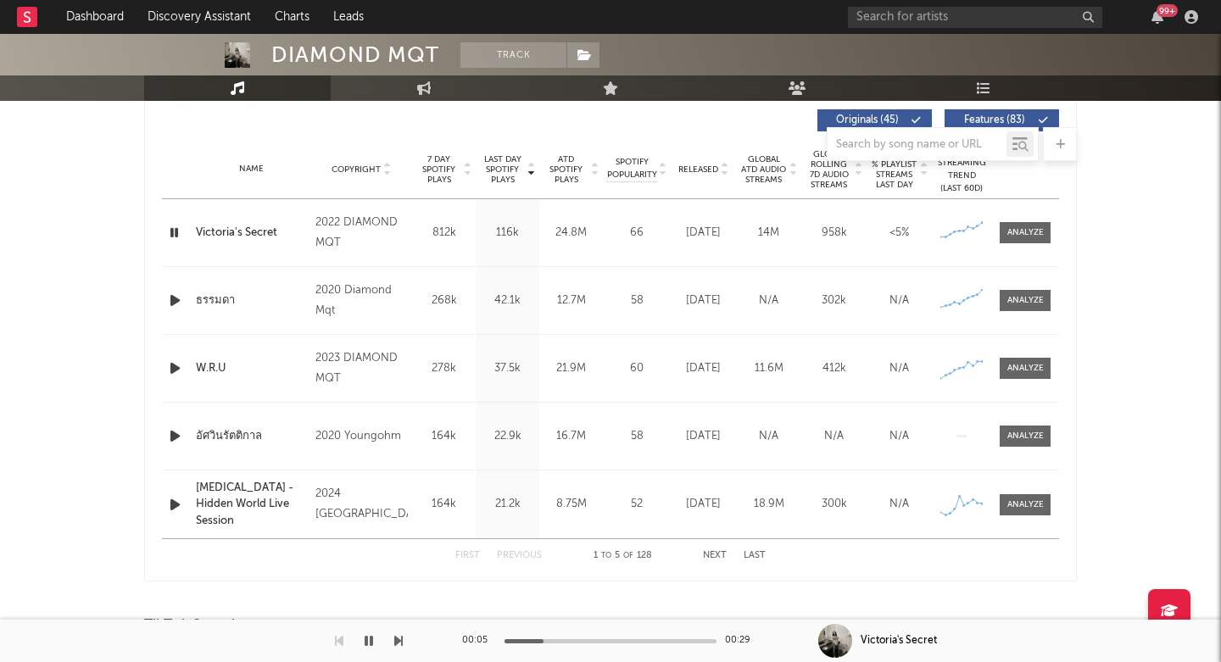
click at [245, 235] on div "Victoria's Secret" at bounding box center [251, 233] width 111 height 17
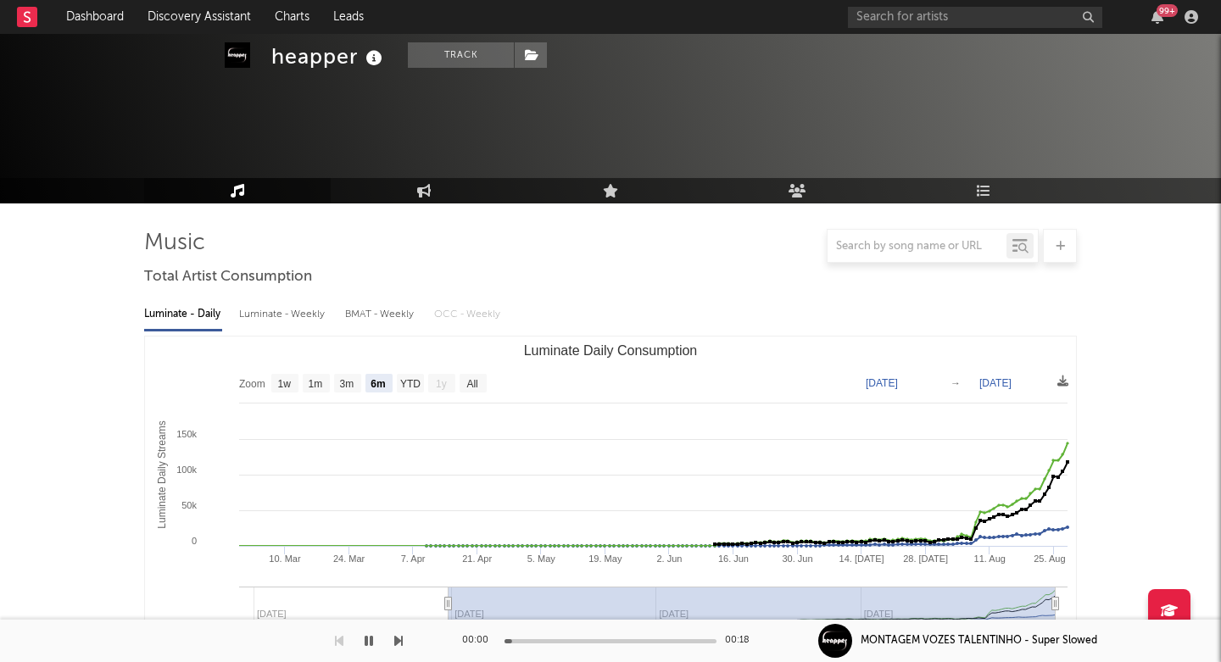
select select "6m"
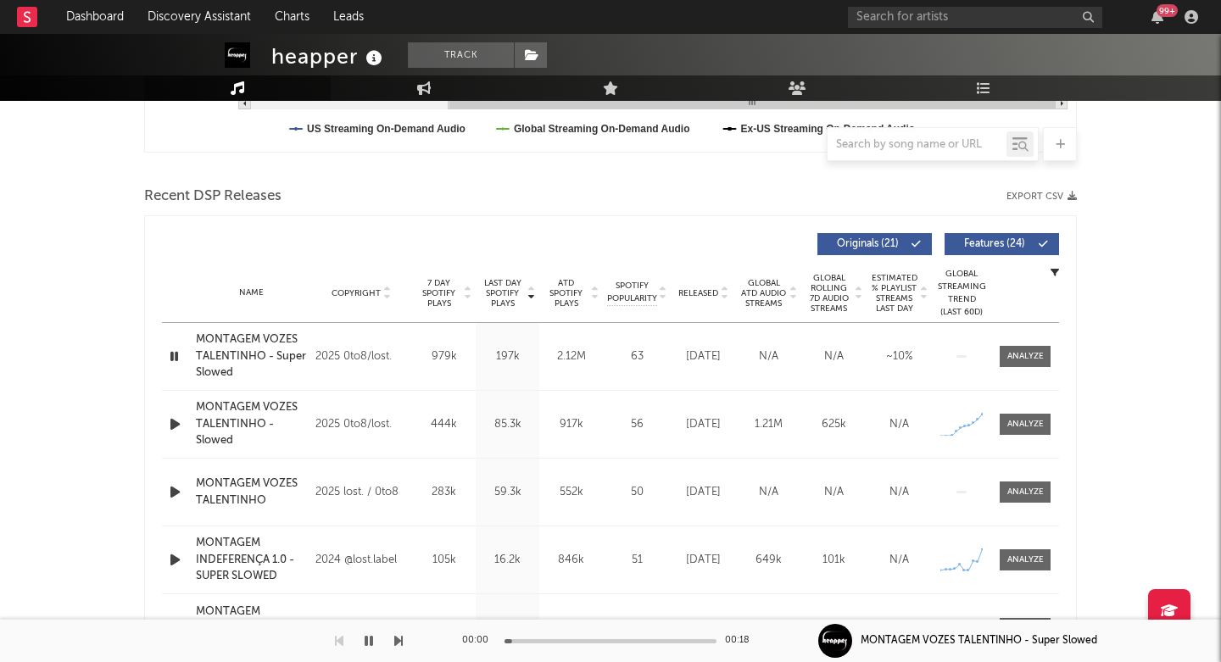
scroll to position [524, 0]
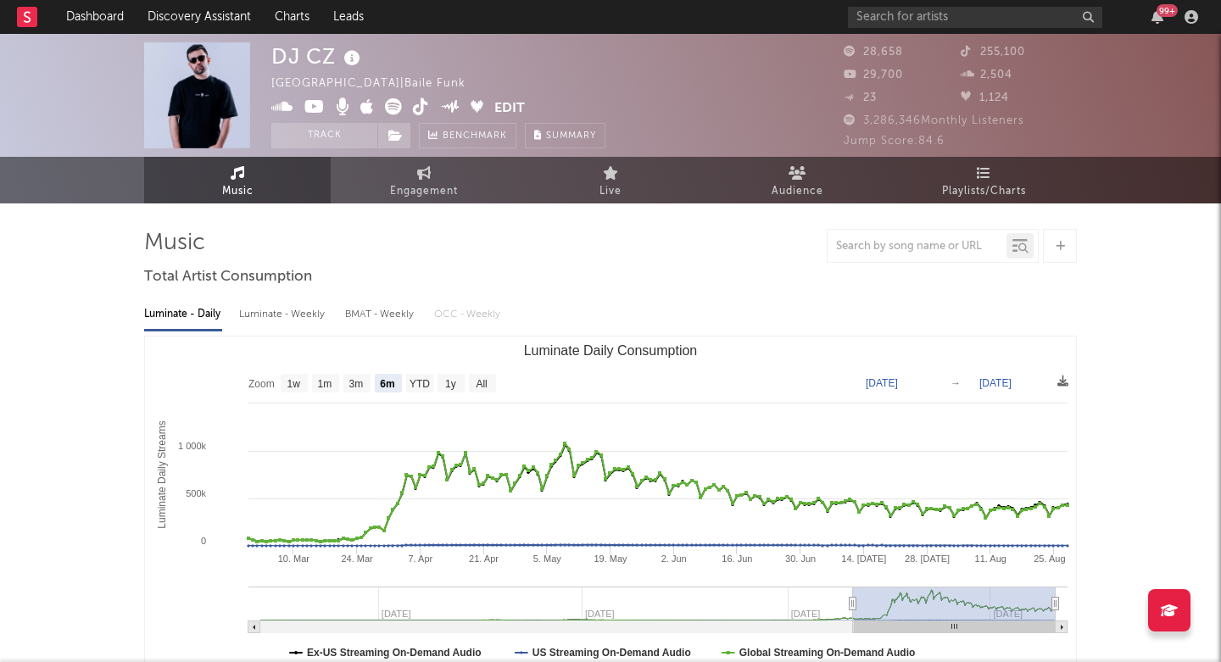
select select "6m"
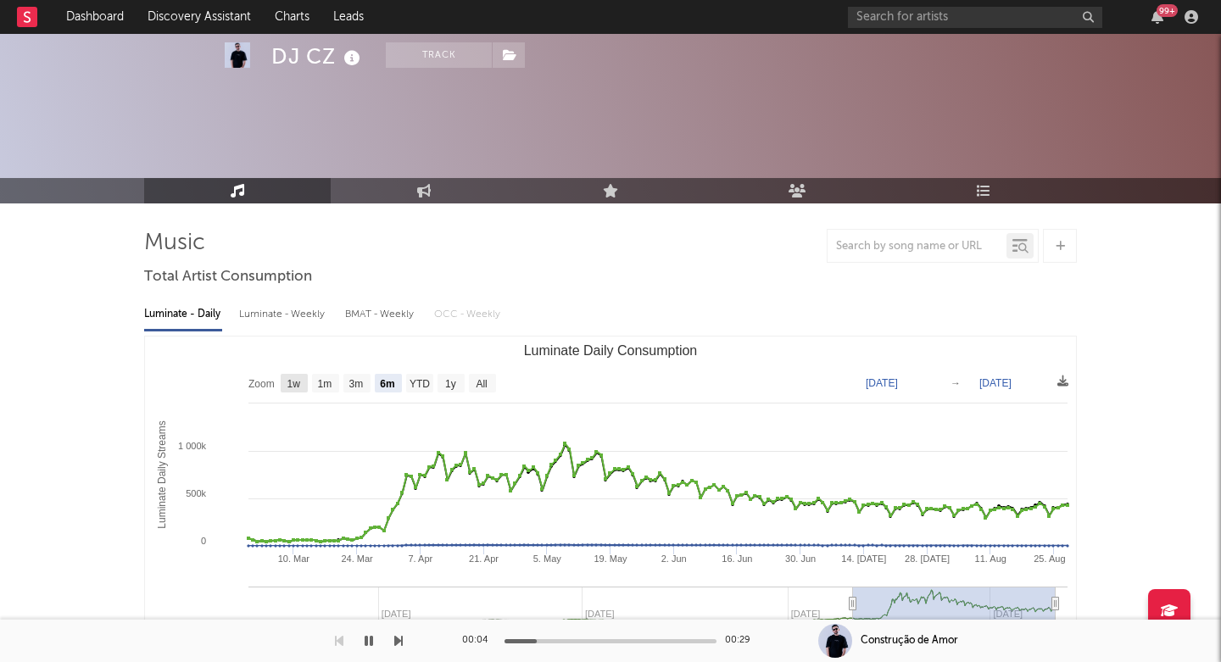
scroll to position [666, 0]
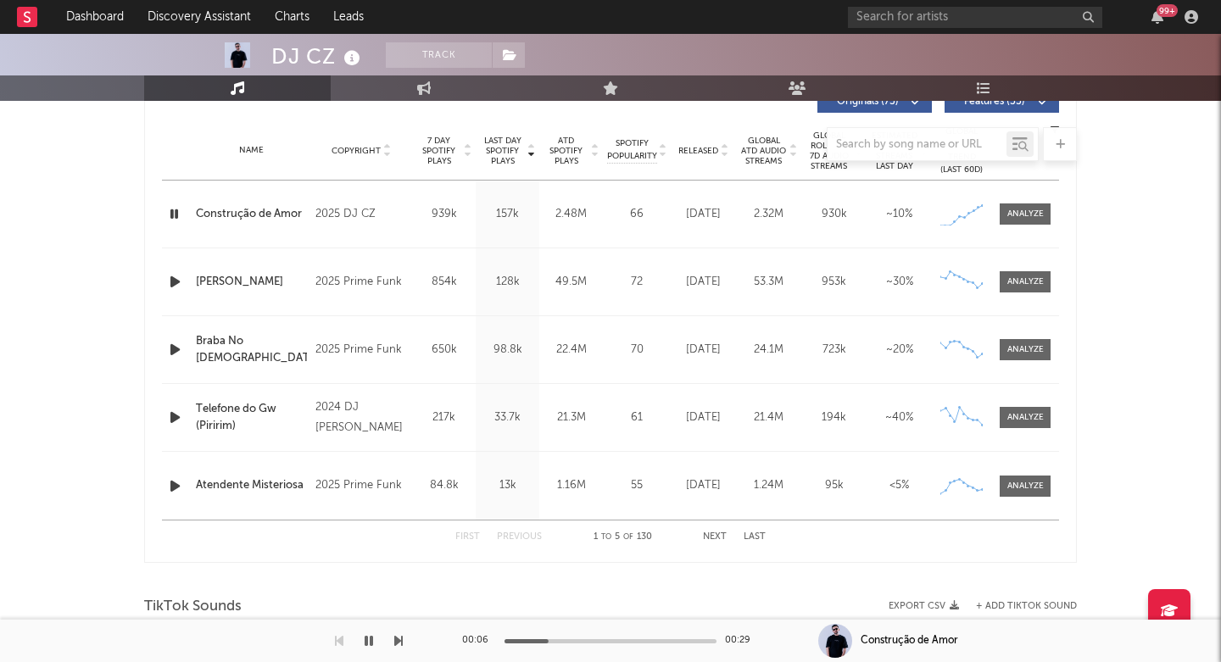
click at [231, 214] on div "Construção de Amor" at bounding box center [251, 214] width 111 height 17
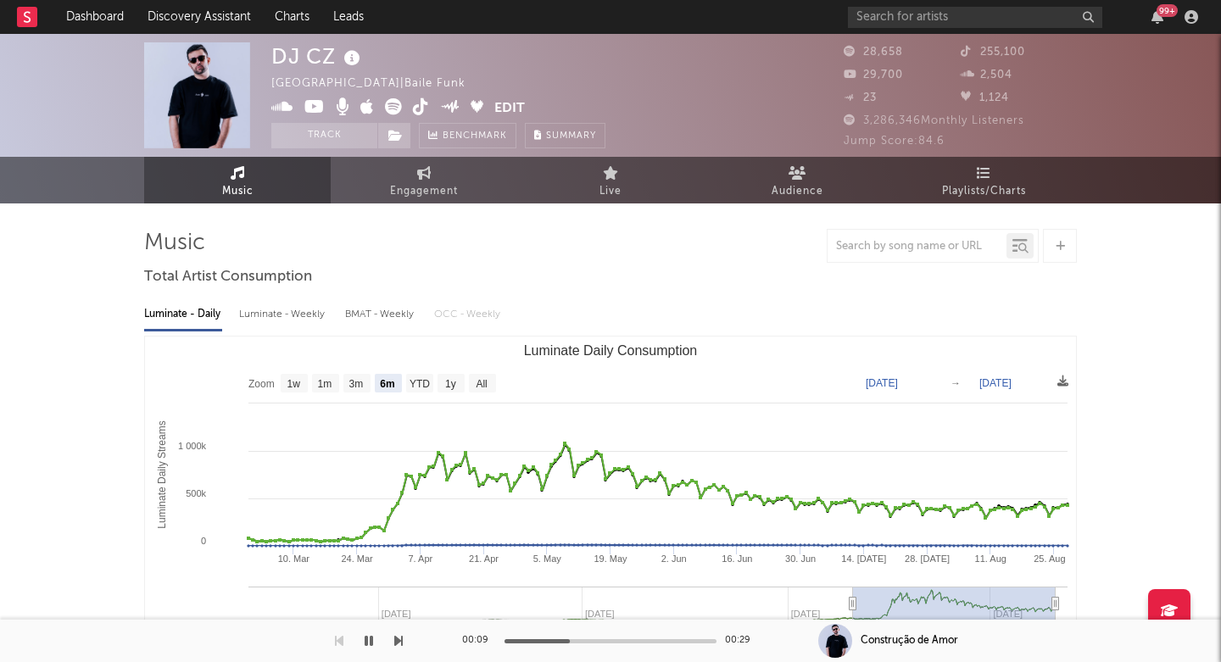
scroll to position [0, 0]
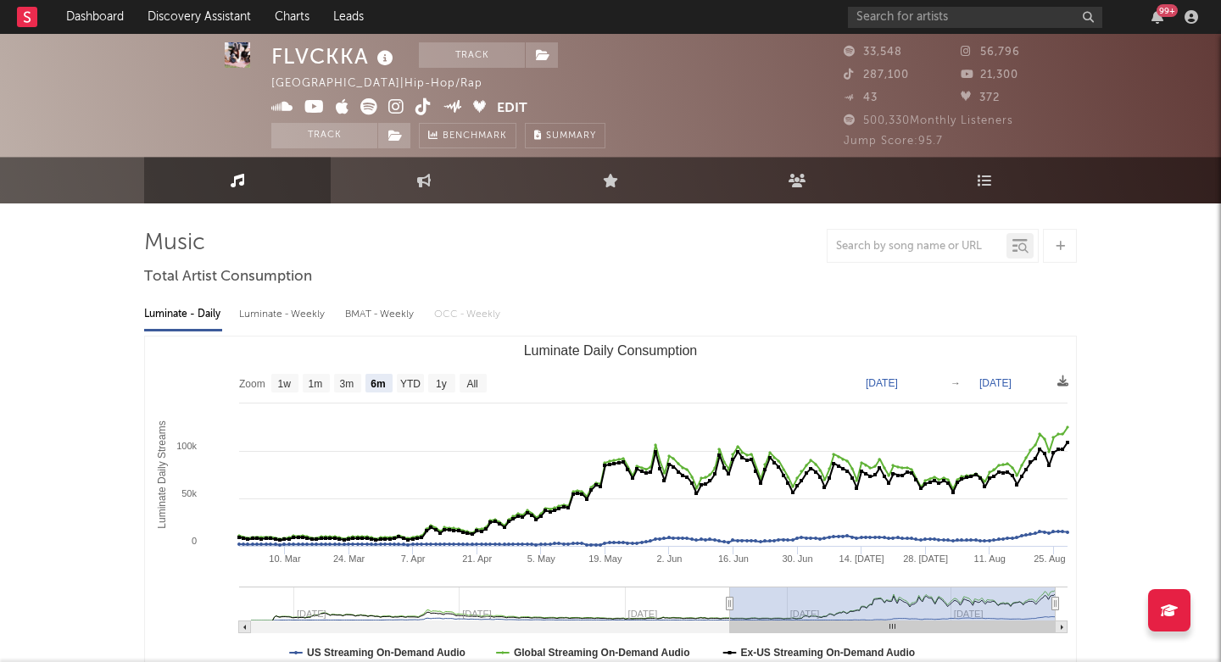
select select "6m"
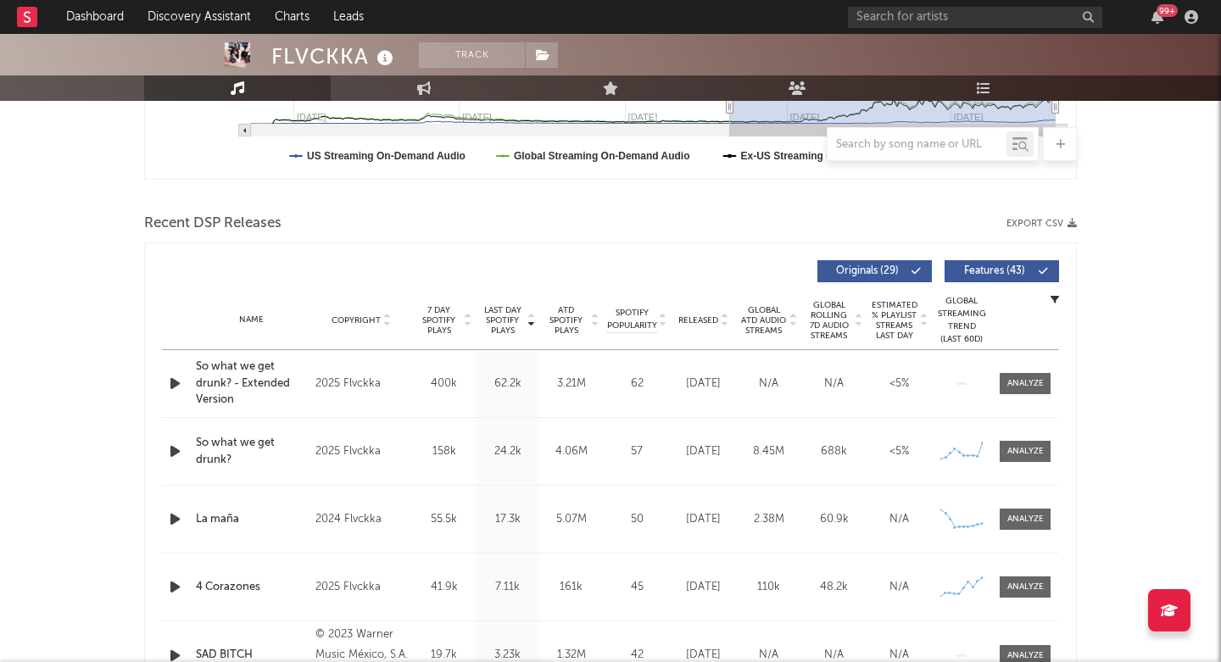
scroll to position [626, 0]
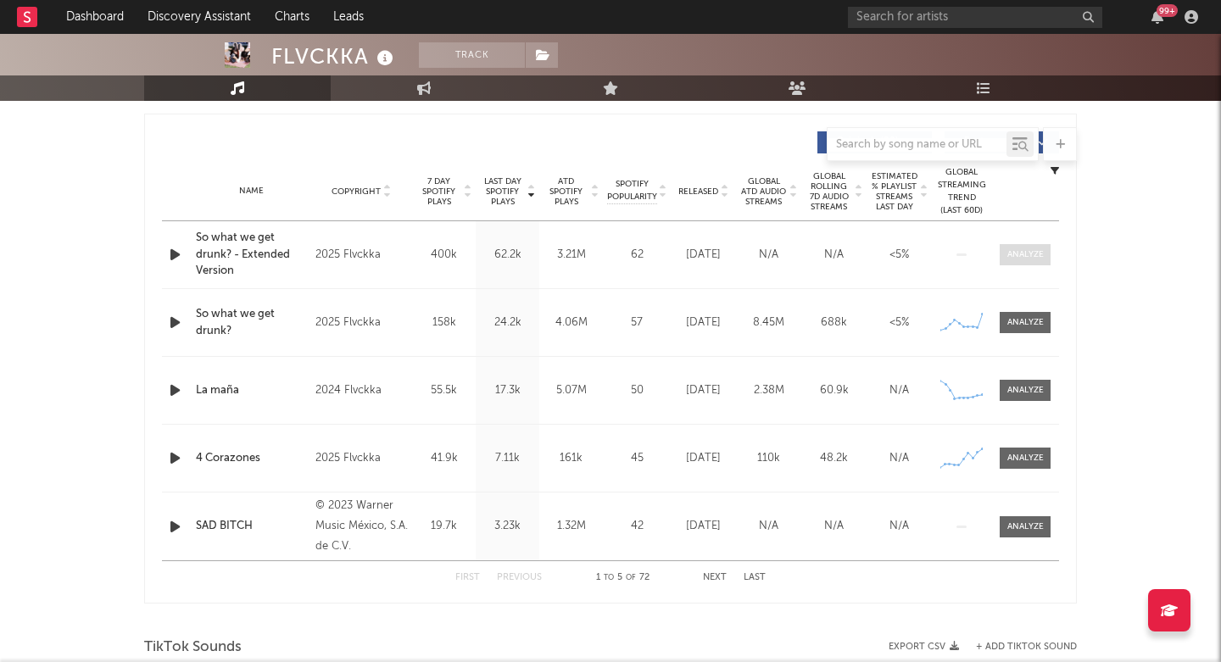
click at [1032, 250] on div at bounding box center [1025, 254] width 36 height 13
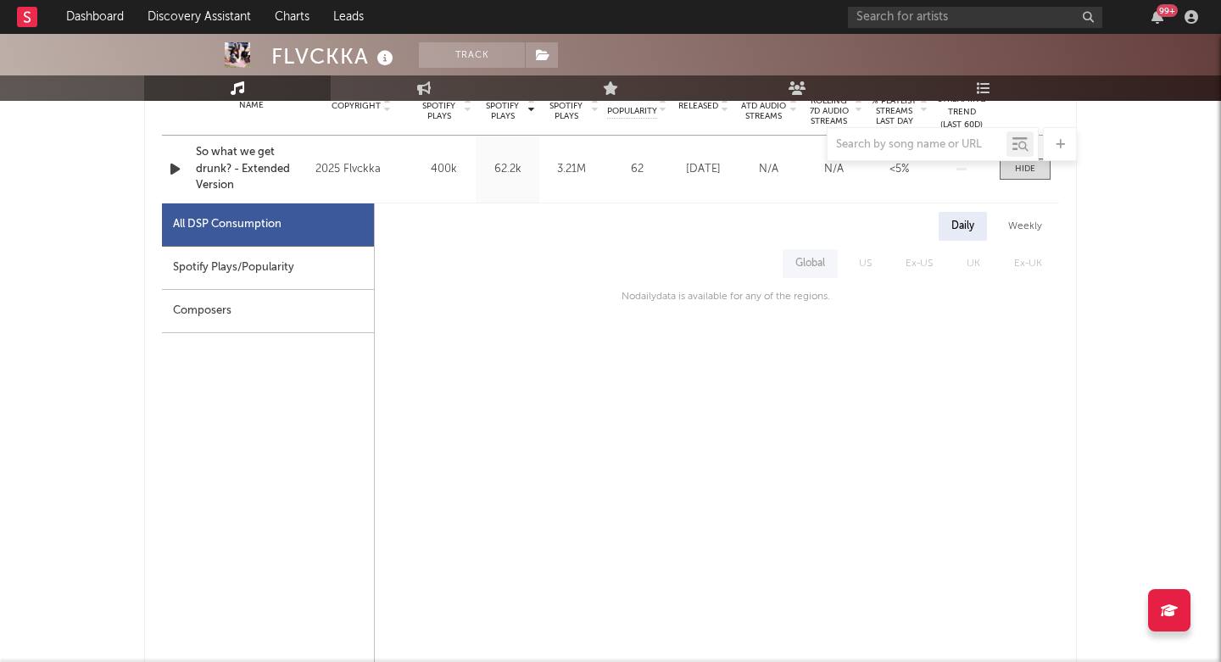
scroll to position [713, 0]
click at [287, 277] on div "Spotify Plays/Popularity" at bounding box center [268, 266] width 212 height 43
select select "1w"
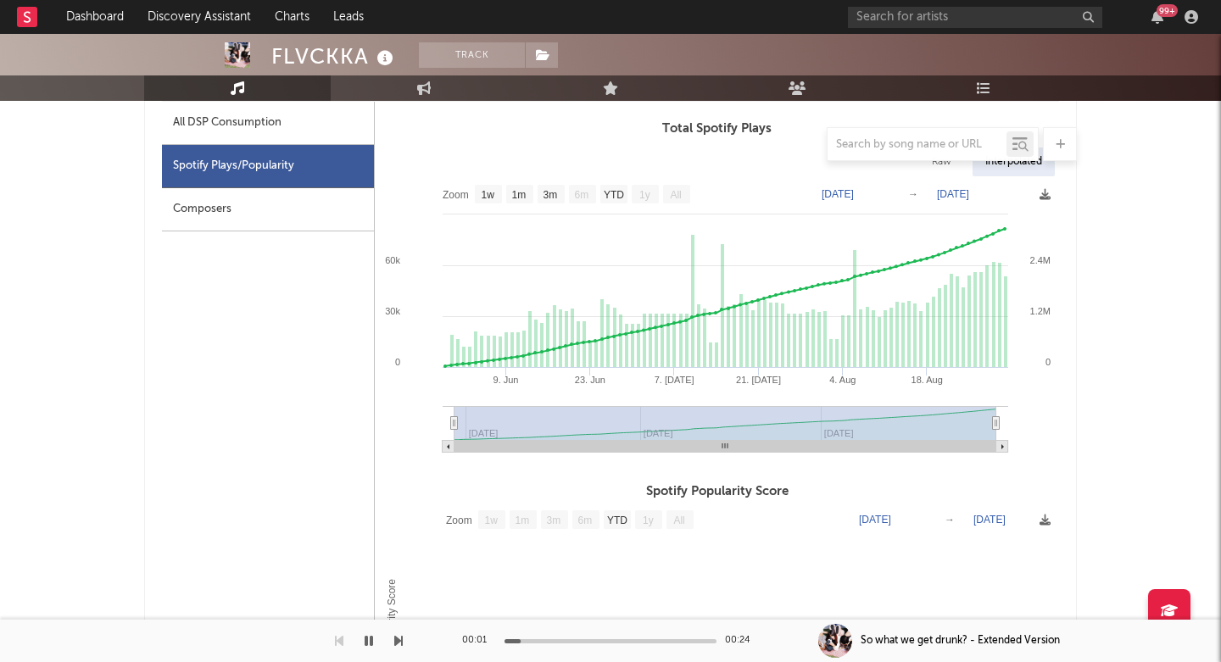
scroll to position [348, 0]
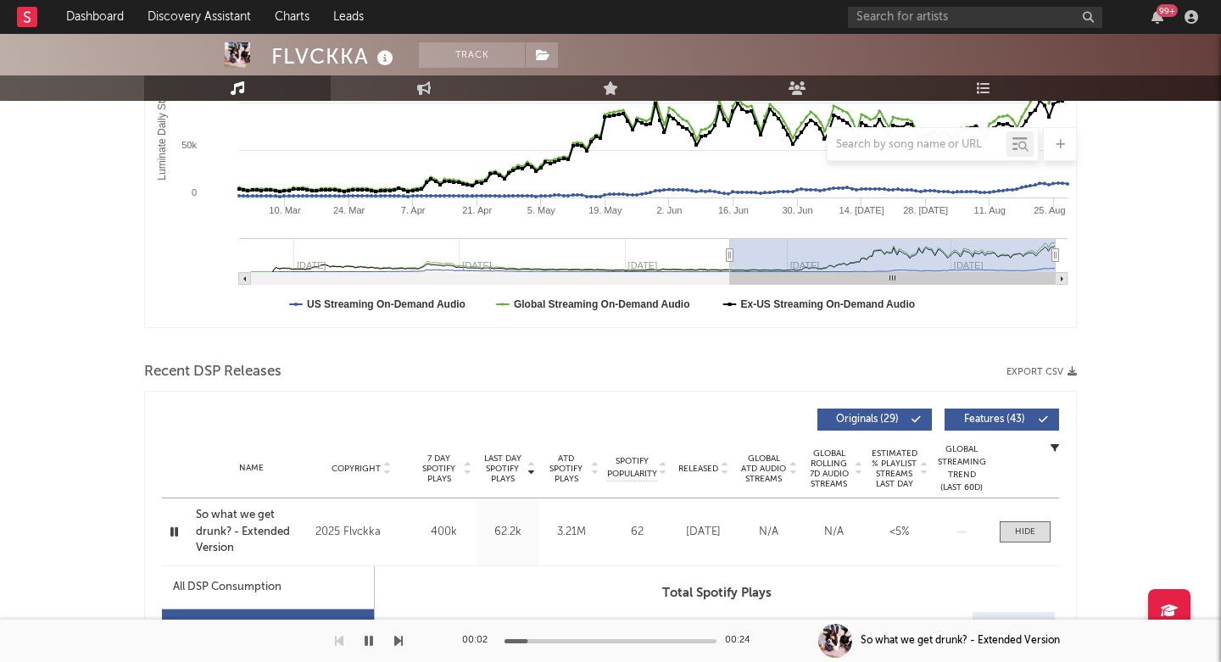
click at [332, 44] on div "FLVCKKA" at bounding box center [334, 56] width 126 height 28
copy div "FLVCKKA"
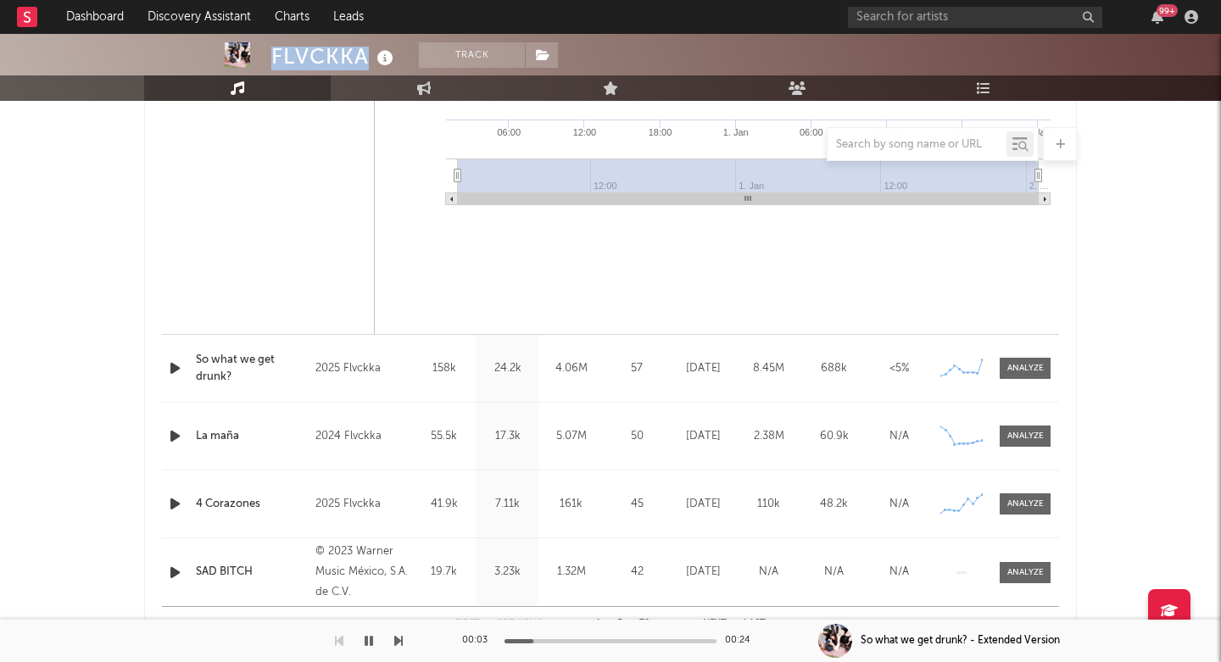
scroll to position [1388, 0]
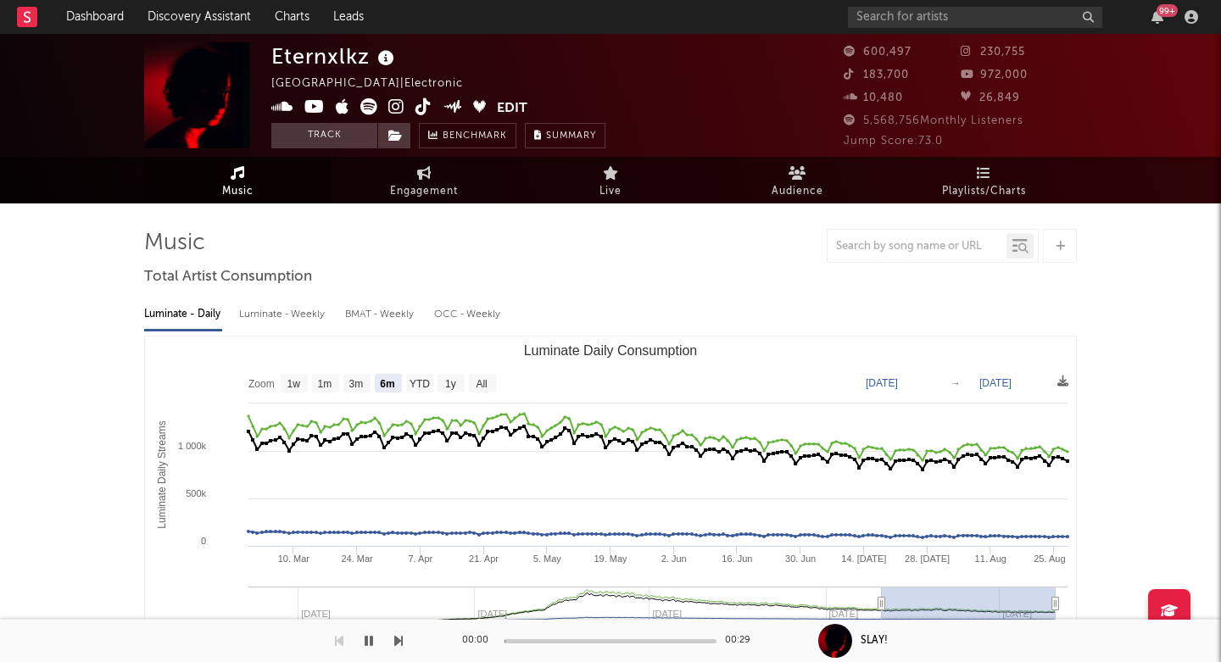
select select "6m"
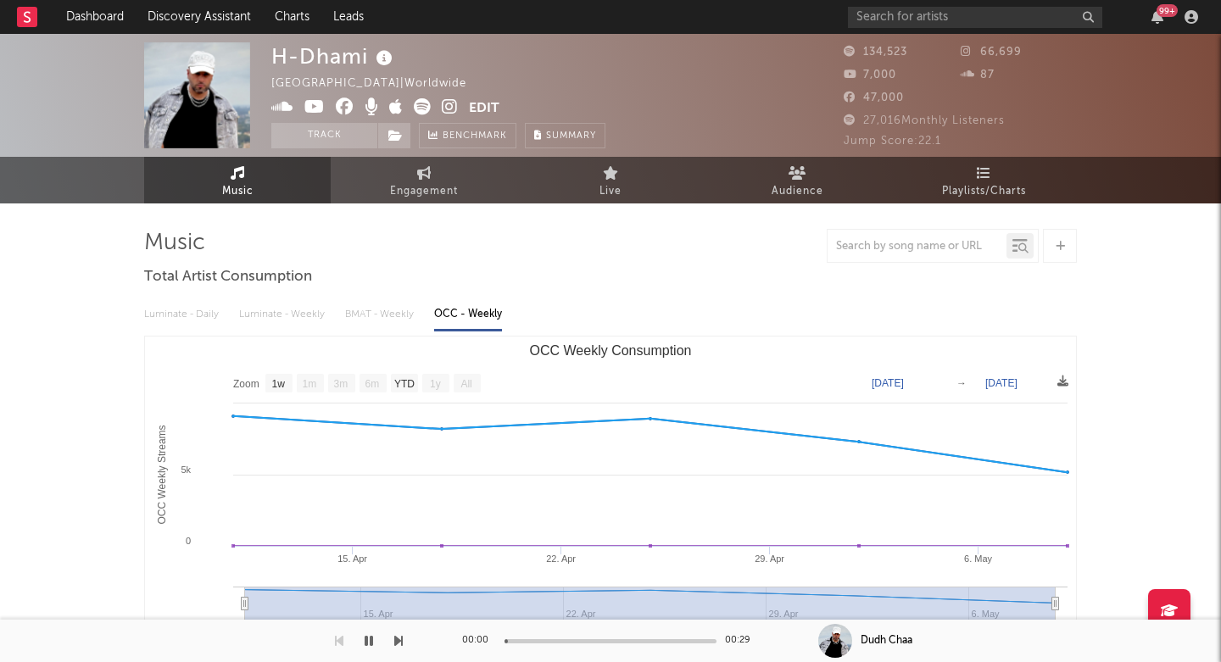
select select "1w"
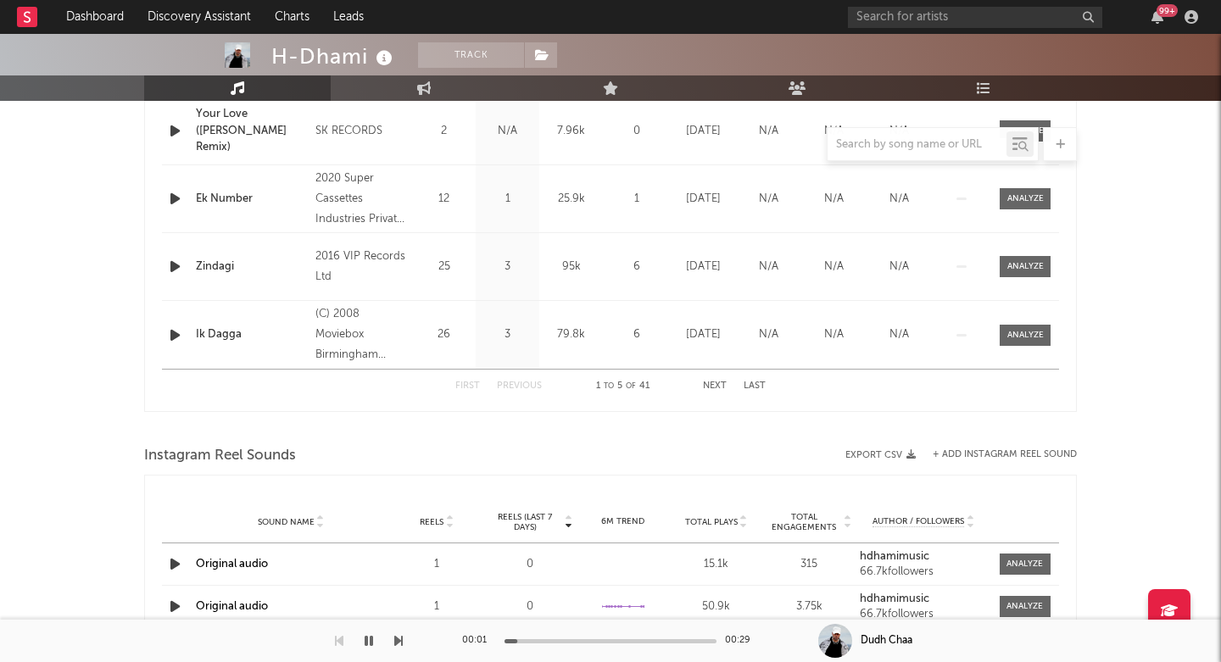
scroll to position [537, 0]
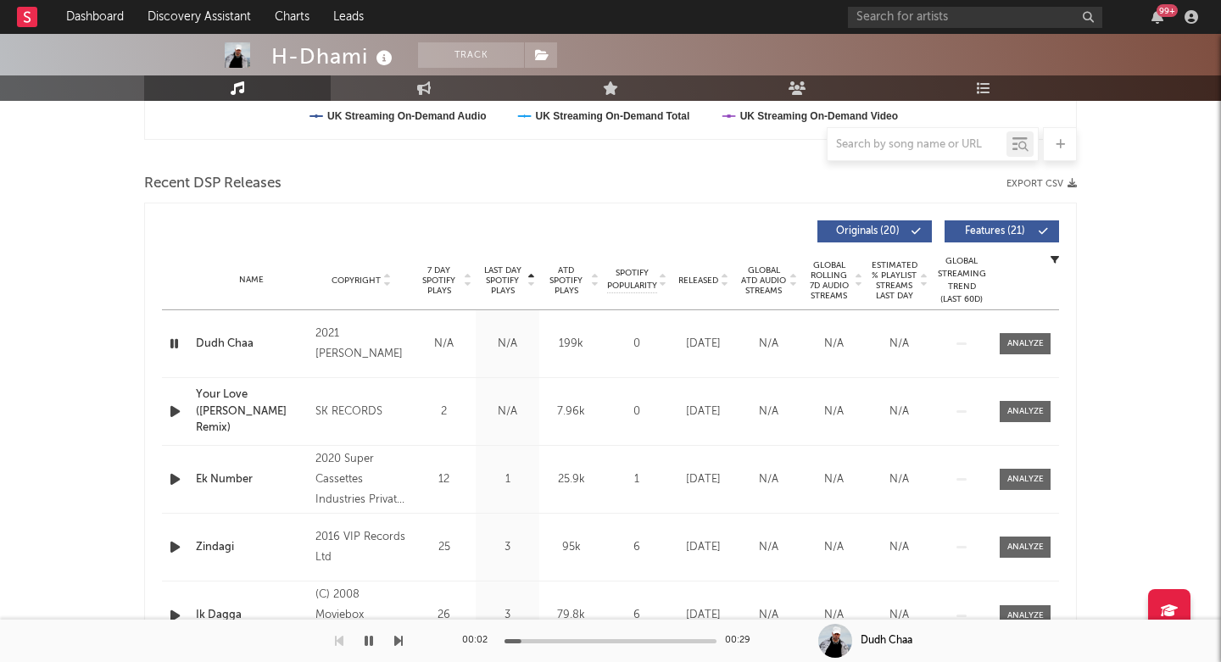
click at [512, 282] on span "Last Day Spotify Plays" at bounding box center [502, 280] width 45 height 31
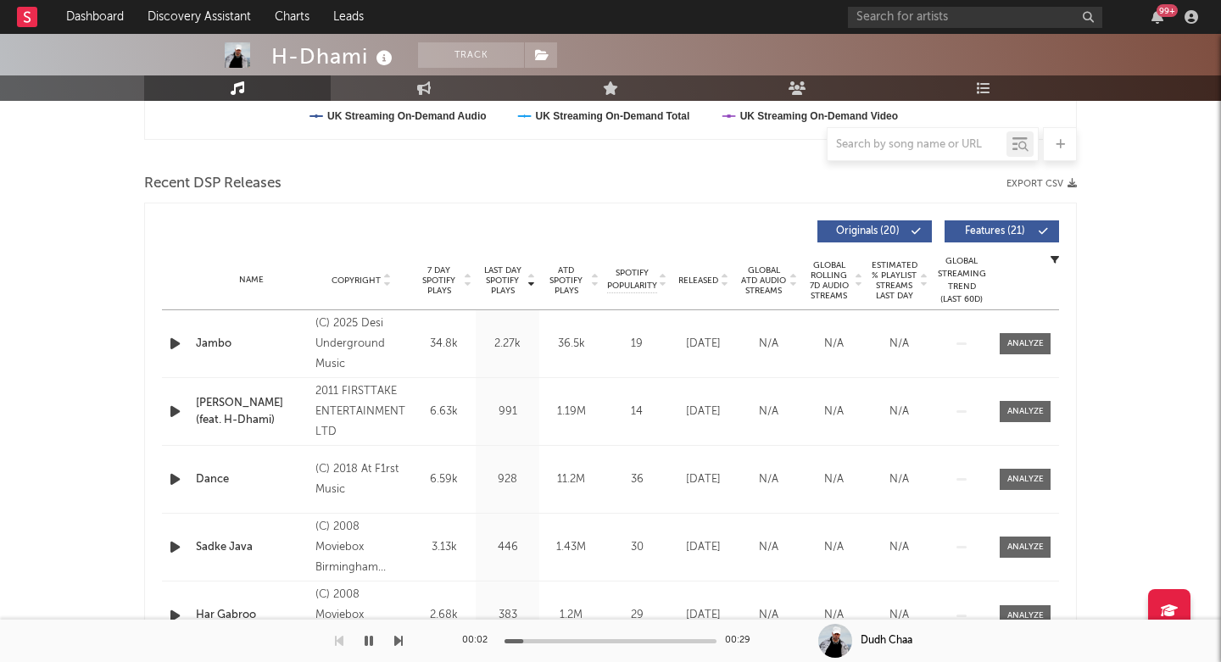
click at [512, 282] on span "Last Day Spotify Plays" at bounding box center [502, 280] width 45 height 31
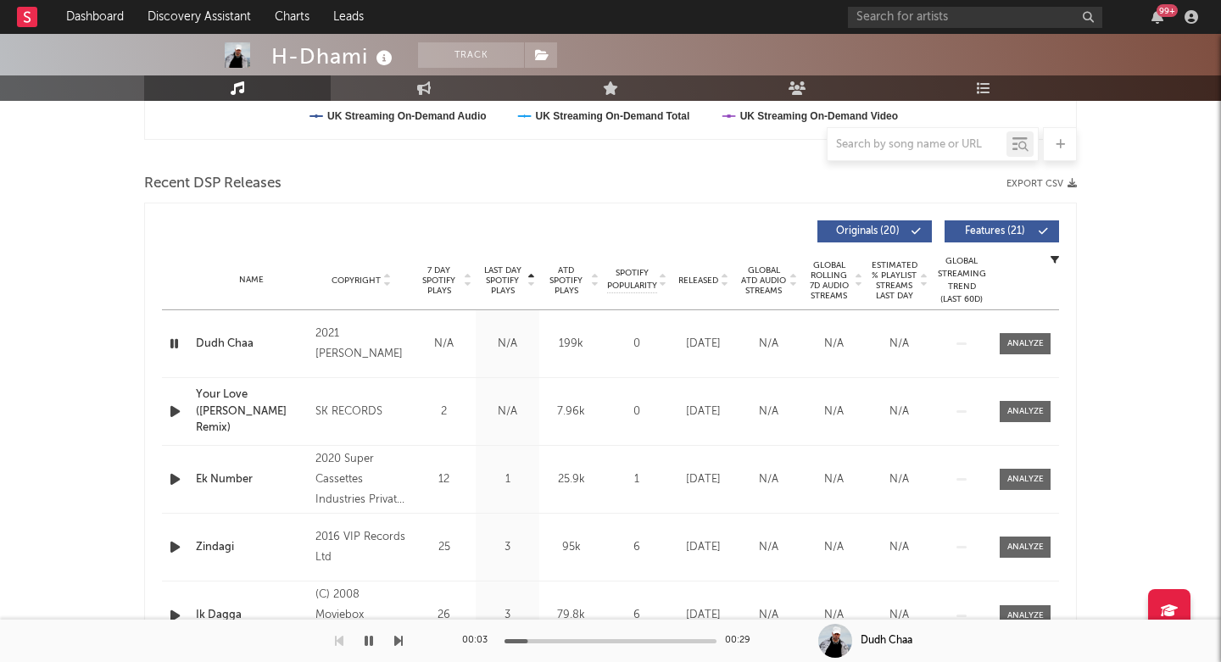
click at [512, 282] on span "Last Day Spotify Plays" at bounding box center [502, 280] width 45 height 31
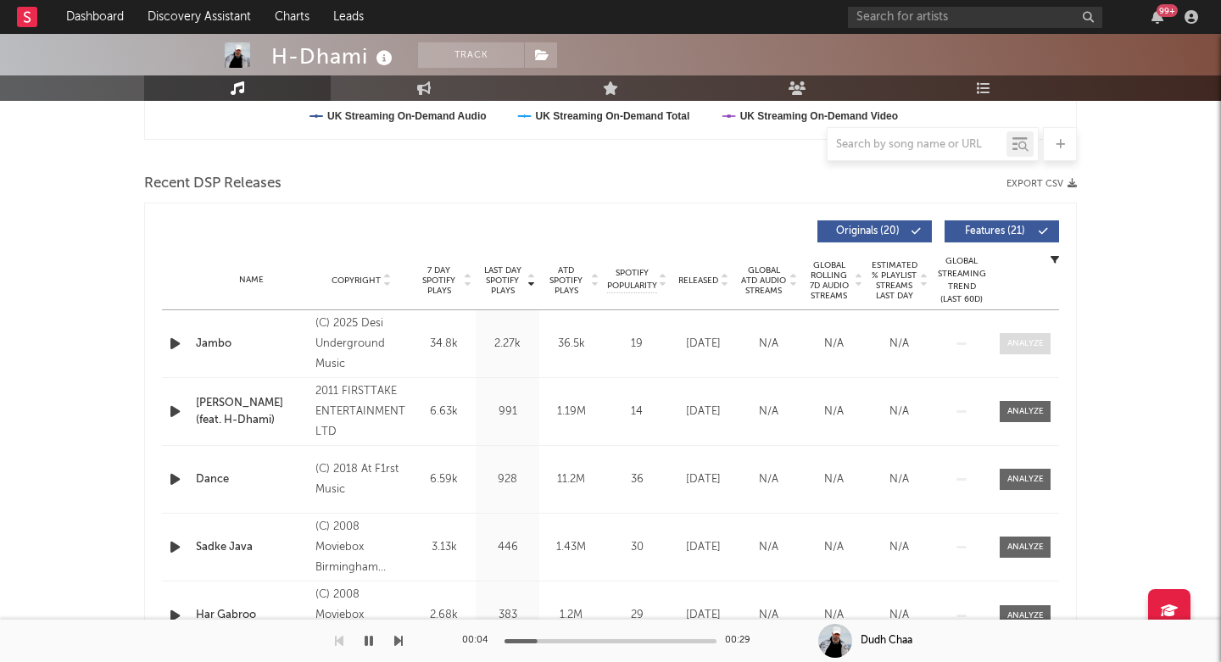
click at [1035, 348] on div at bounding box center [1025, 343] width 36 height 13
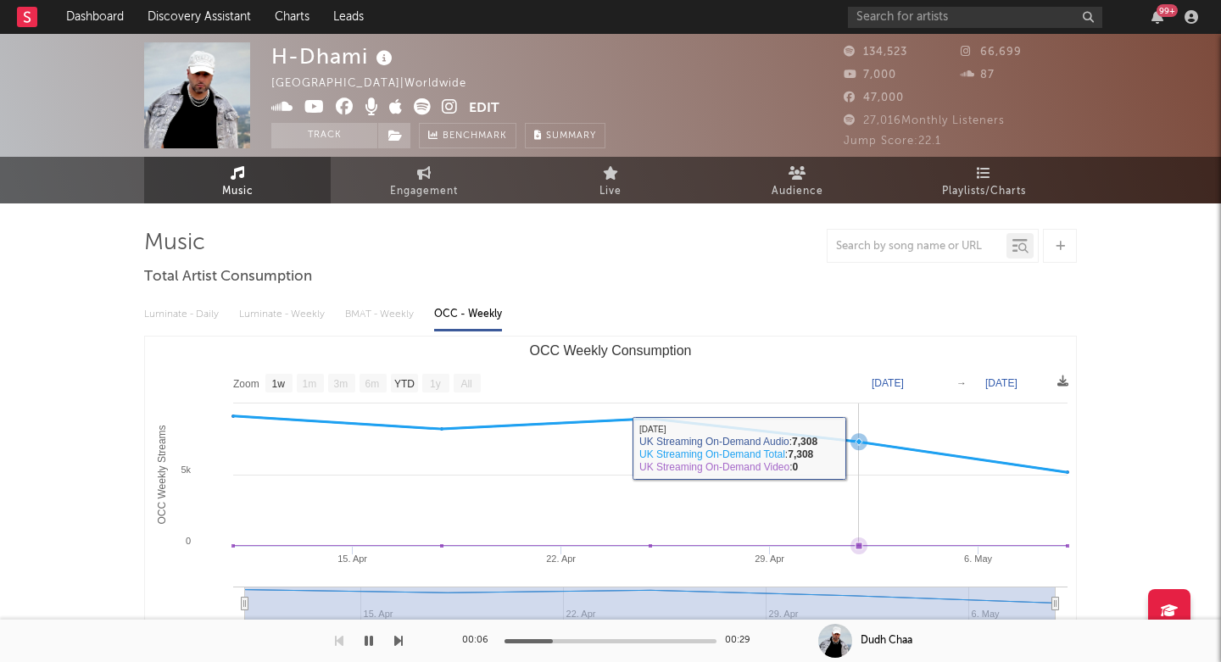
scroll to position [0, 0]
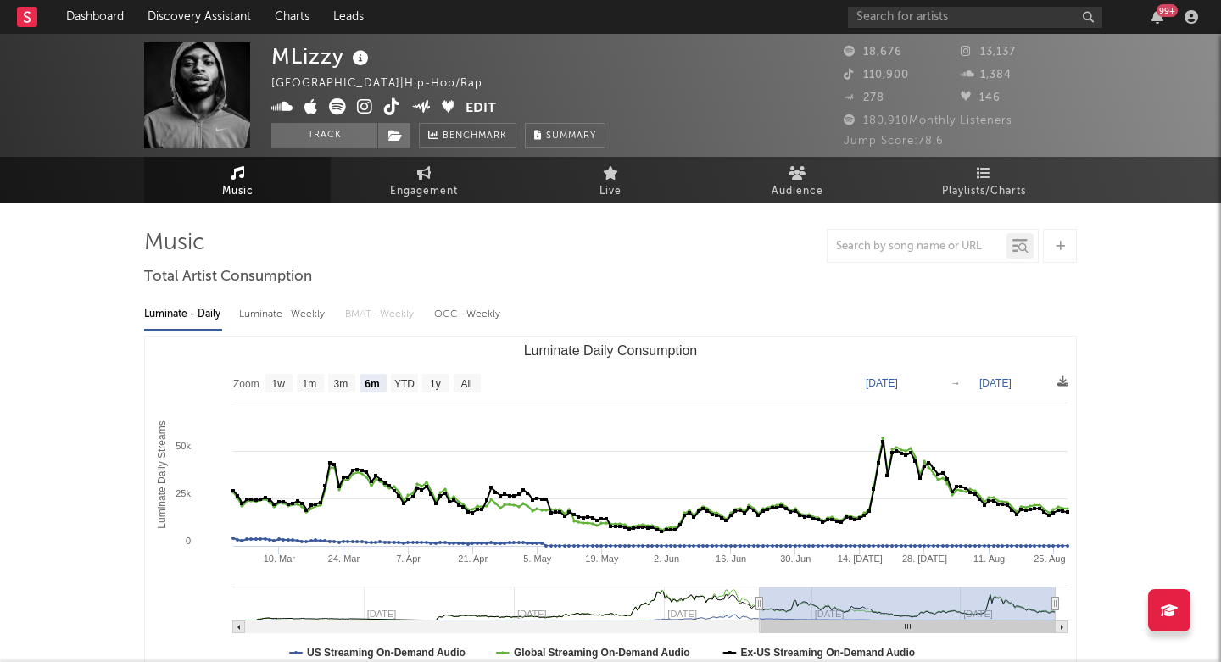
select select "6m"
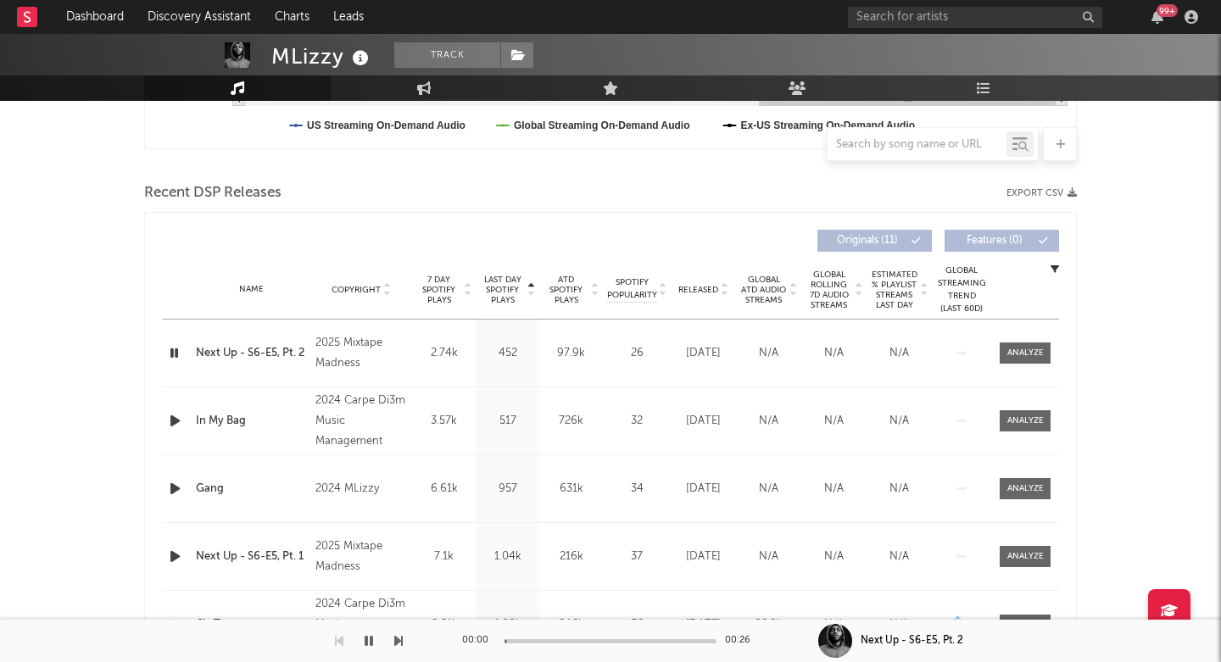
scroll to position [591, 0]
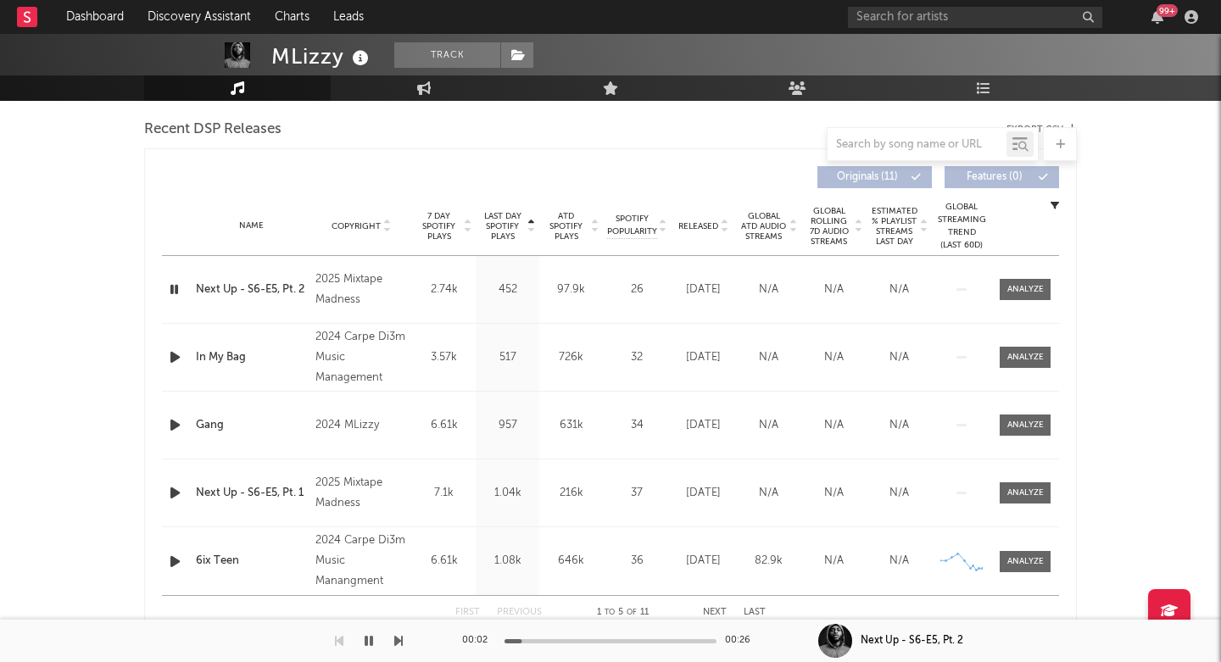
click at [507, 223] on span "Last Day Spotify Plays" at bounding box center [502, 226] width 45 height 31
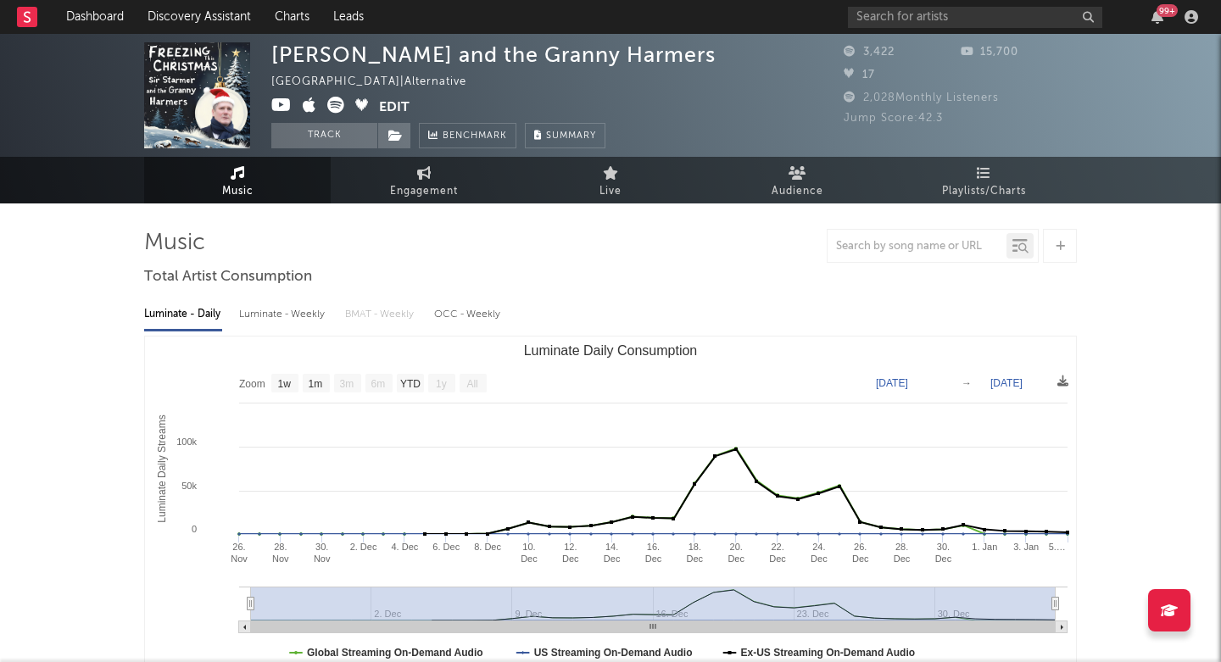
select select "1w"
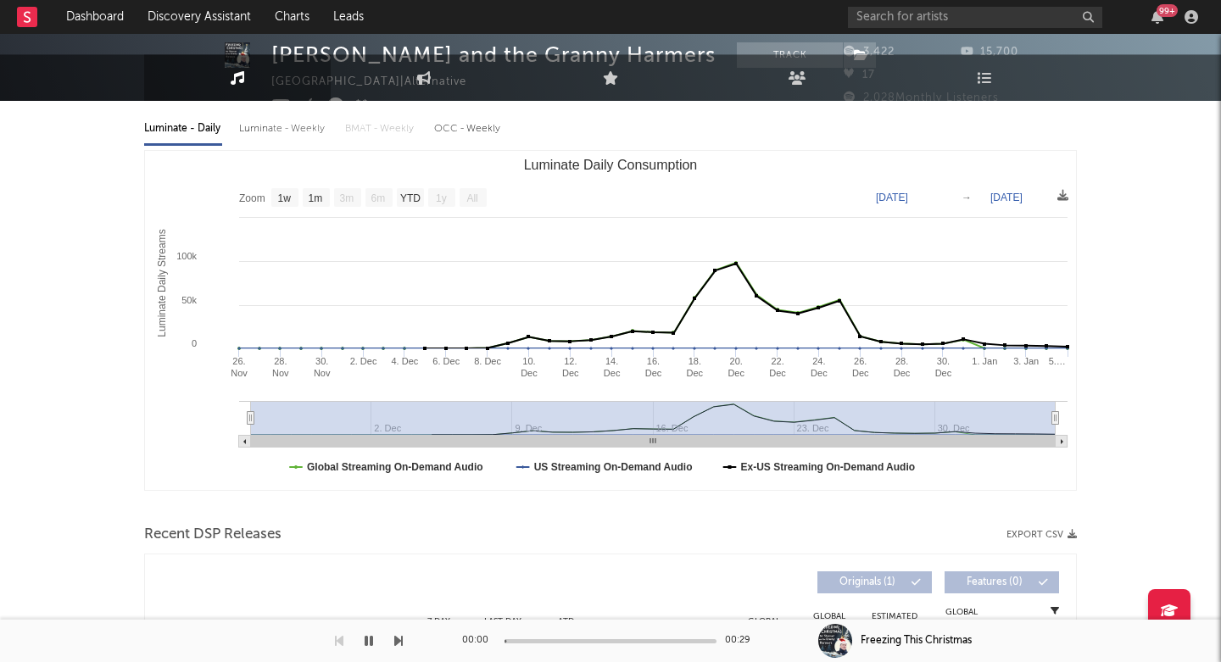
scroll to position [515, 0]
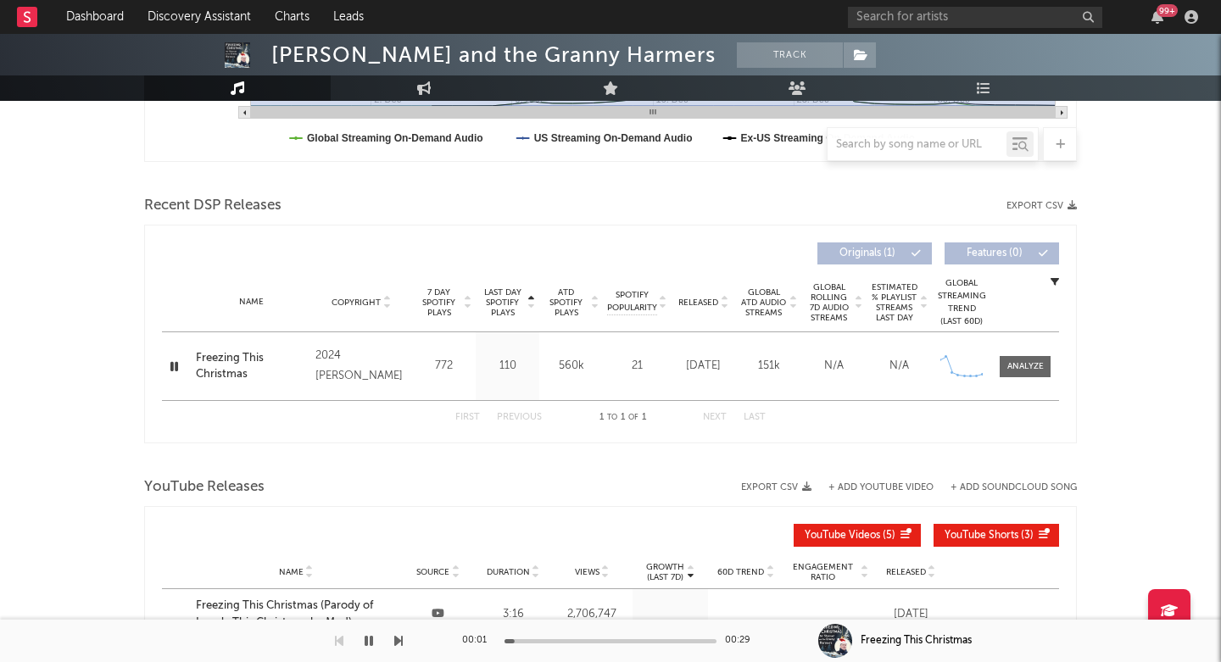
click at [508, 300] on span "Last Day Spotify Plays" at bounding box center [502, 302] width 45 height 31
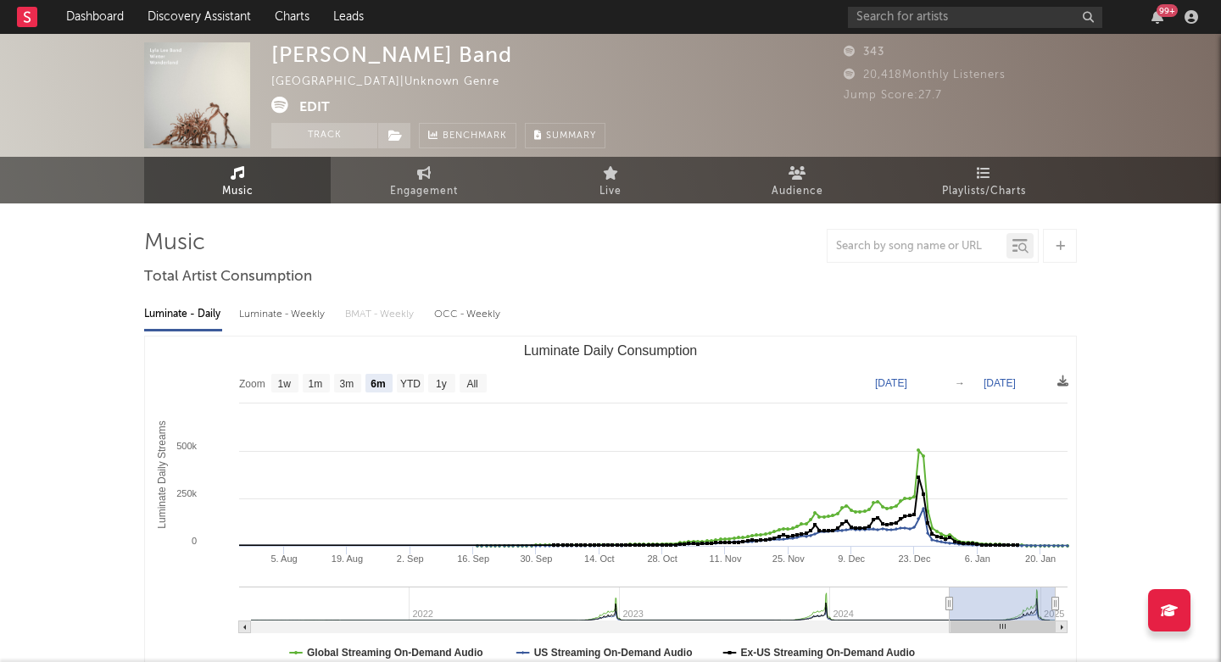
select select "6m"
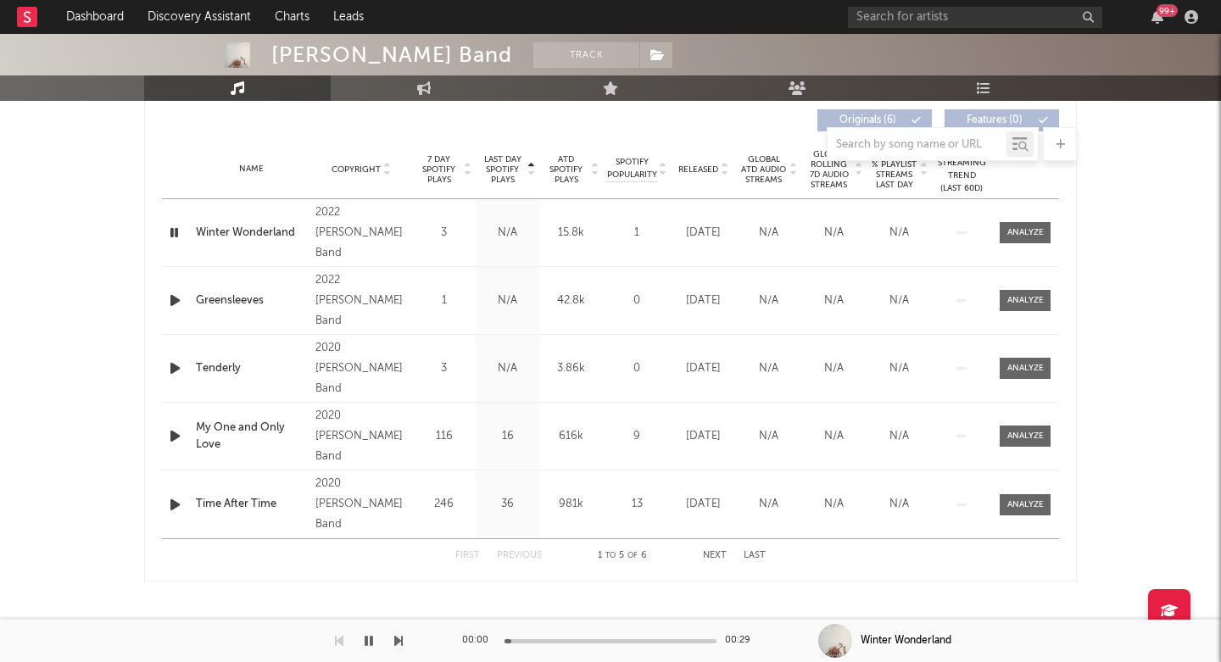
scroll to position [648, 0]
click at [507, 174] on span "Last Day Spotify Plays" at bounding box center [502, 169] width 45 height 31
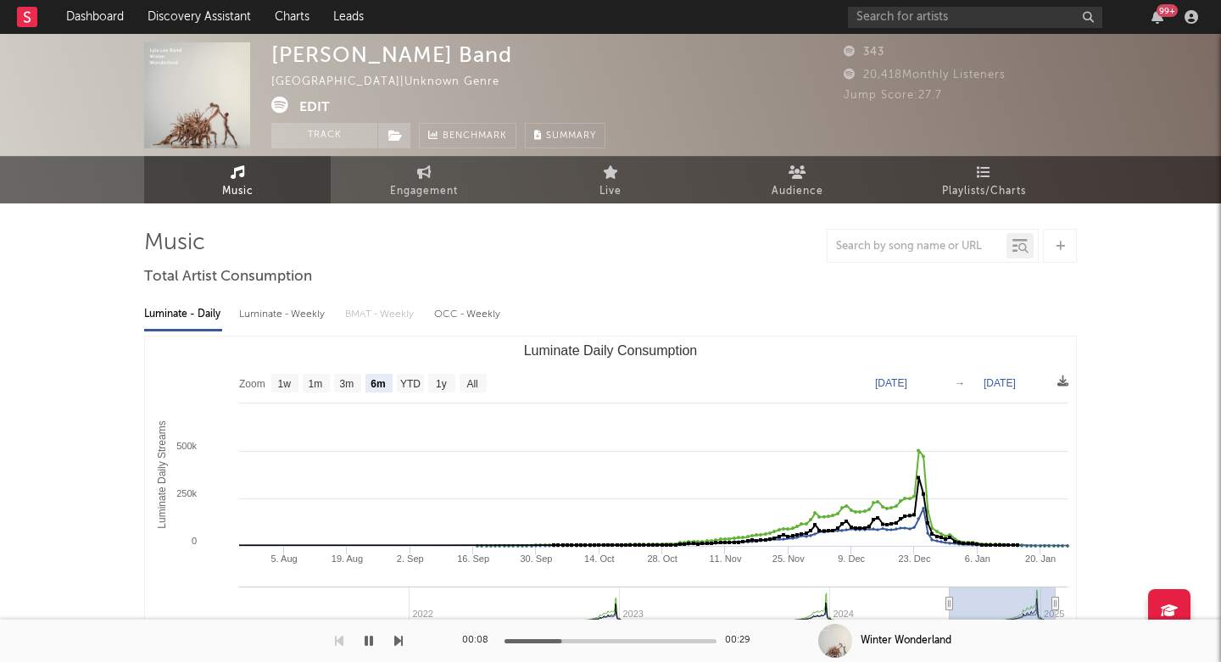
scroll to position [0, 0]
click at [315, 65] on div "[PERSON_NAME] Band" at bounding box center [391, 54] width 241 height 25
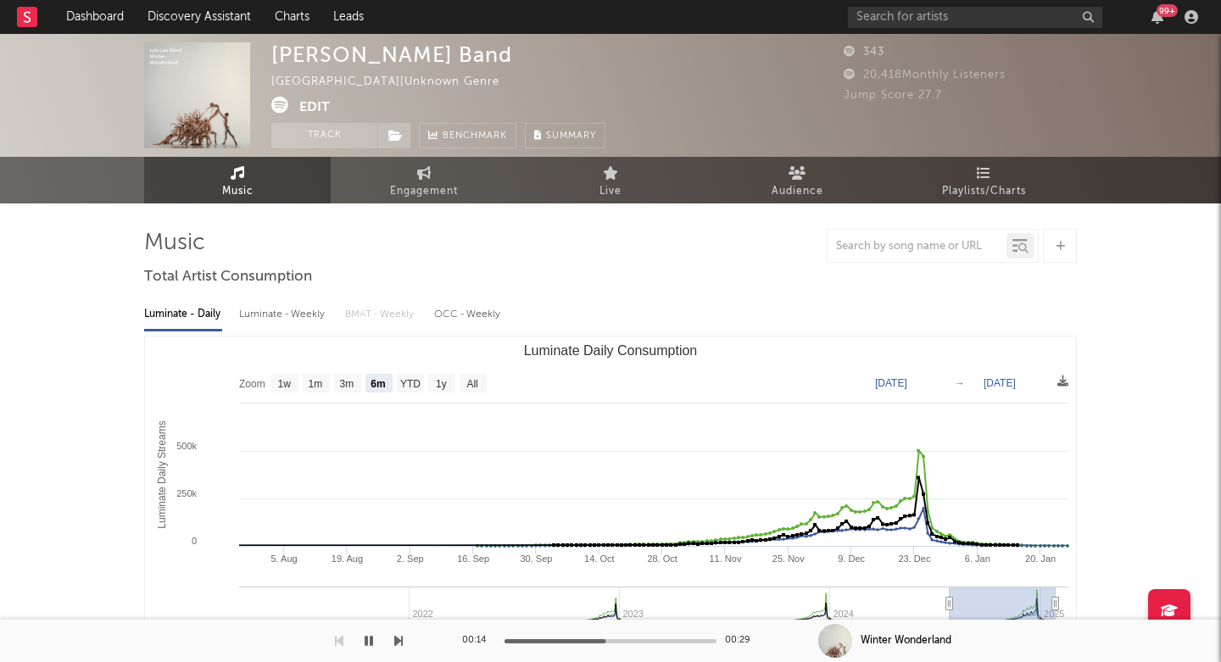
click at [295, 44] on div "Lyla Lee Band" at bounding box center [391, 54] width 241 height 25
click at [293, 57] on div "Lyla Lee Band" at bounding box center [391, 54] width 241 height 25
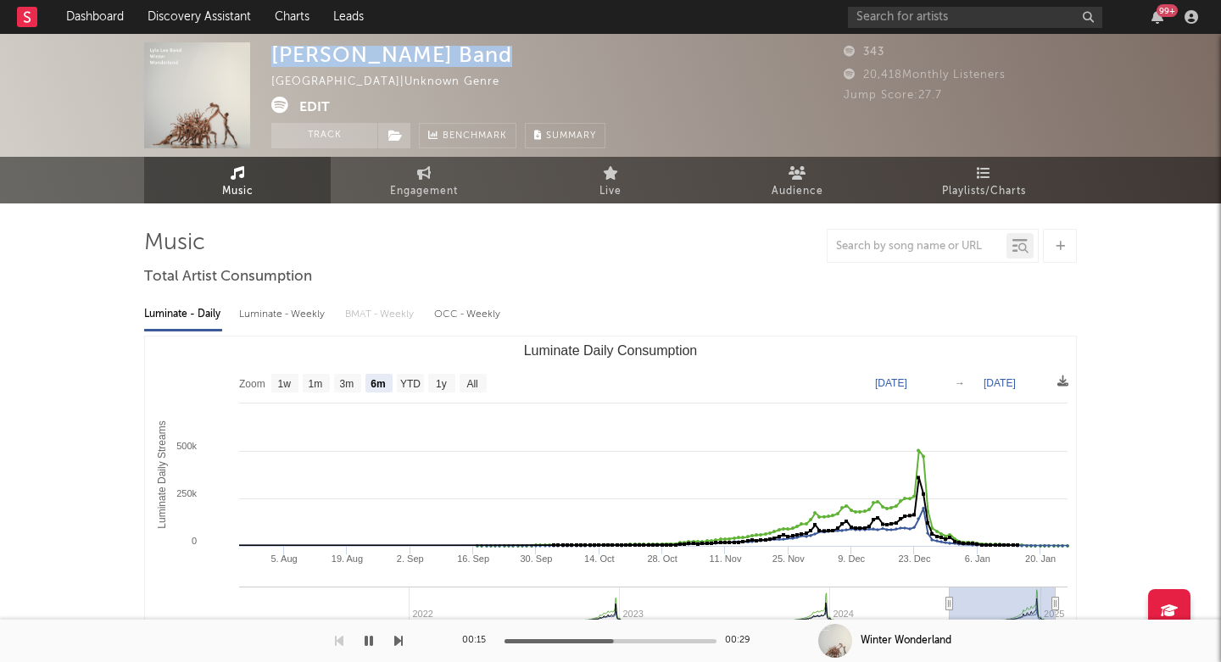
click at [293, 57] on div "Lyla Lee Band" at bounding box center [391, 54] width 241 height 25
copy div "Lyla Lee Band"
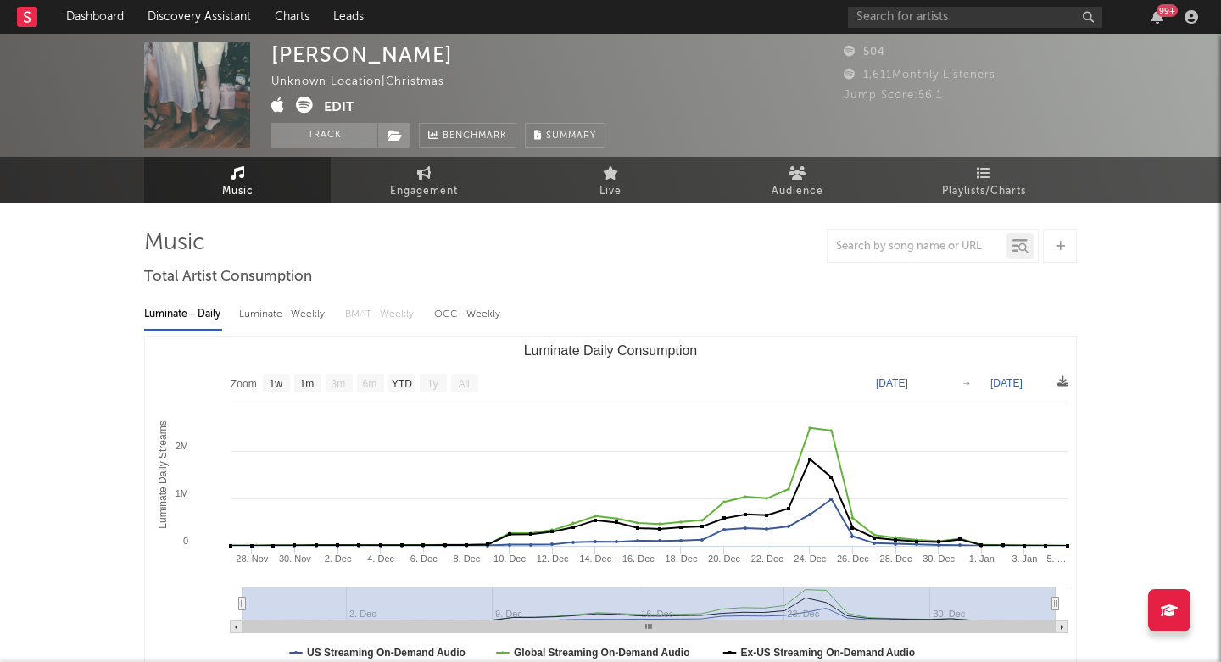
select select "1w"
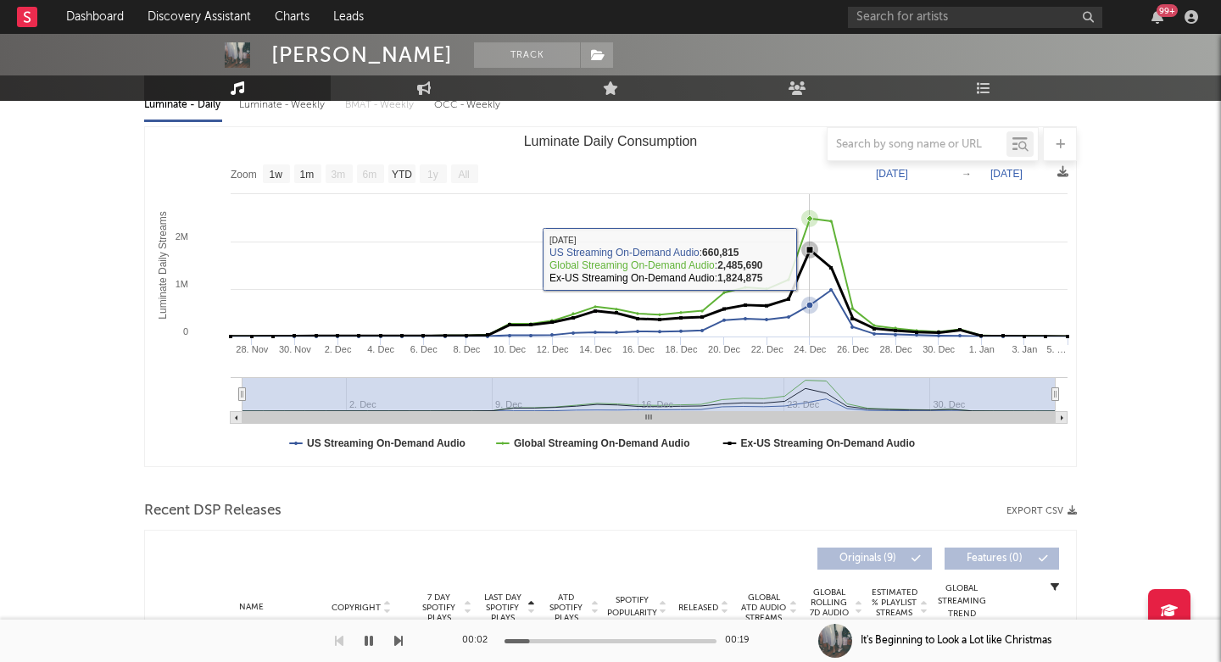
scroll to position [428, 0]
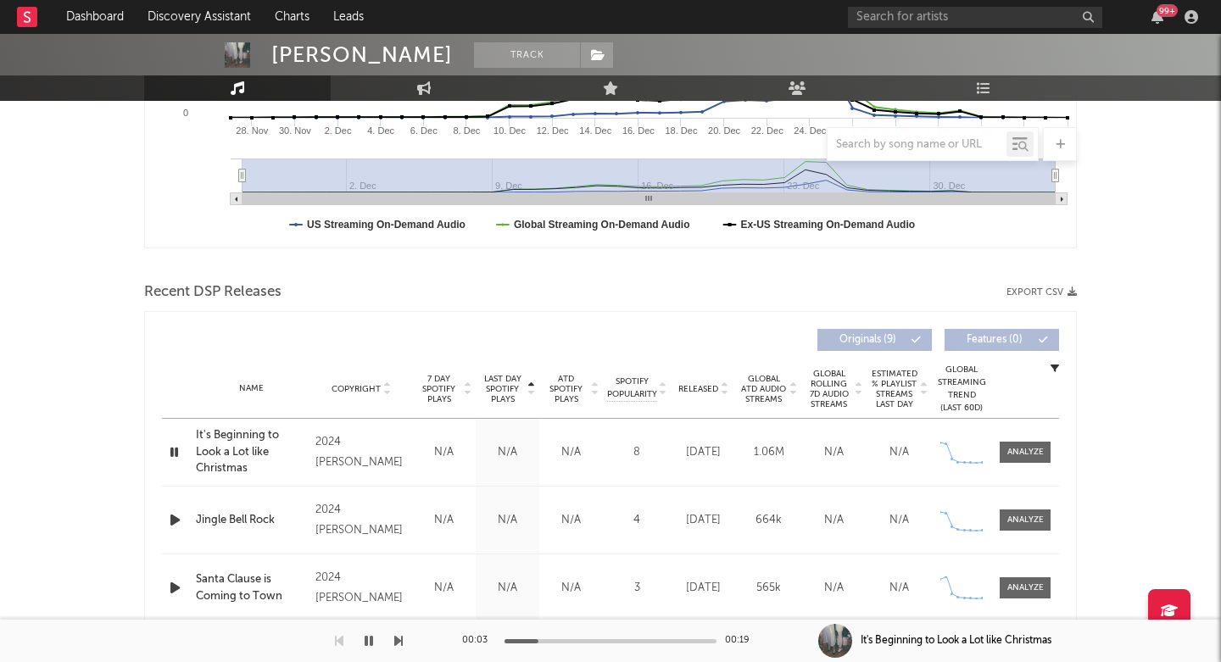
click at [504, 392] on span "Last Day Spotify Plays" at bounding box center [502, 389] width 45 height 31
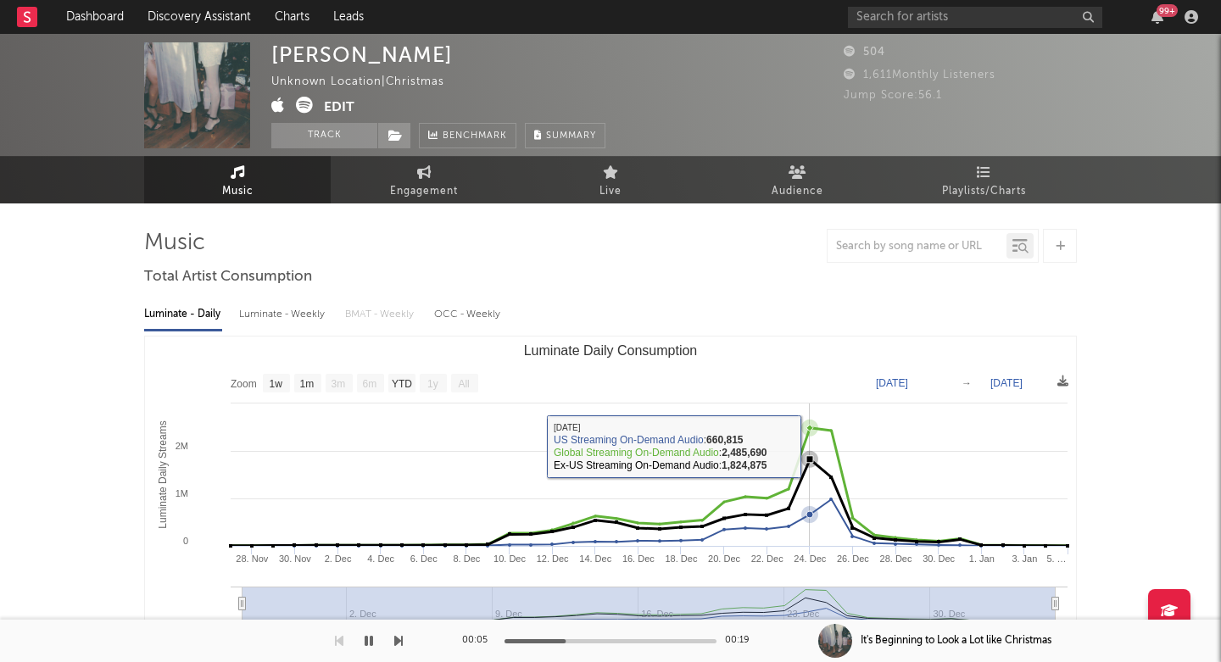
scroll to position [0, 0]
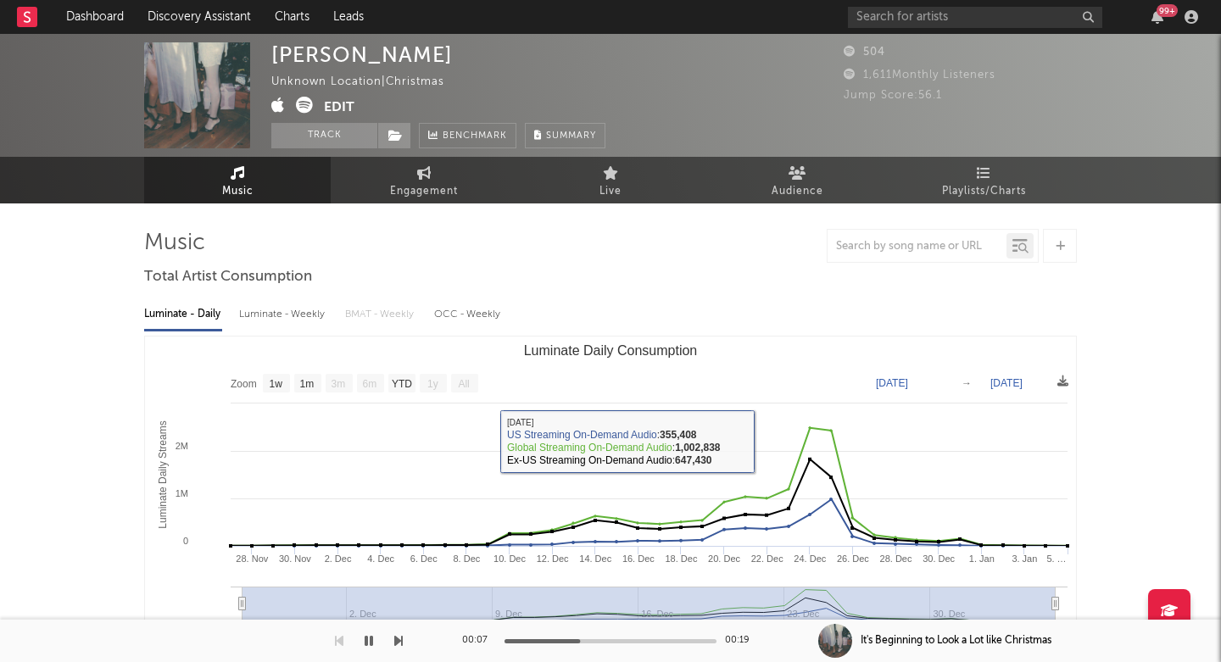
click at [308, 63] on div "Maya Blanc" at bounding box center [361, 54] width 181 height 25
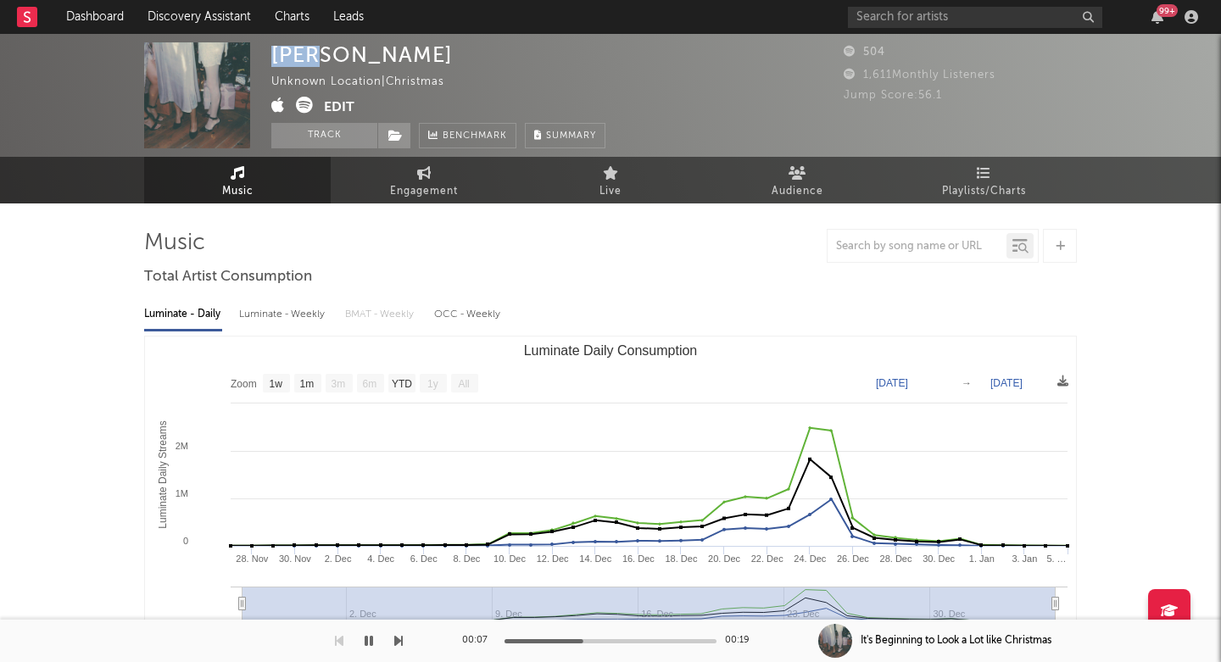
click at [308, 63] on div "Maya Blanc" at bounding box center [361, 54] width 181 height 25
copy div "Maya Blanc"
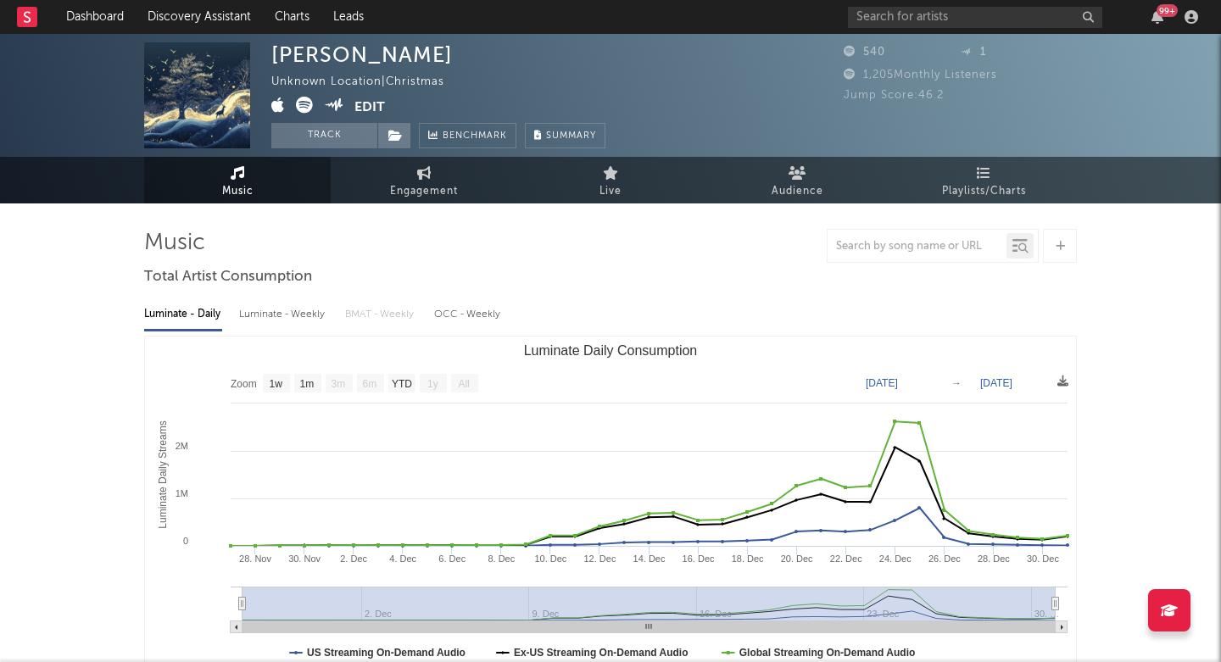
select select "1w"
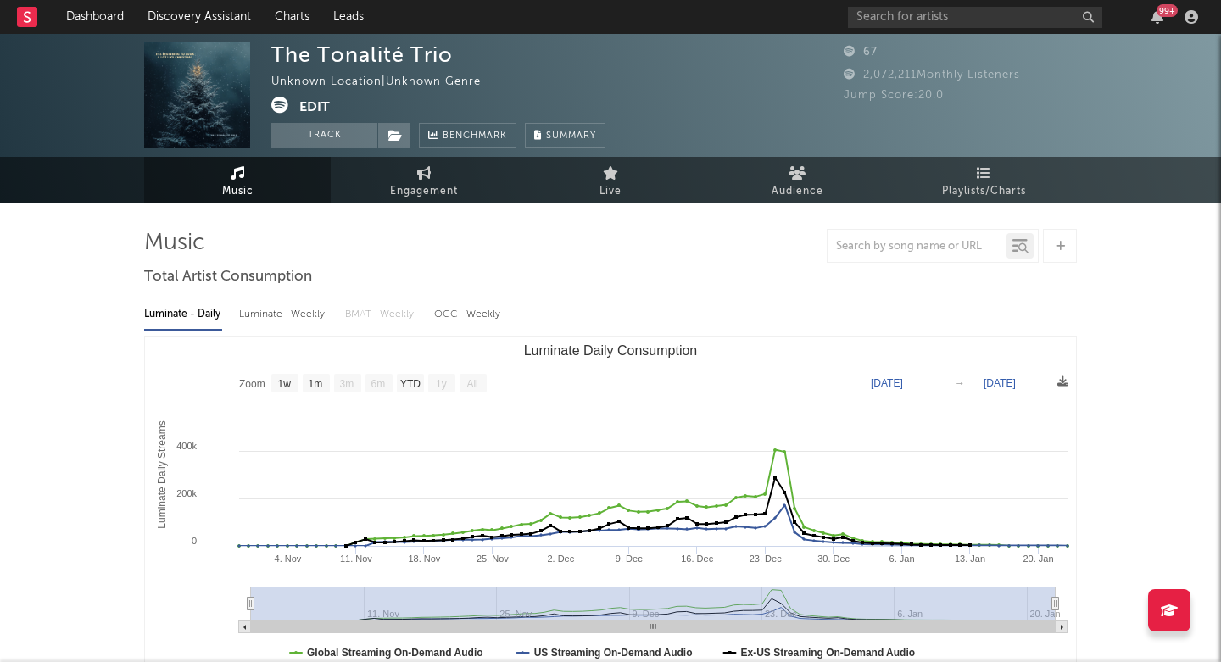
select select "1w"
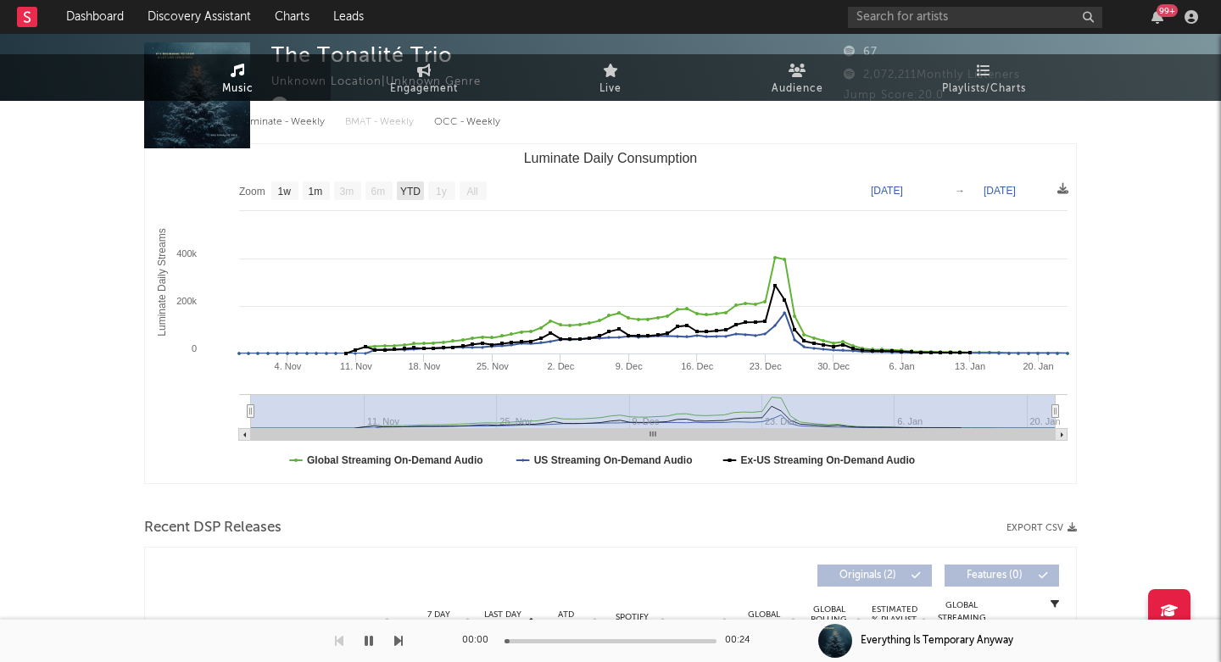
scroll to position [415, 0]
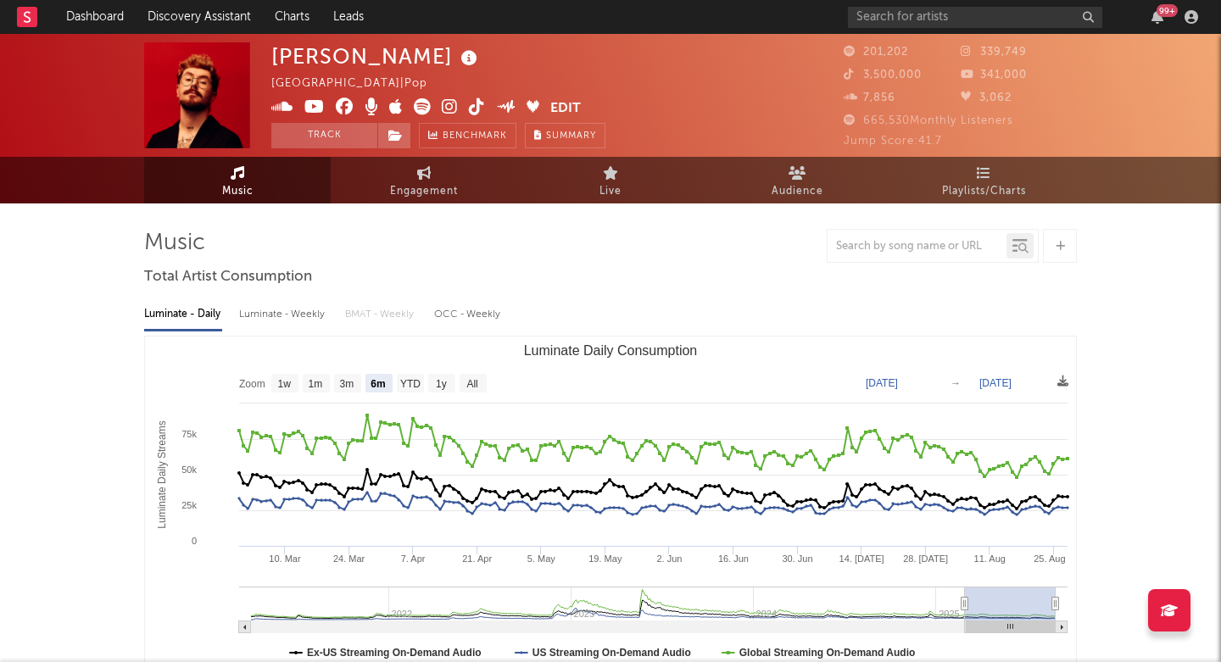
select select "6m"
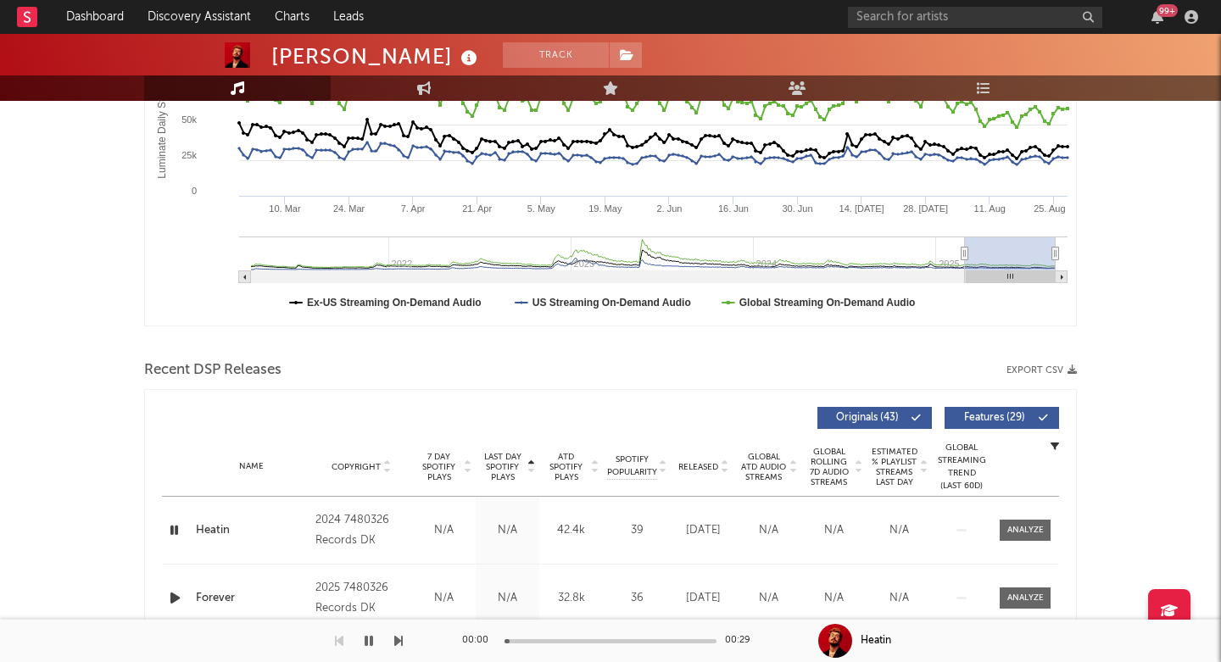
scroll to position [402, 0]
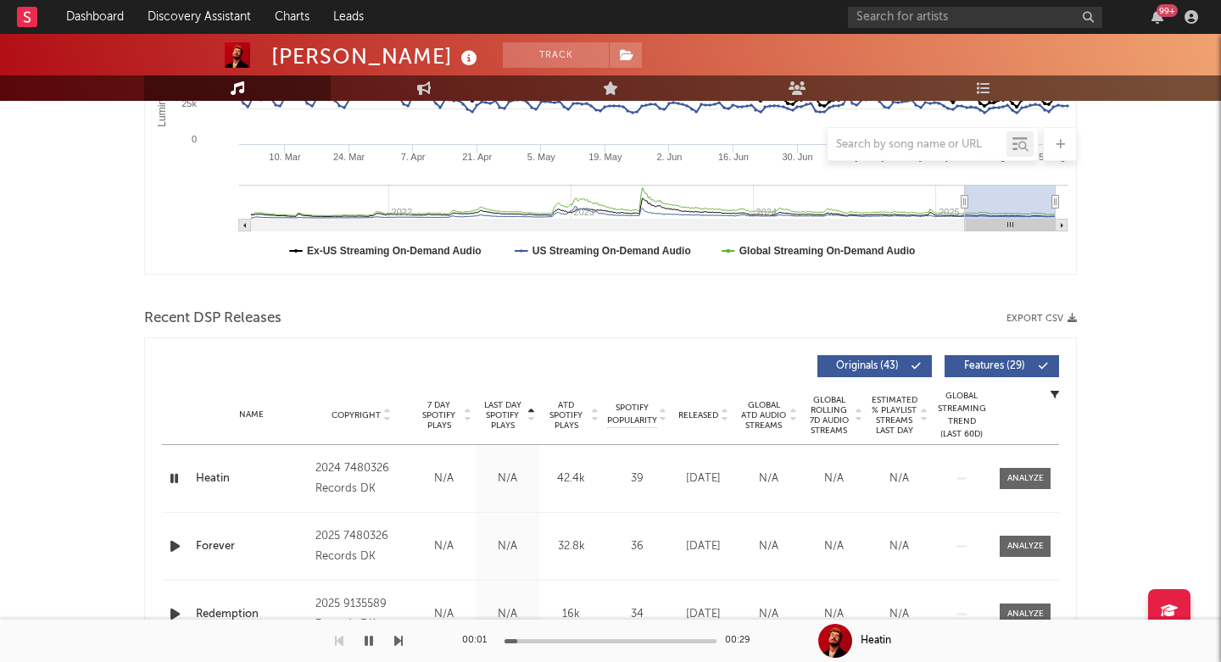
click at [500, 422] on span "Last Day Spotify Plays" at bounding box center [502, 415] width 45 height 31
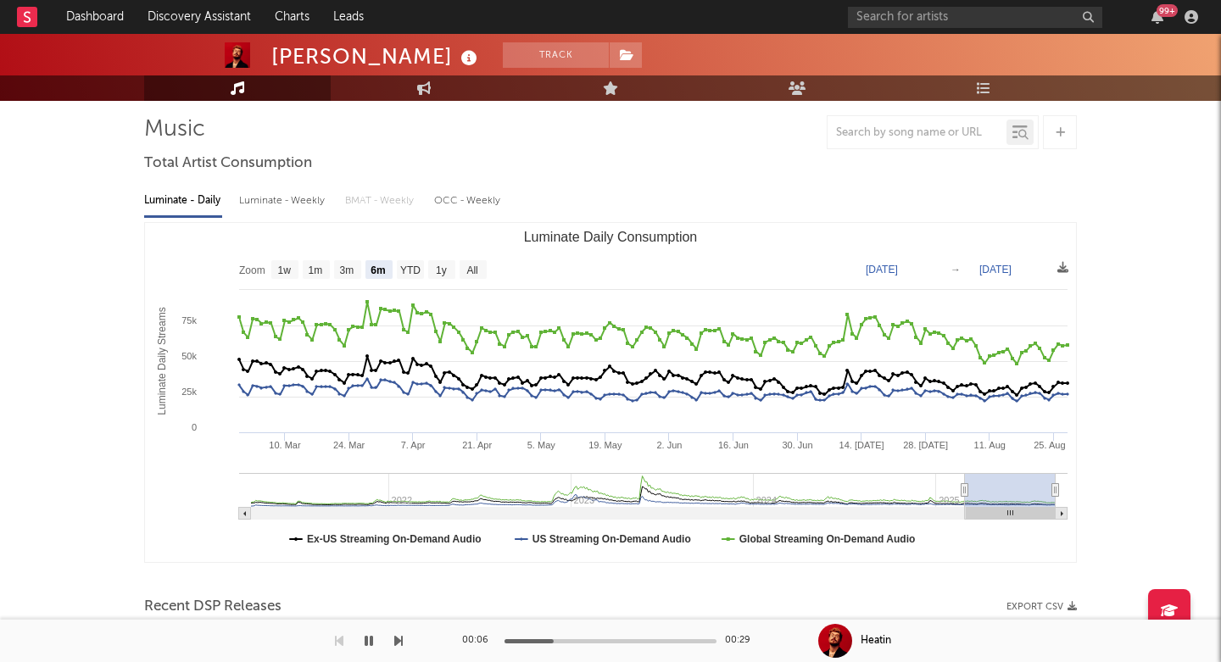
scroll to position [63, 0]
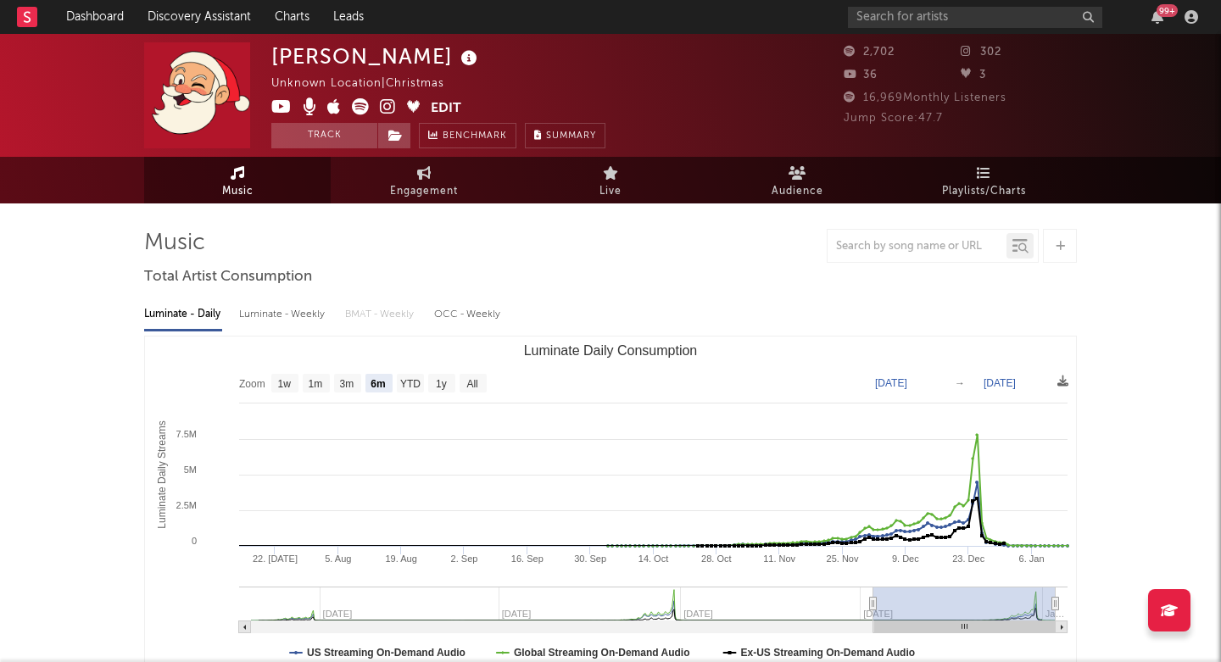
select select "6m"
click at [387, 109] on icon at bounding box center [388, 106] width 16 height 17
click at [289, 65] on div "[PERSON_NAME]" at bounding box center [376, 56] width 210 height 28
click at [289, 65] on div "Henry Janzen" at bounding box center [376, 56] width 210 height 28
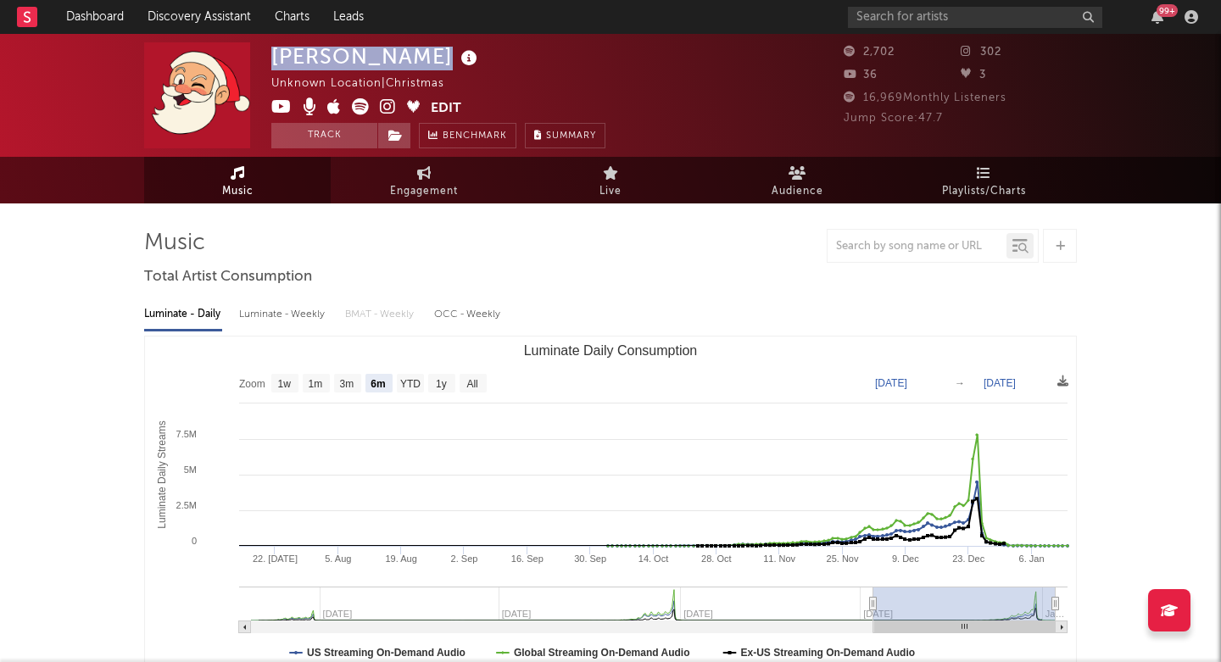
copy div "Henry Janzen"
click at [385, 105] on icon at bounding box center [388, 106] width 16 height 17
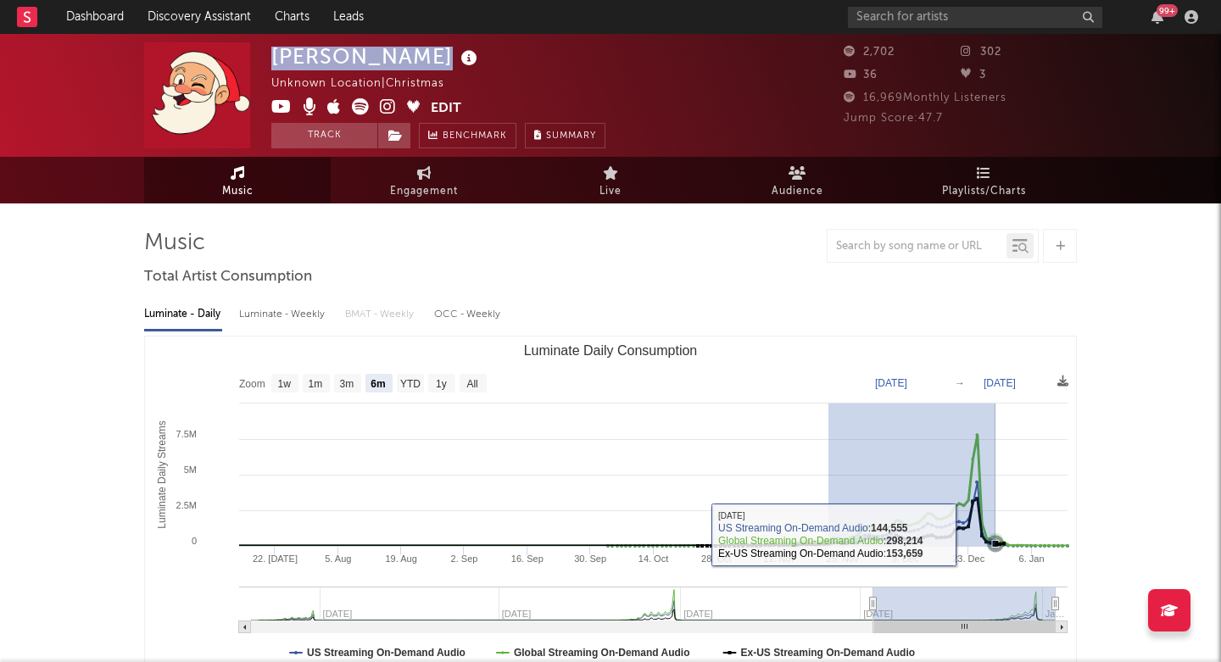
drag, startPoint x: 828, startPoint y: 535, endPoint x: 1006, endPoint y: 534, distance: 178.0
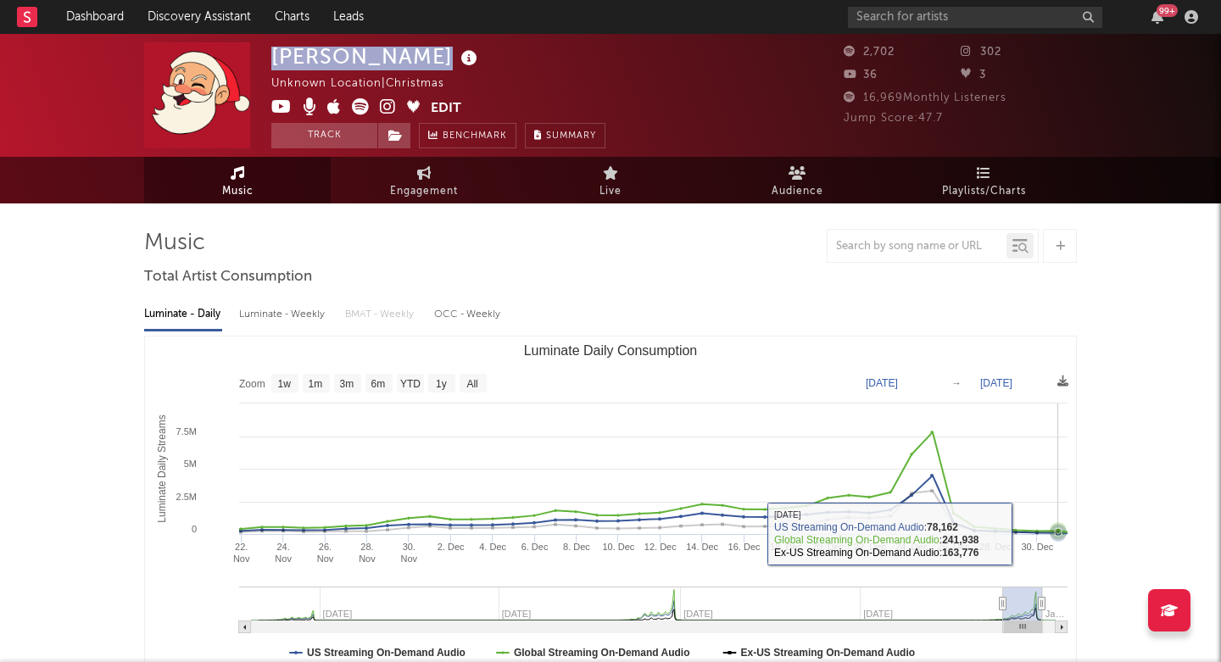
type input "2024-11-21"
type input "2024-12-31"
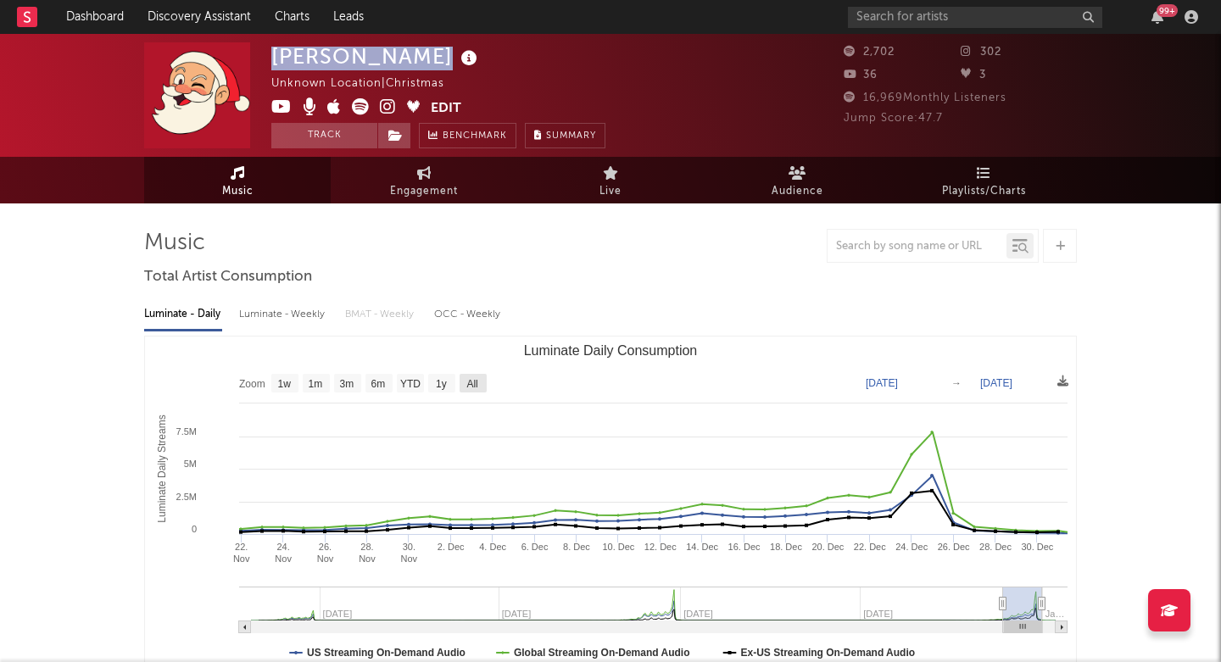
click at [483, 380] on rect "Luminate Daily Consumption" at bounding box center [472, 383] width 27 height 19
select select "All"
type input "2022-10-23"
type input "2025-01-14"
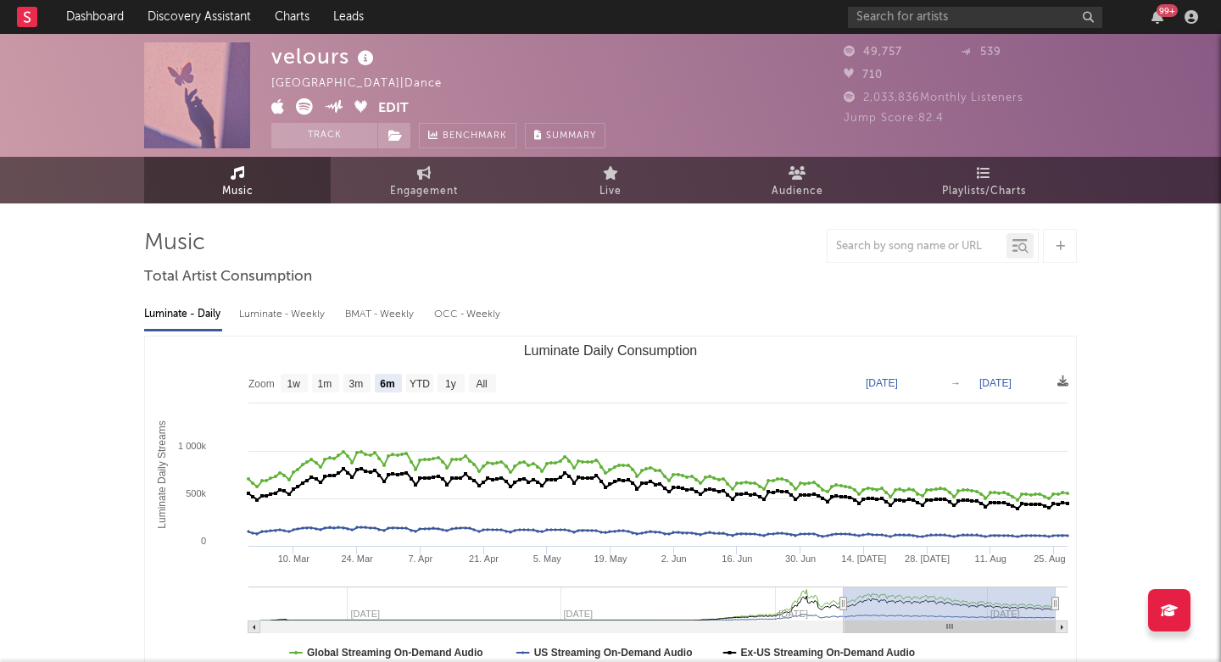
select select "6m"
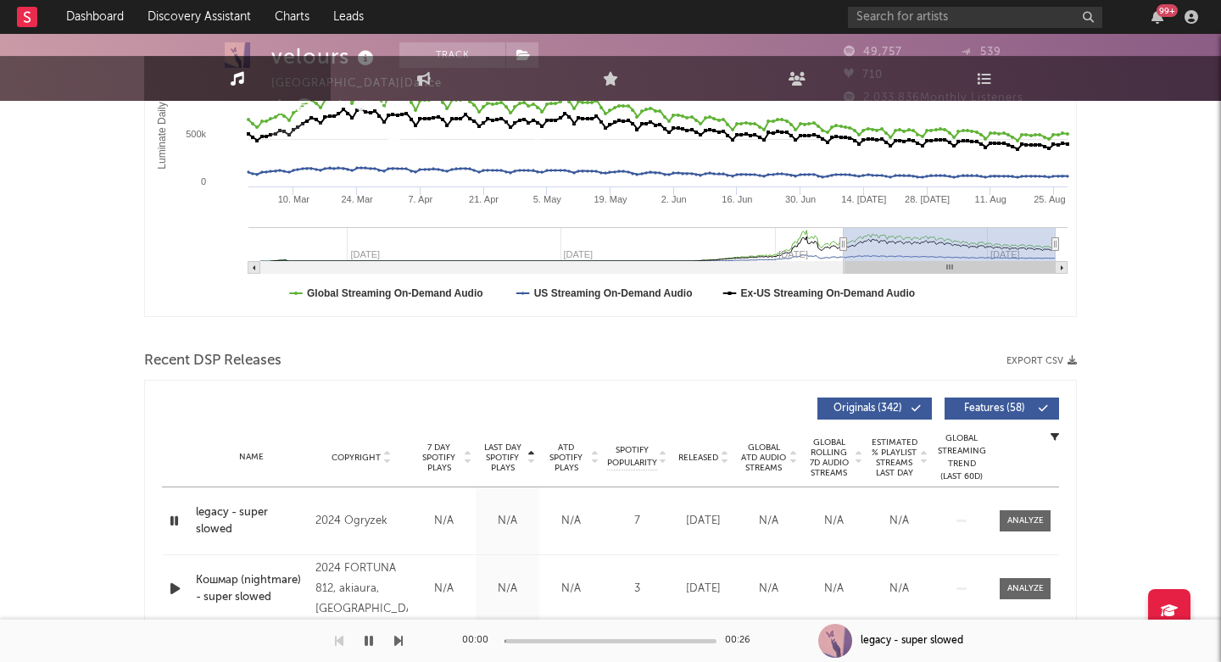
scroll to position [470, 0]
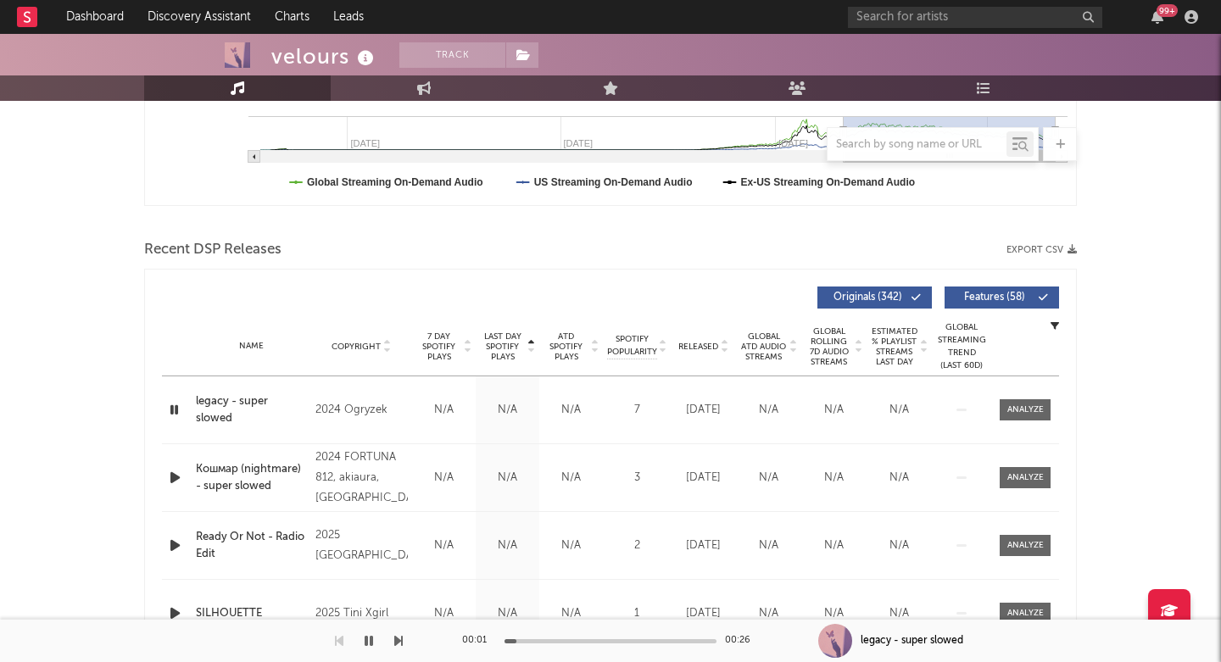
click at [502, 348] on span "Last Day Spotify Plays" at bounding box center [502, 346] width 45 height 31
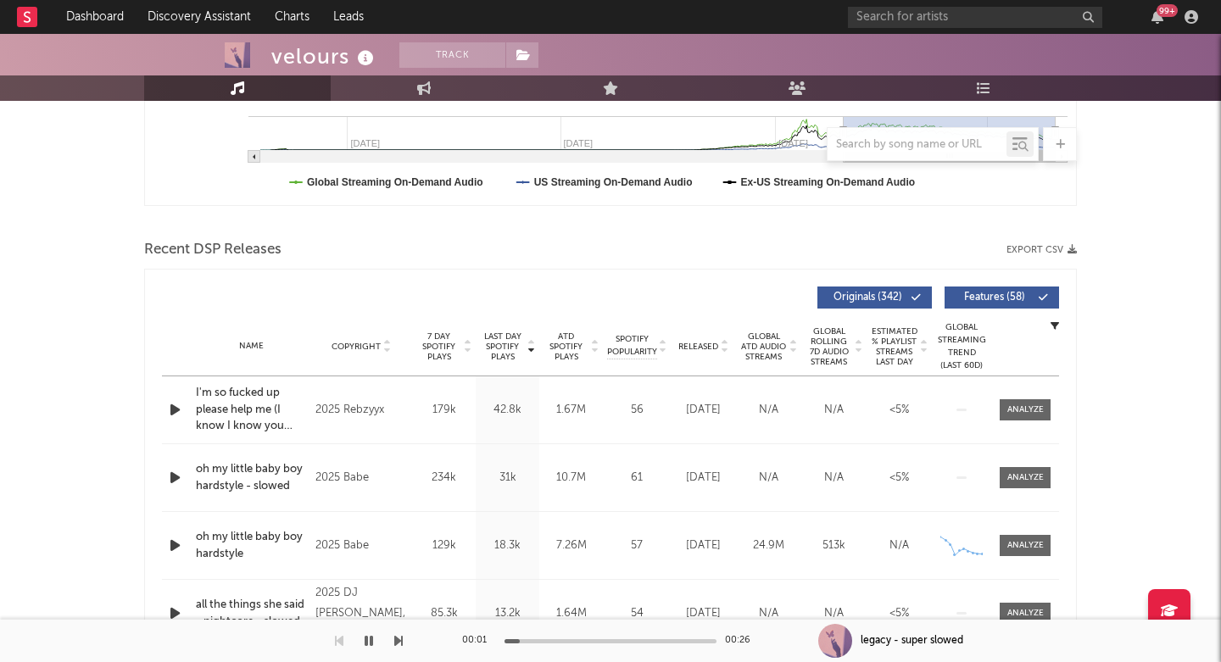
click at [502, 348] on span "Last Day Spotify Plays" at bounding box center [502, 346] width 45 height 31
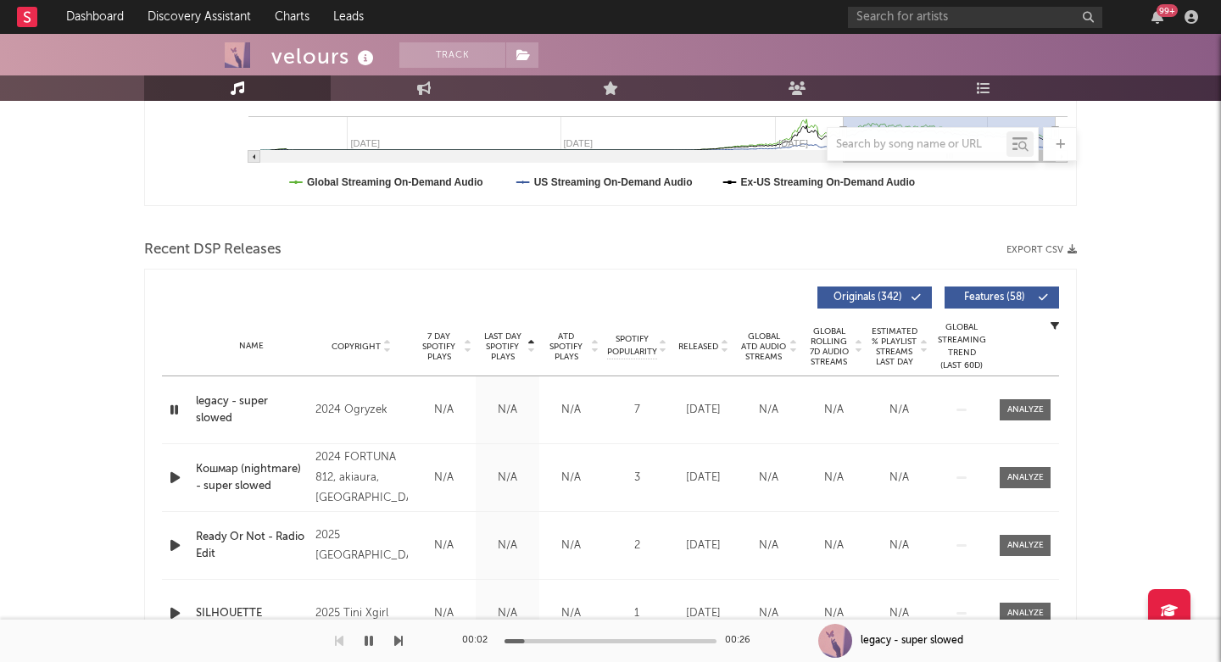
click at [502, 348] on span "Last Day Spotify Plays" at bounding box center [502, 346] width 45 height 31
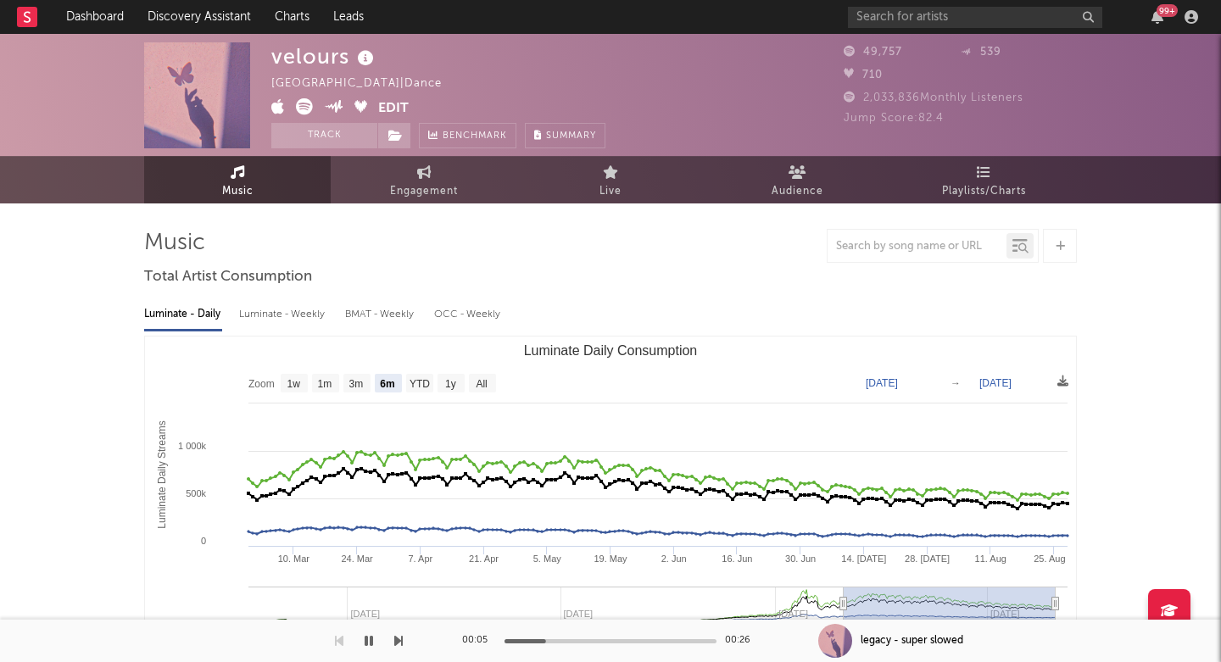
scroll to position [0, 0]
click at [324, 63] on div "velours" at bounding box center [324, 56] width 107 height 28
copy div "velours"
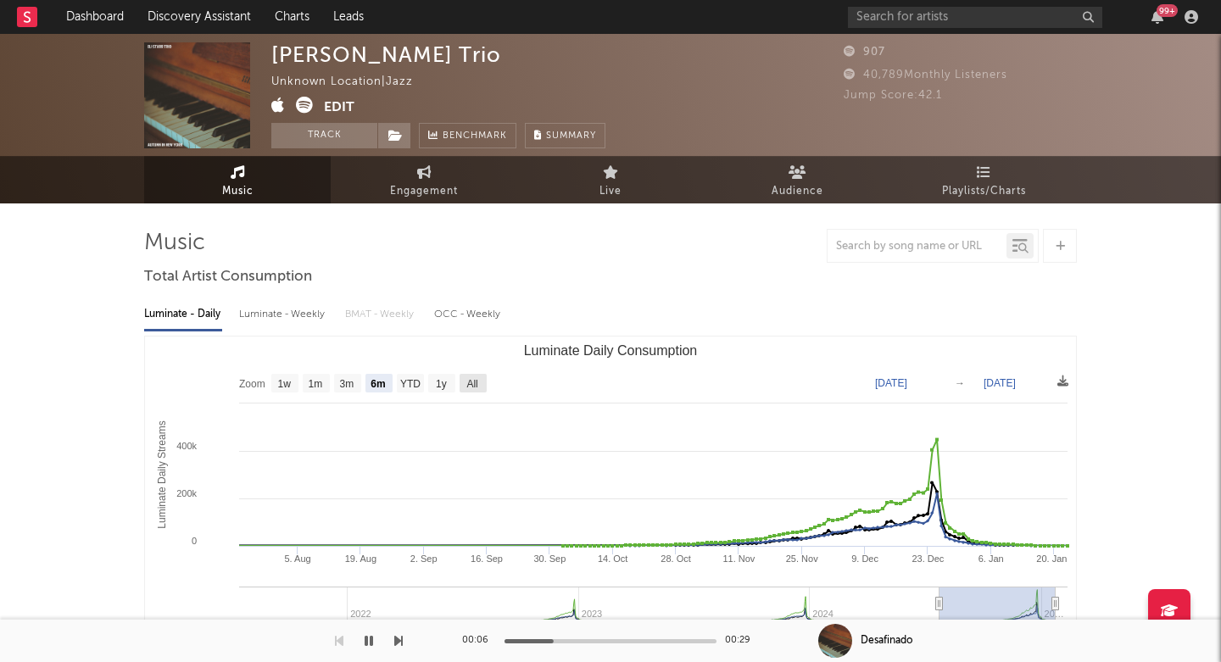
scroll to position [-1, 0]
click at [480, 387] on rect "Luminate Daily Consumption" at bounding box center [472, 383] width 27 height 19
select select "All"
type input "[DATE]"
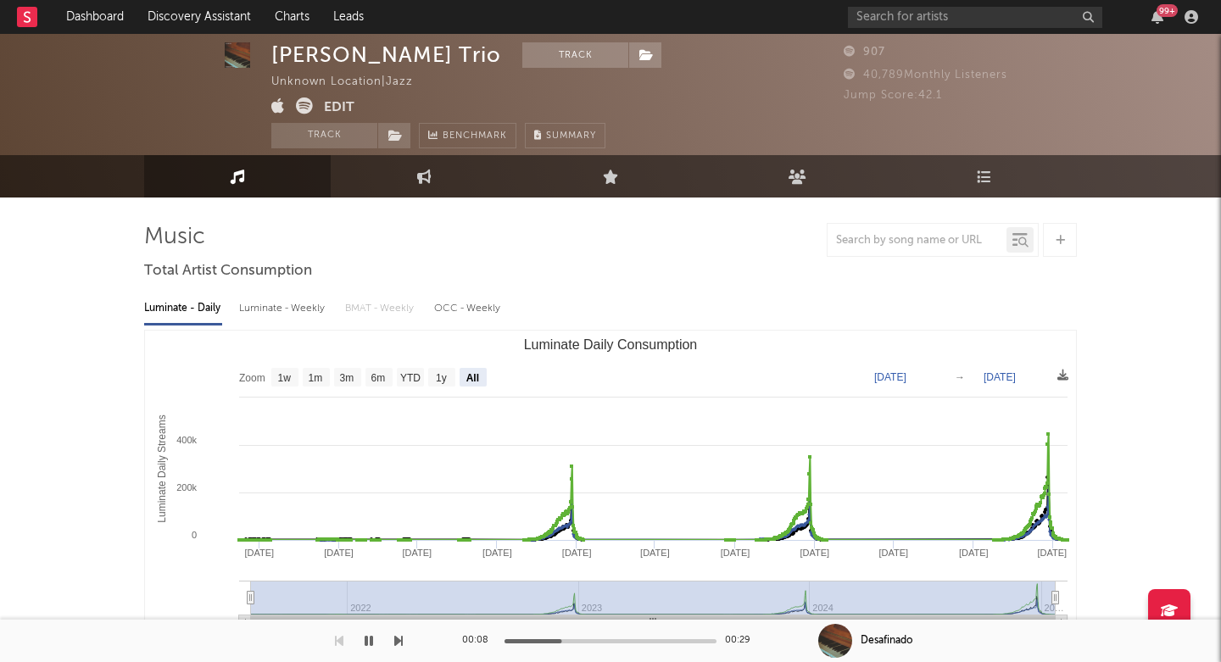
scroll to position [10, 0]
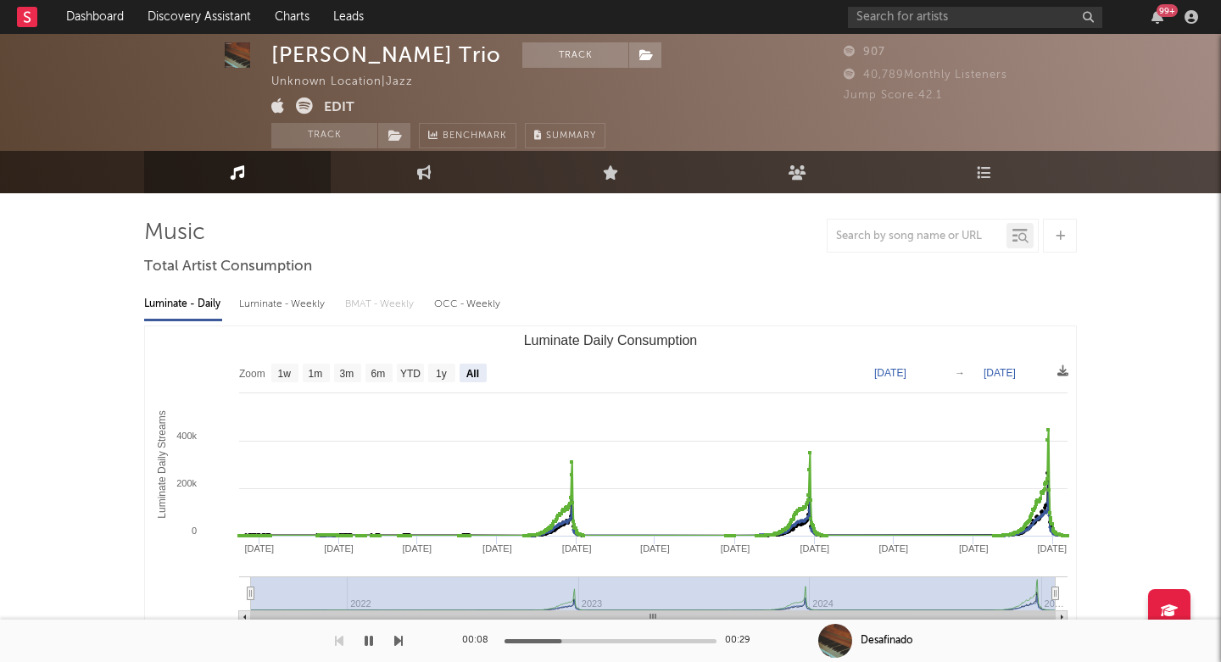
click at [306, 109] on icon at bounding box center [304, 105] width 17 height 17
